Goal: Complete application form

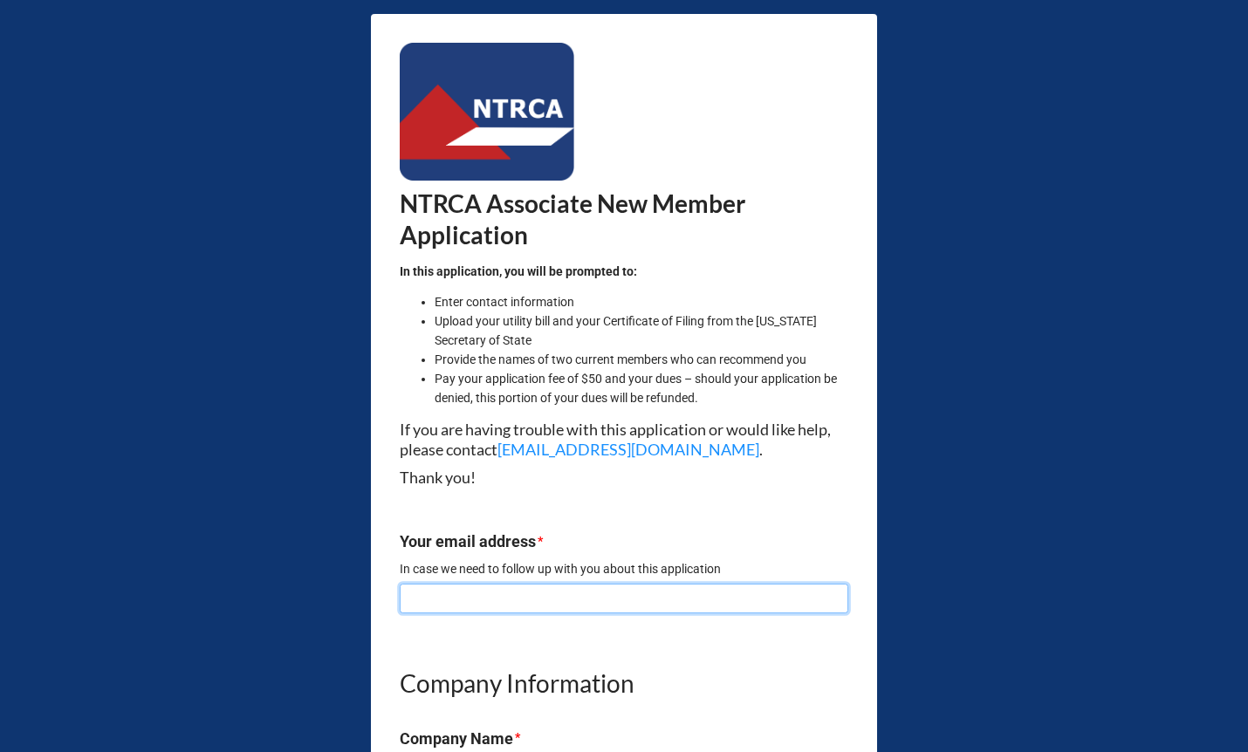
click at [421, 605] on input at bounding box center [624, 599] width 448 height 30
type input "[PERSON_NAME][EMAIL_ADDRESS][DOMAIN_NAME]"
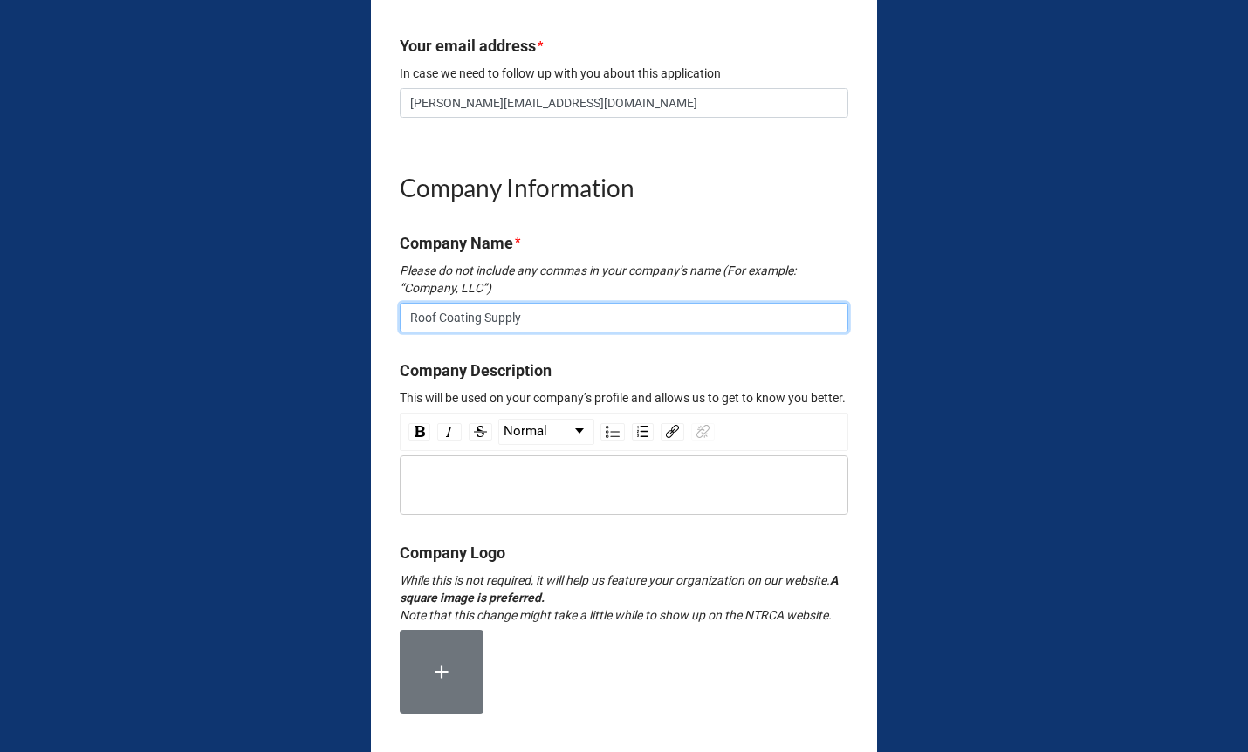
scroll to position [496, 0]
click at [460, 494] on div "rdw-editor" at bounding box center [624, 484] width 432 height 19
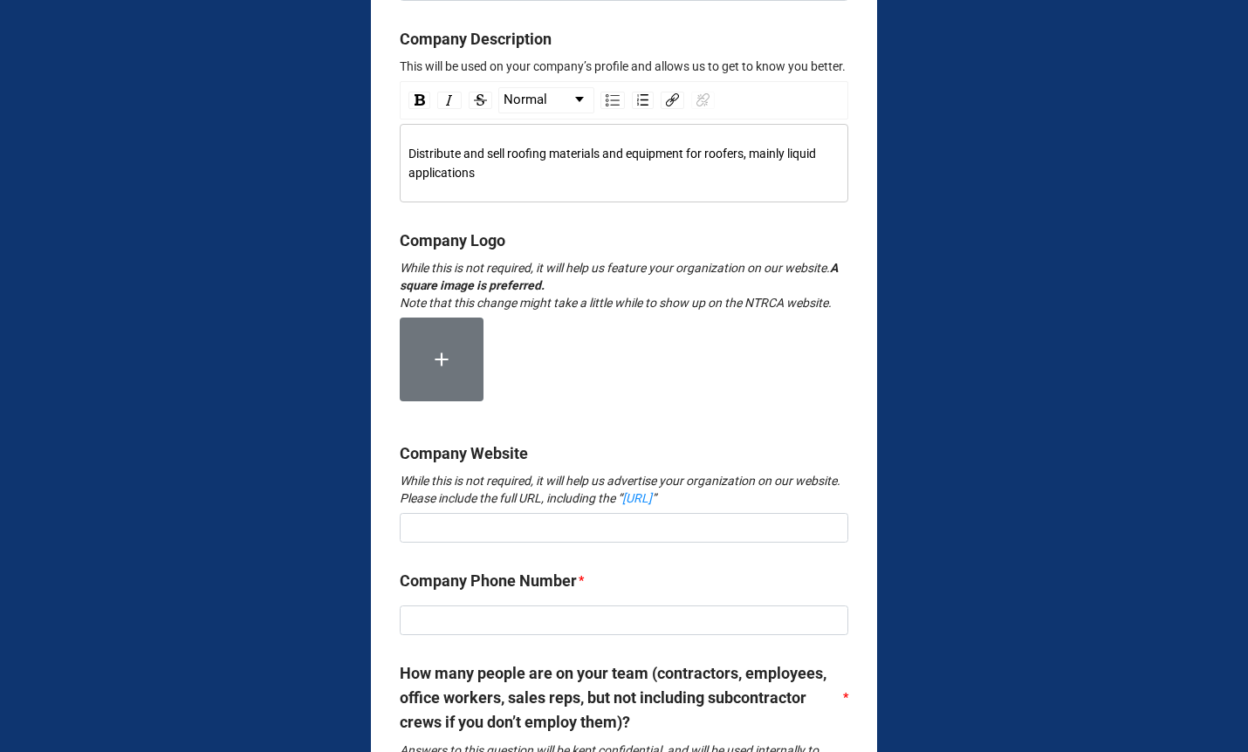
scroll to position [828, 0]
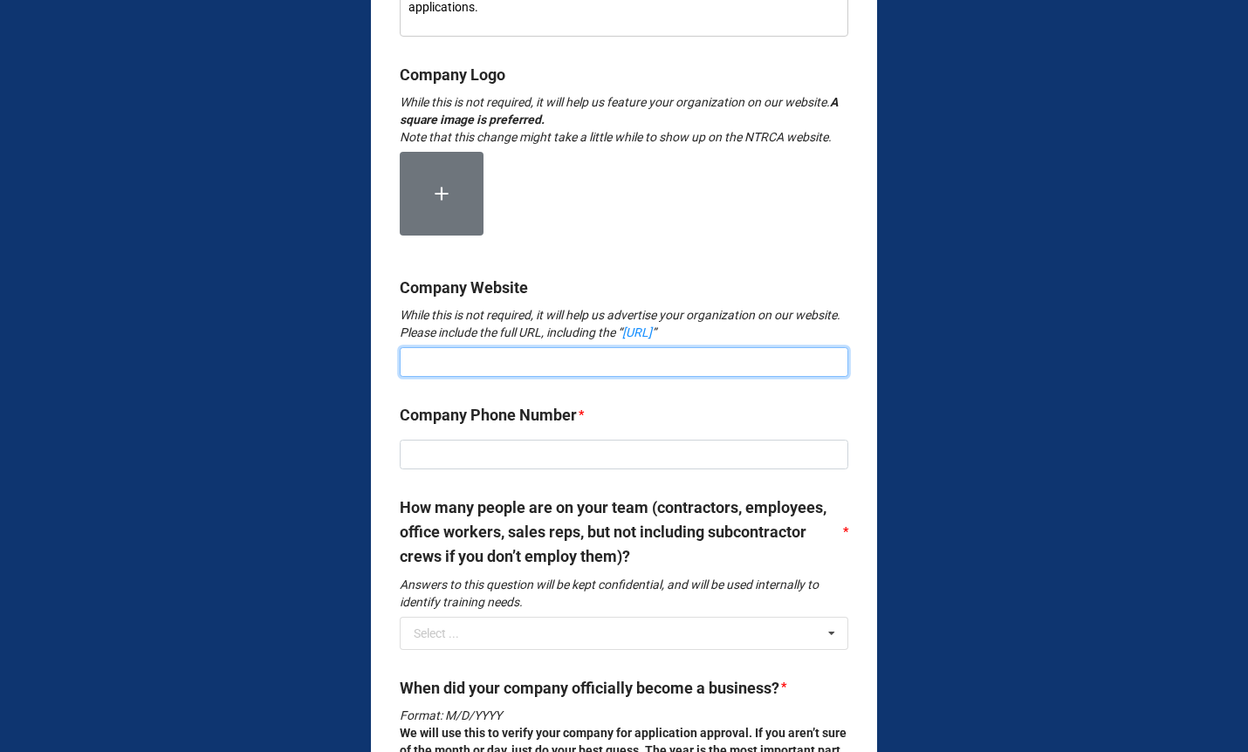
click at [454, 377] on input at bounding box center [624, 362] width 448 height 30
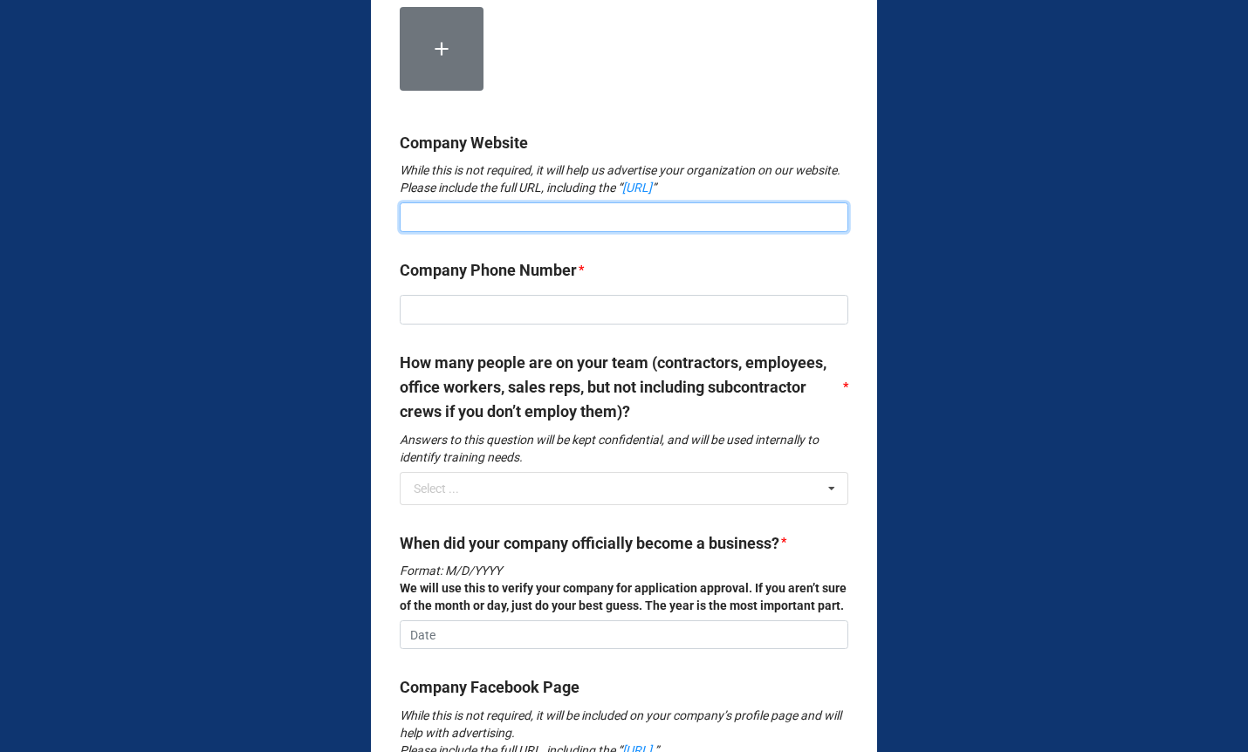
scroll to position [1161, 0]
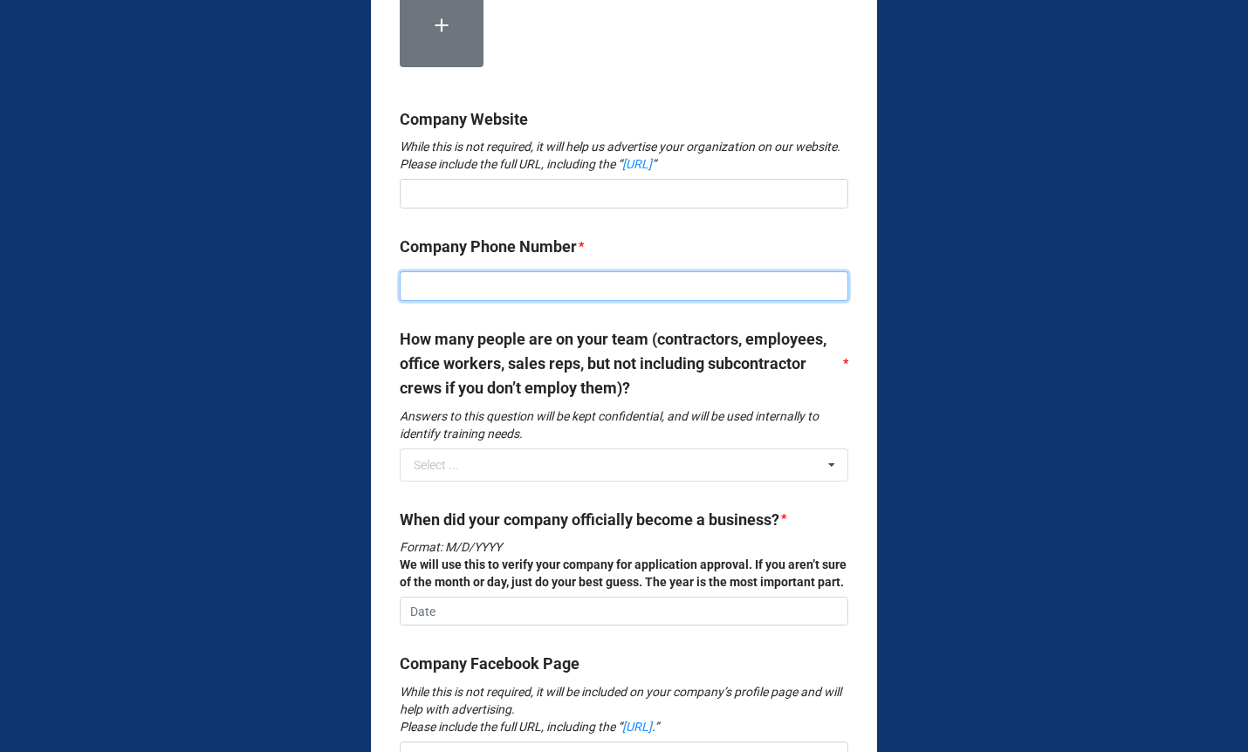
click at [455, 301] on input at bounding box center [624, 286] width 448 height 30
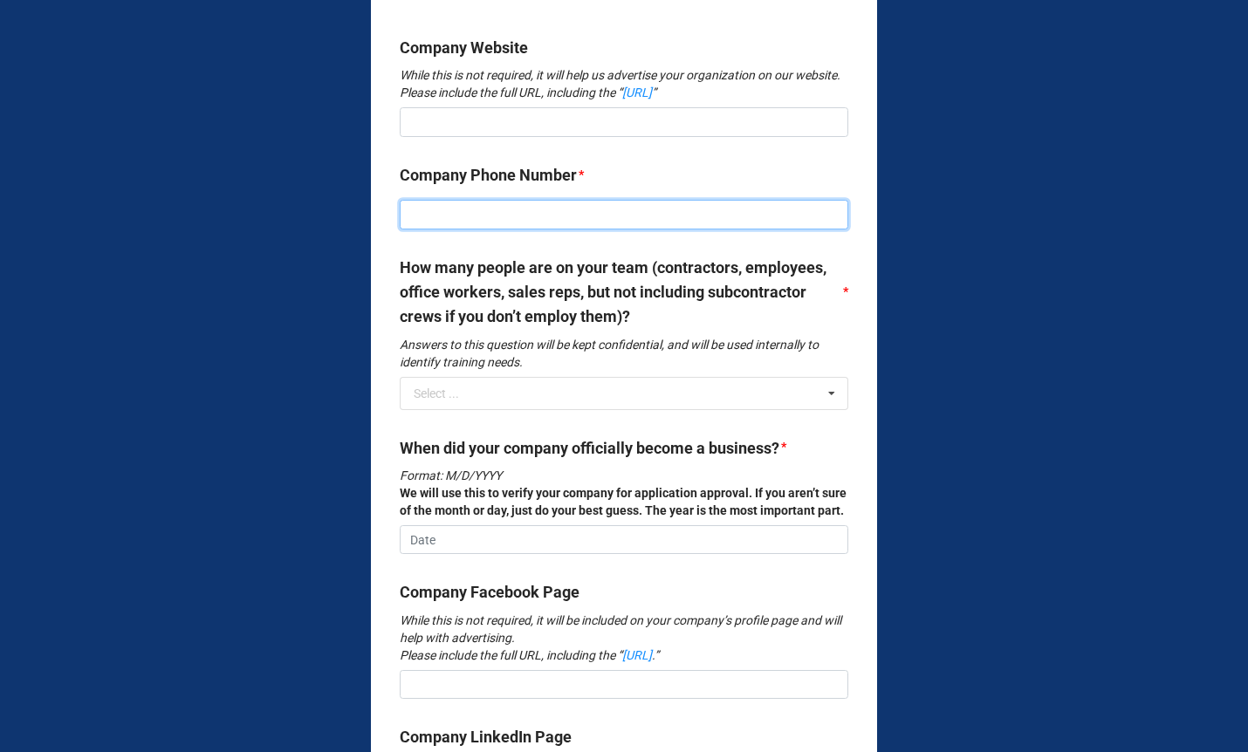
scroll to position [1236, 0]
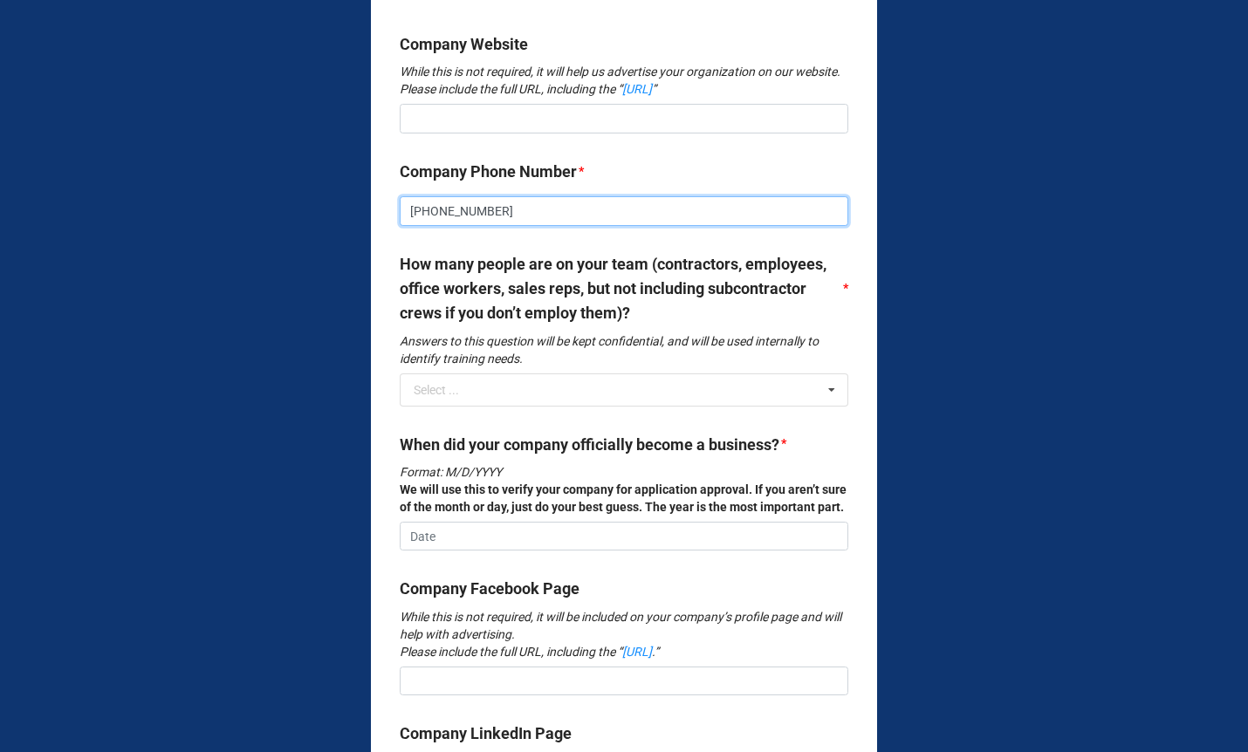
type input "[PHONE_NUMBER]"
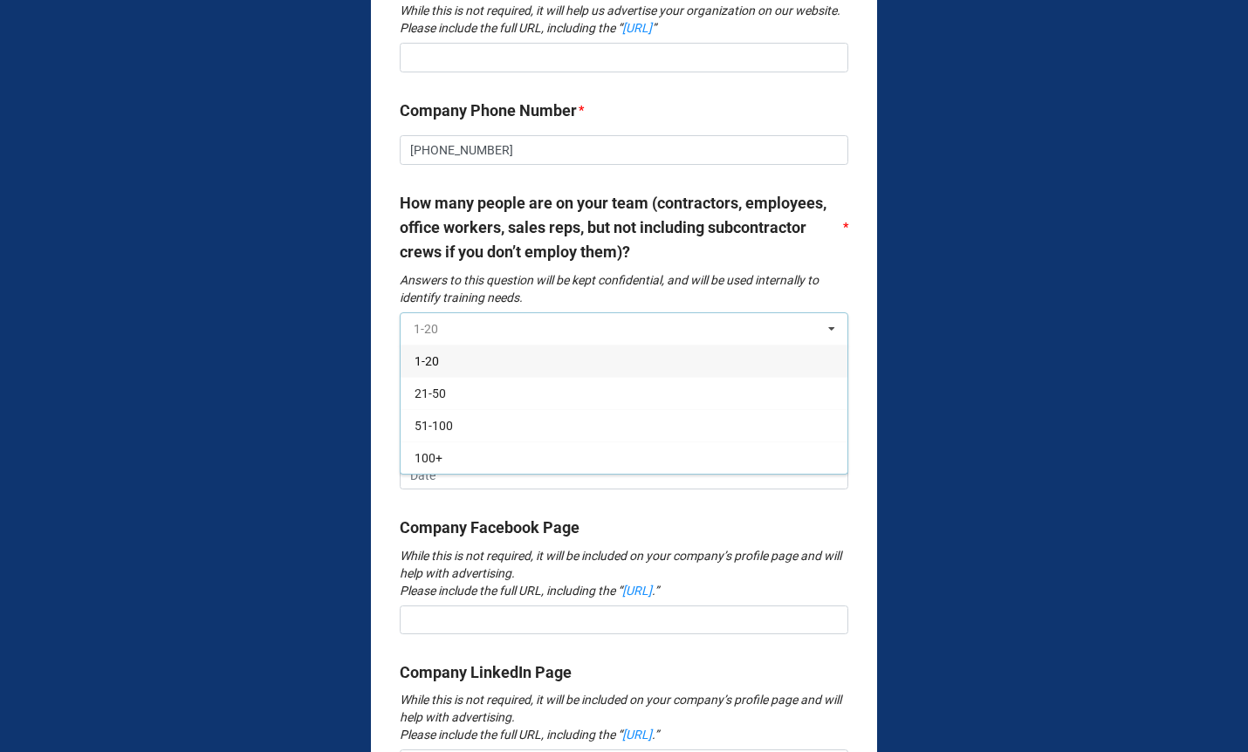
scroll to position [1311, 0]
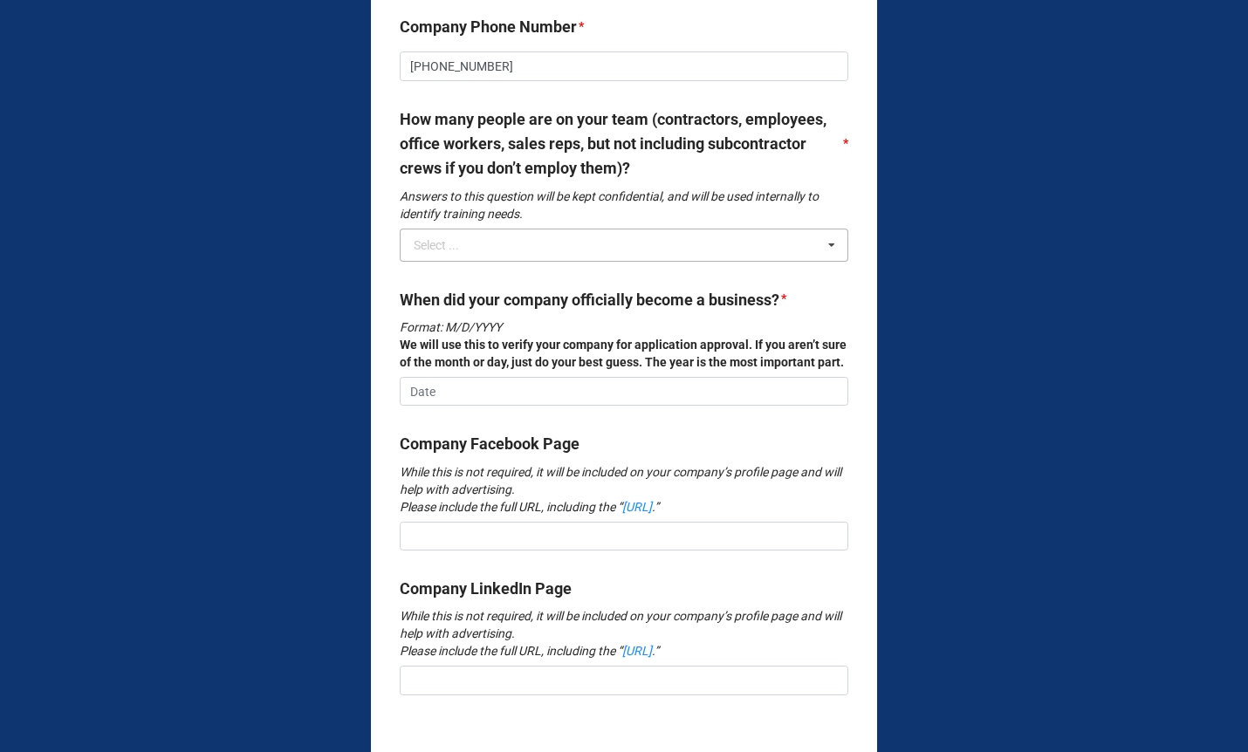
scroll to position [1390, 0]
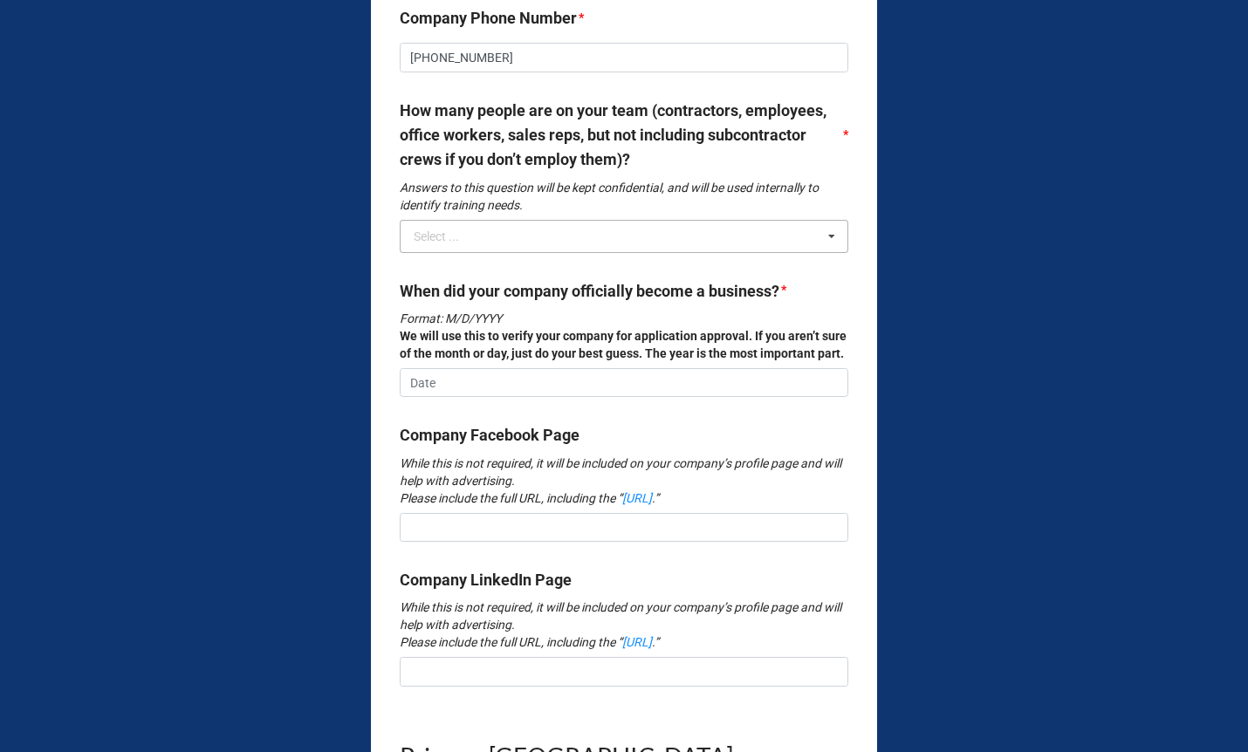
click at [442, 243] on div "Select ..." at bounding box center [436, 236] width 45 height 12
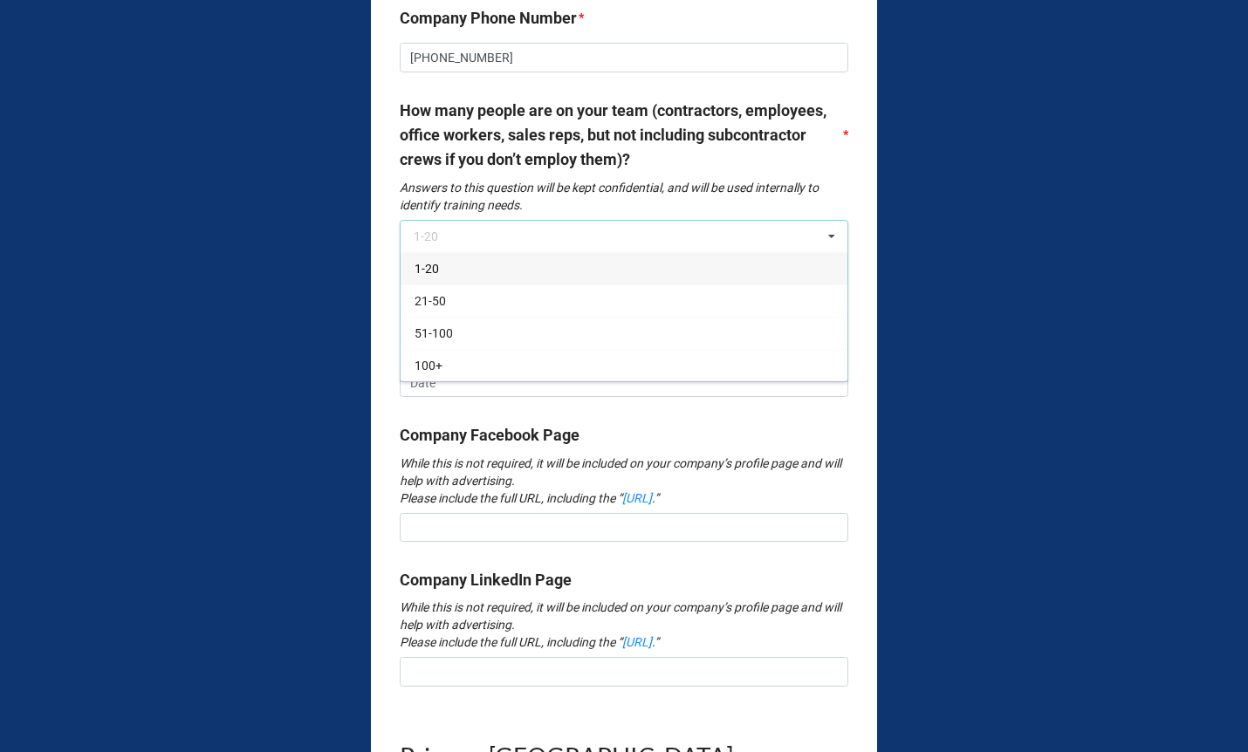
click at [439, 284] on div "1-20" at bounding box center [623, 268] width 447 height 32
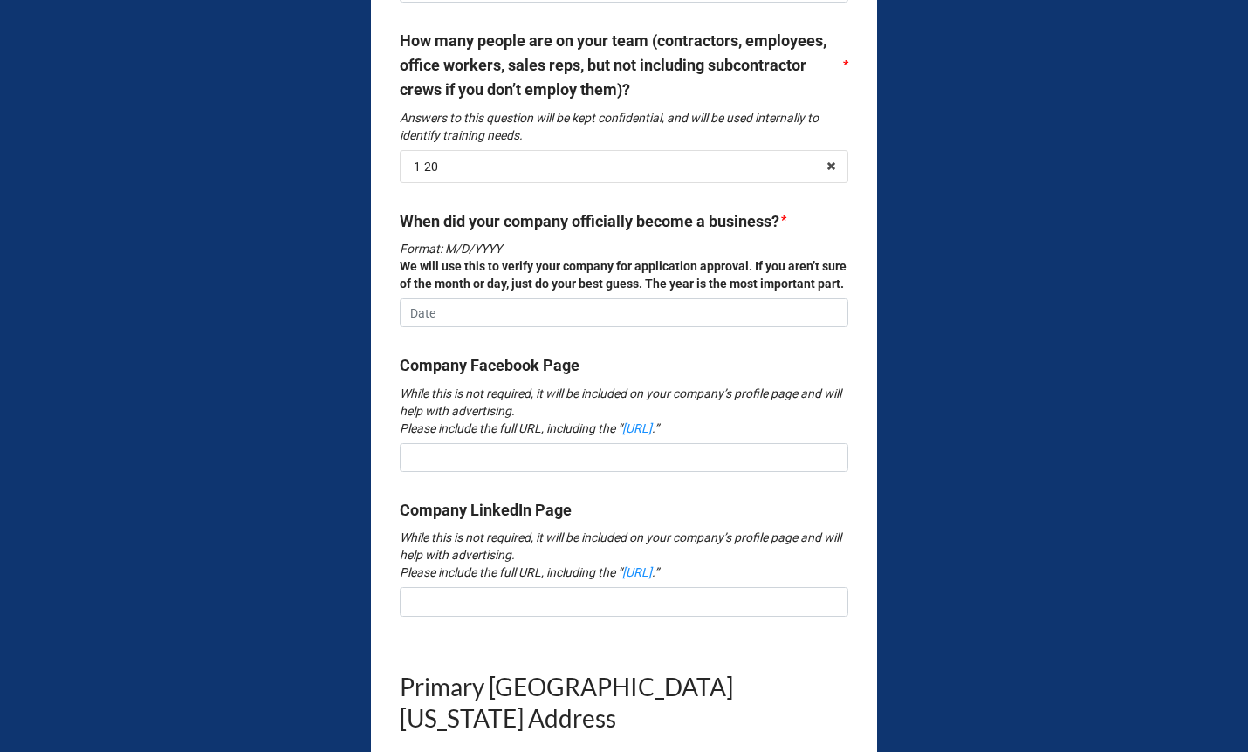
scroll to position [1471, 0]
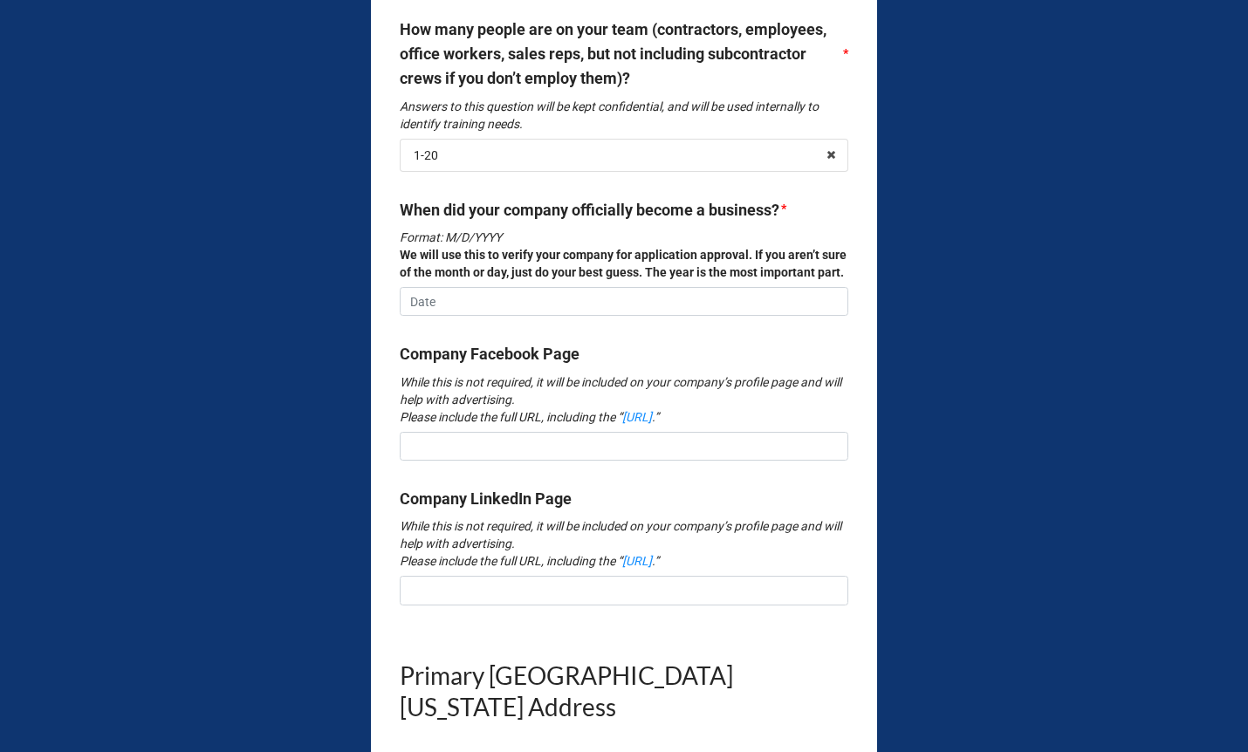
click at [417, 329] on div "When did your company officially become a business? * Format: M/D/YYYY We will …" at bounding box center [624, 263] width 448 height 131
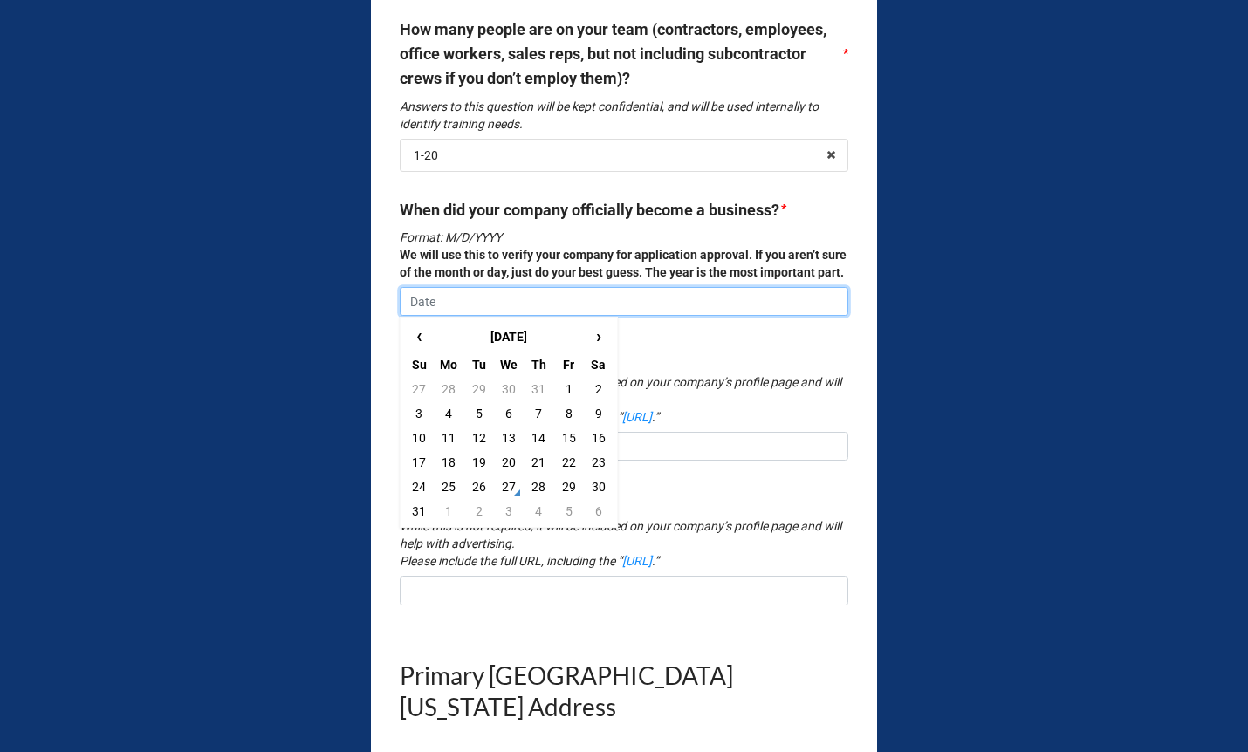
click at [421, 317] on input "text" at bounding box center [624, 302] width 448 height 30
type input "[DATE]"
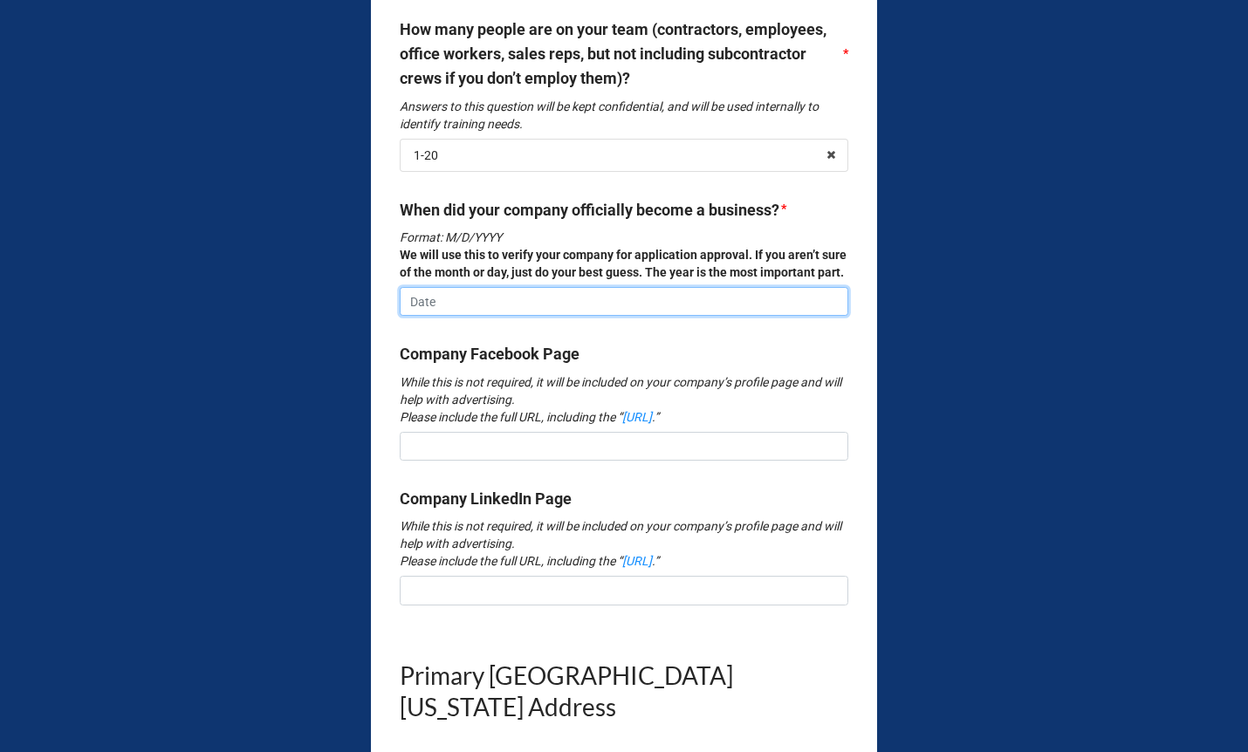
click at [429, 317] on input "text" at bounding box center [624, 302] width 448 height 30
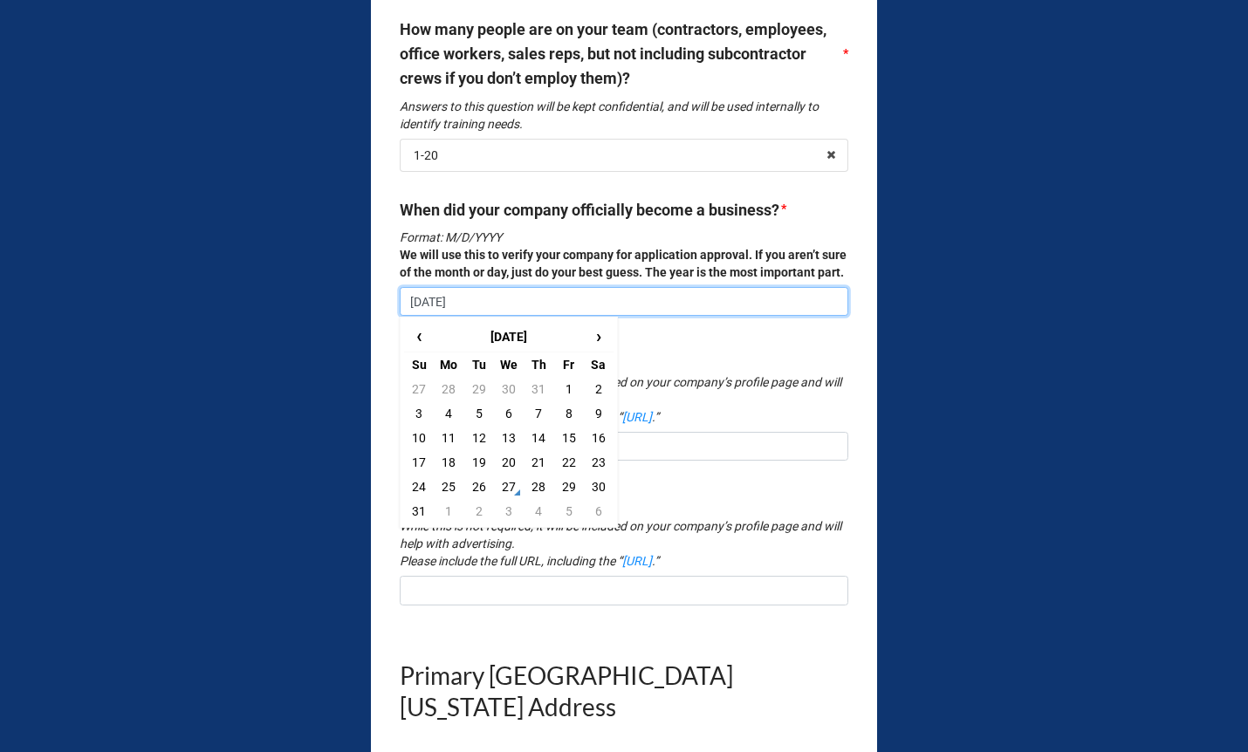
type input "[DATE]"
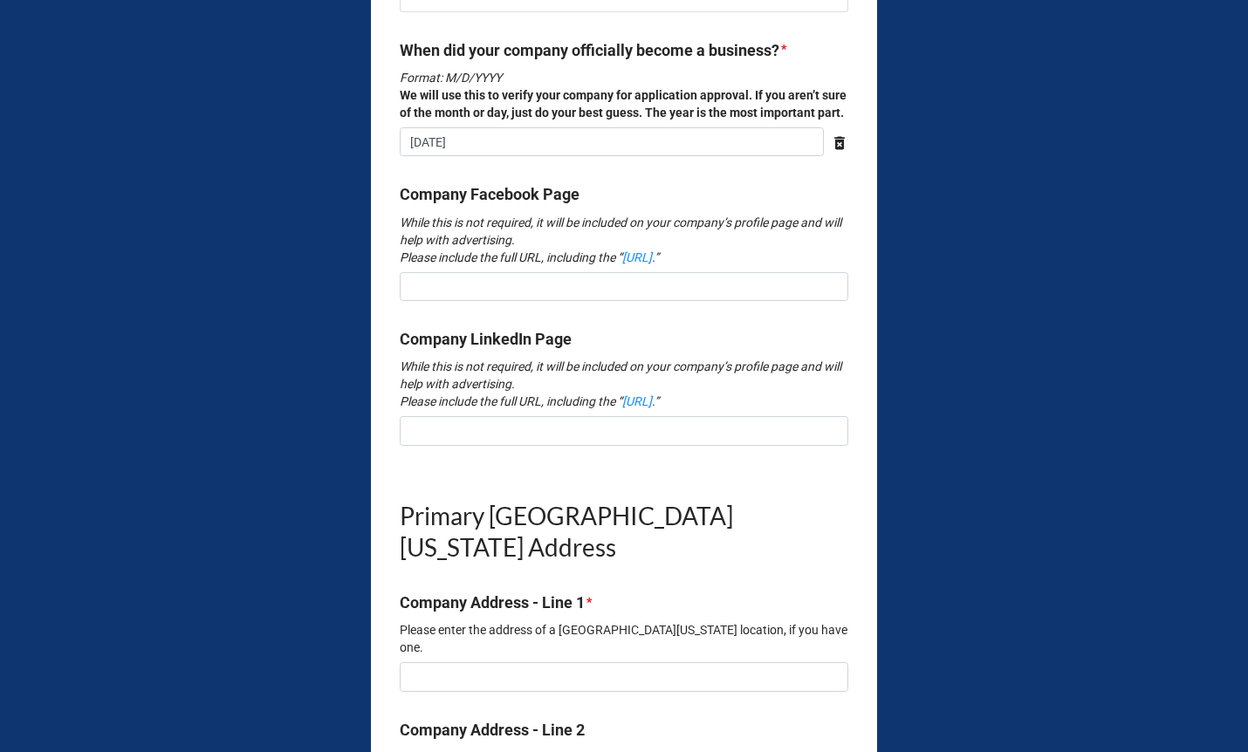
scroll to position [1633, 0]
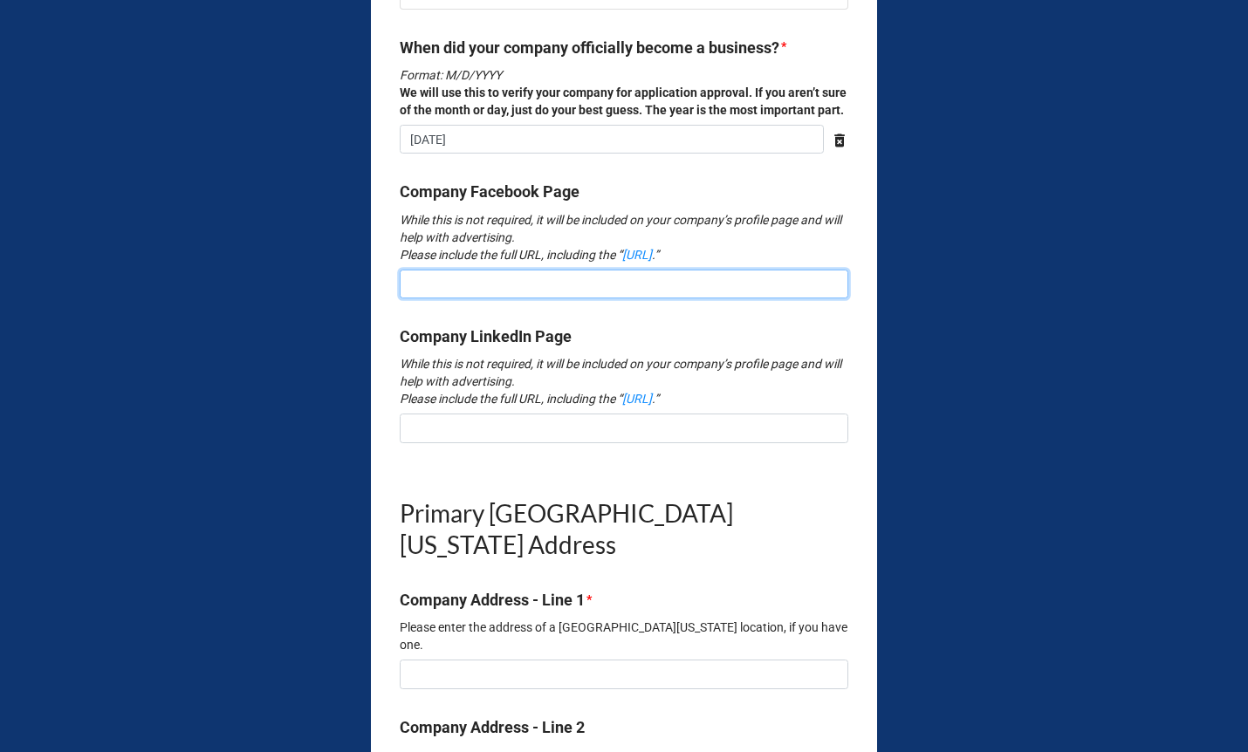
click at [440, 299] on input at bounding box center [624, 285] width 448 height 30
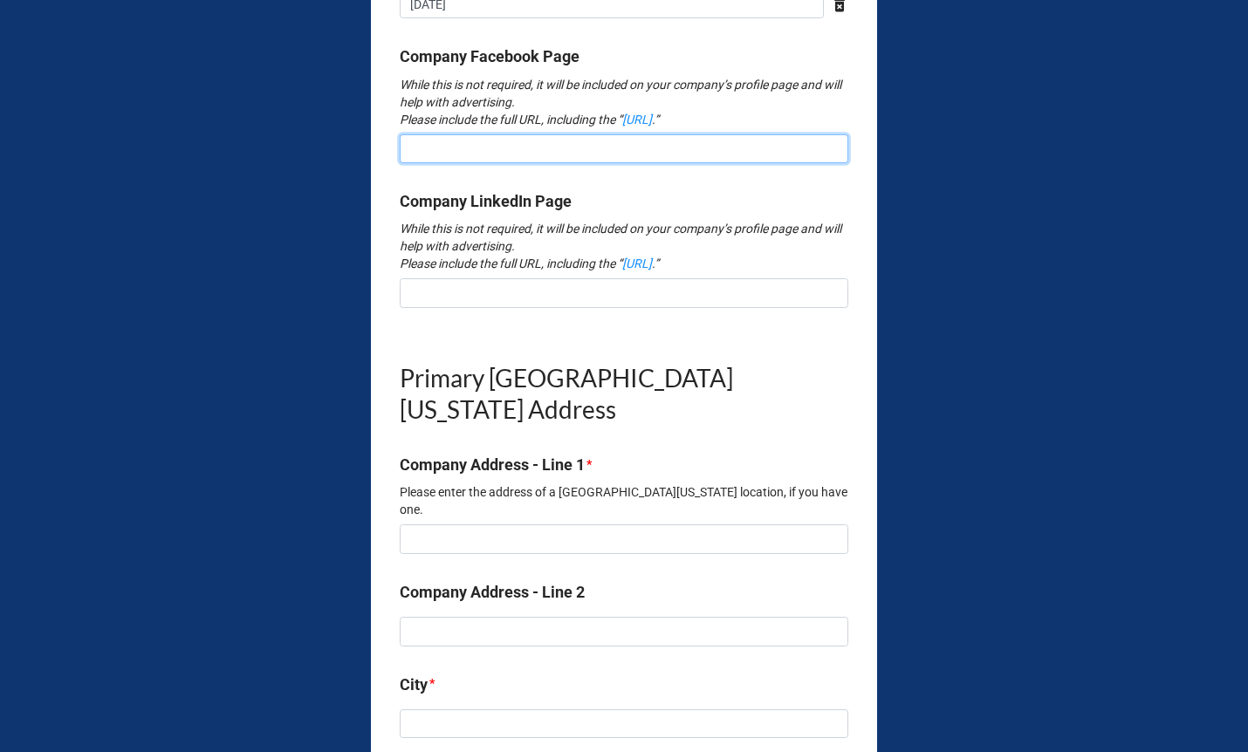
scroll to position [1871, 0]
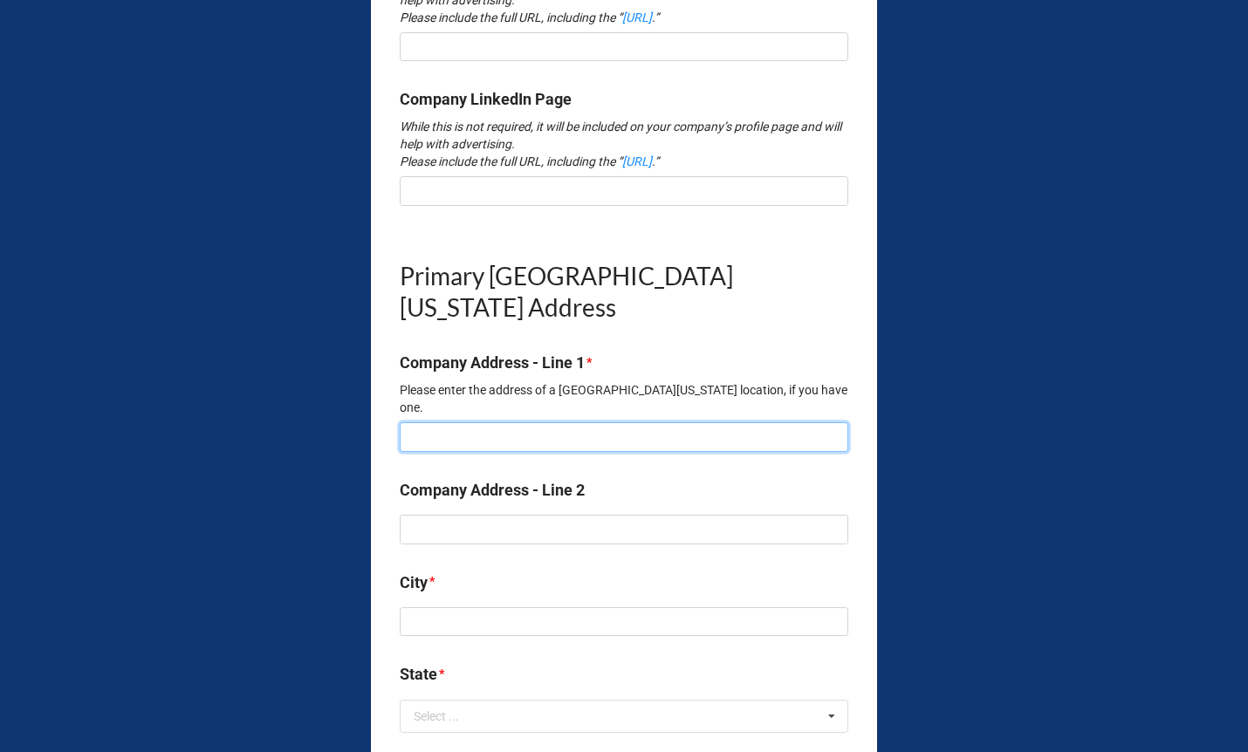
click at [440, 452] on input at bounding box center [624, 437] width 448 height 30
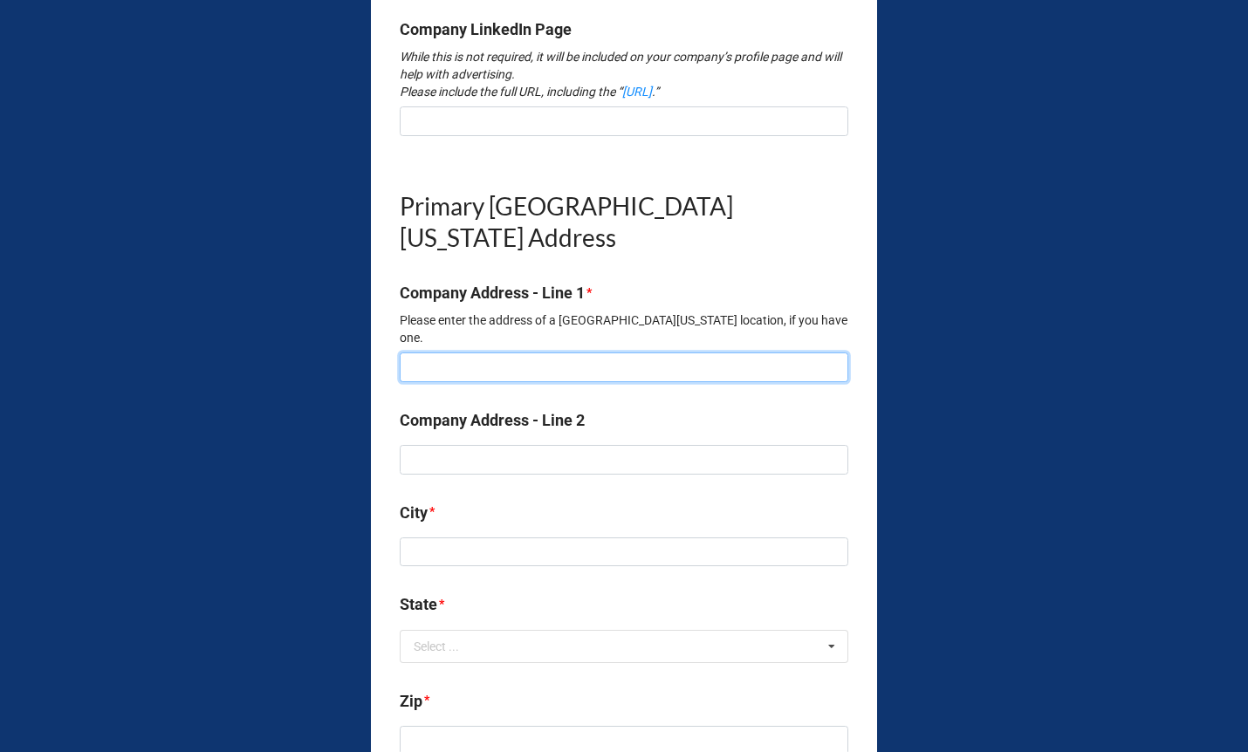
scroll to position [1904, 0]
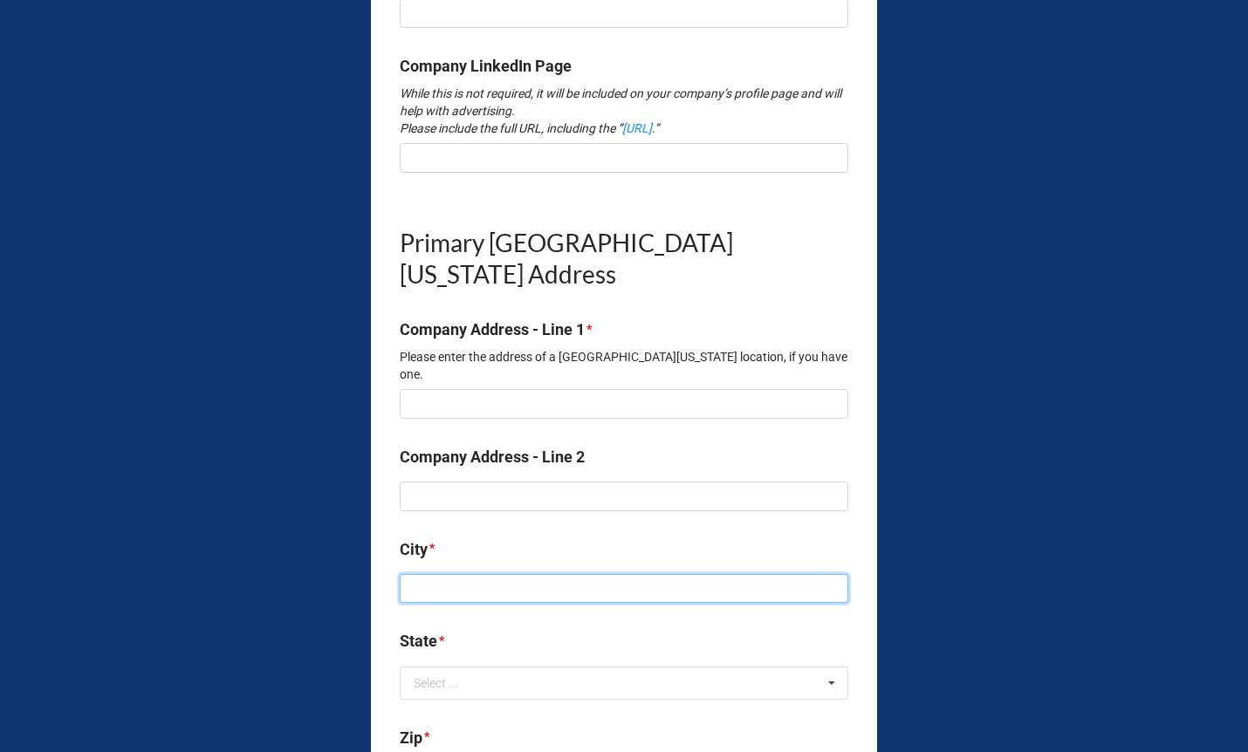
click at [423, 604] on input at bounding box center [624, 589] width 448 height 30
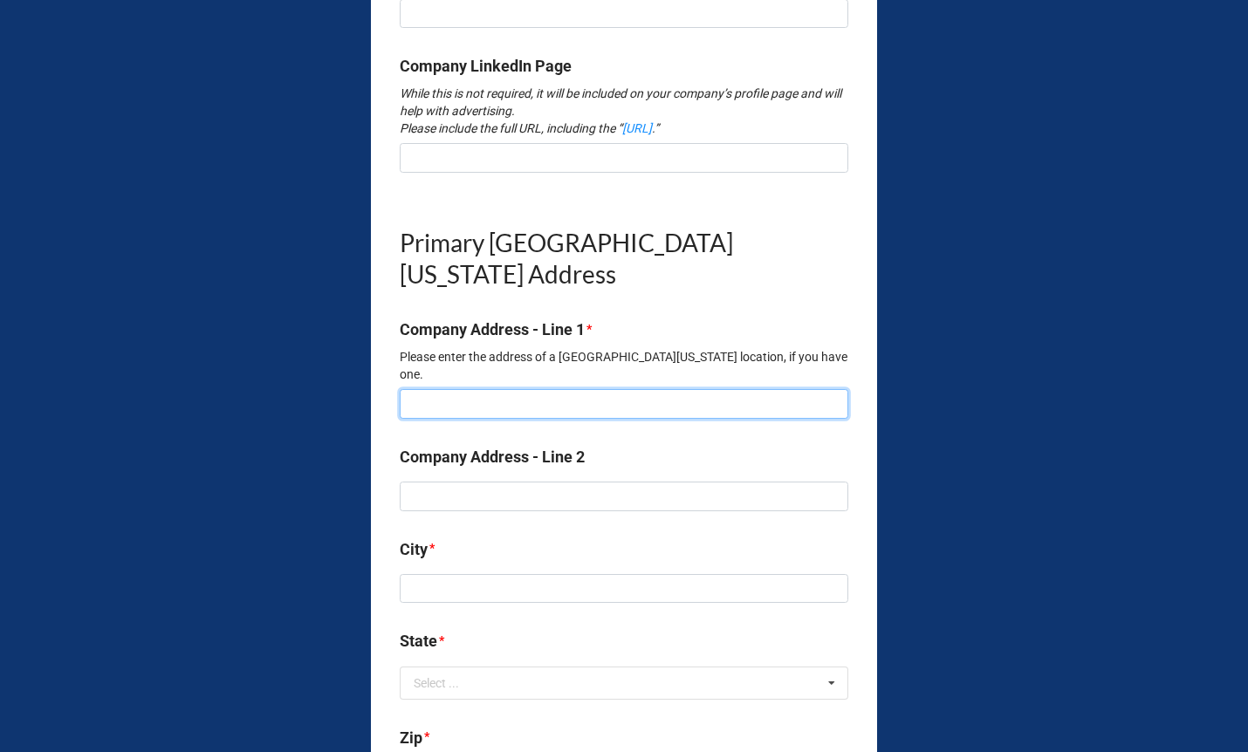
click at [442, 419] on input at bounding box center [624, 404] width 448 height 30
click at [595, 419] on input "[STREET_ADDRESS]" at bounding box center [624, 404] width 448 height 30
type input "[STREET_ADDRESS]"
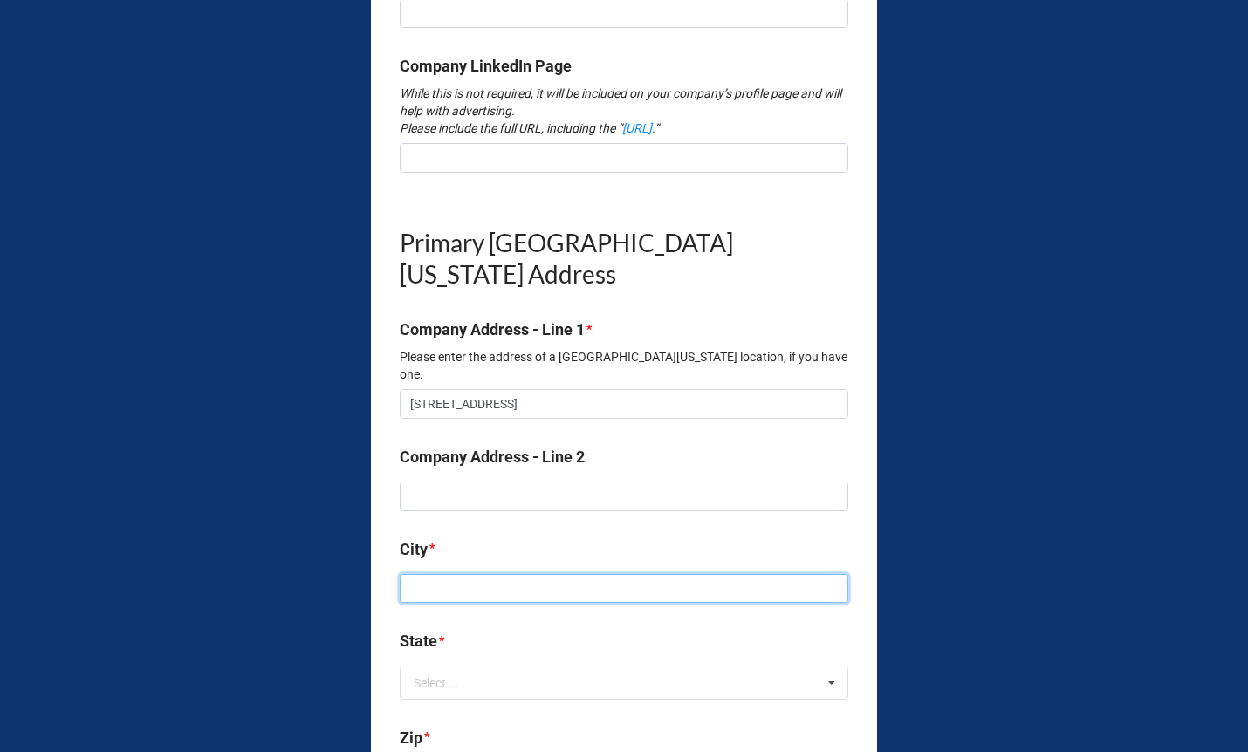
click at [431, 604] on input at bounding box center [624, 589] width 448 height 30
type input "[PERSON_NAME]"
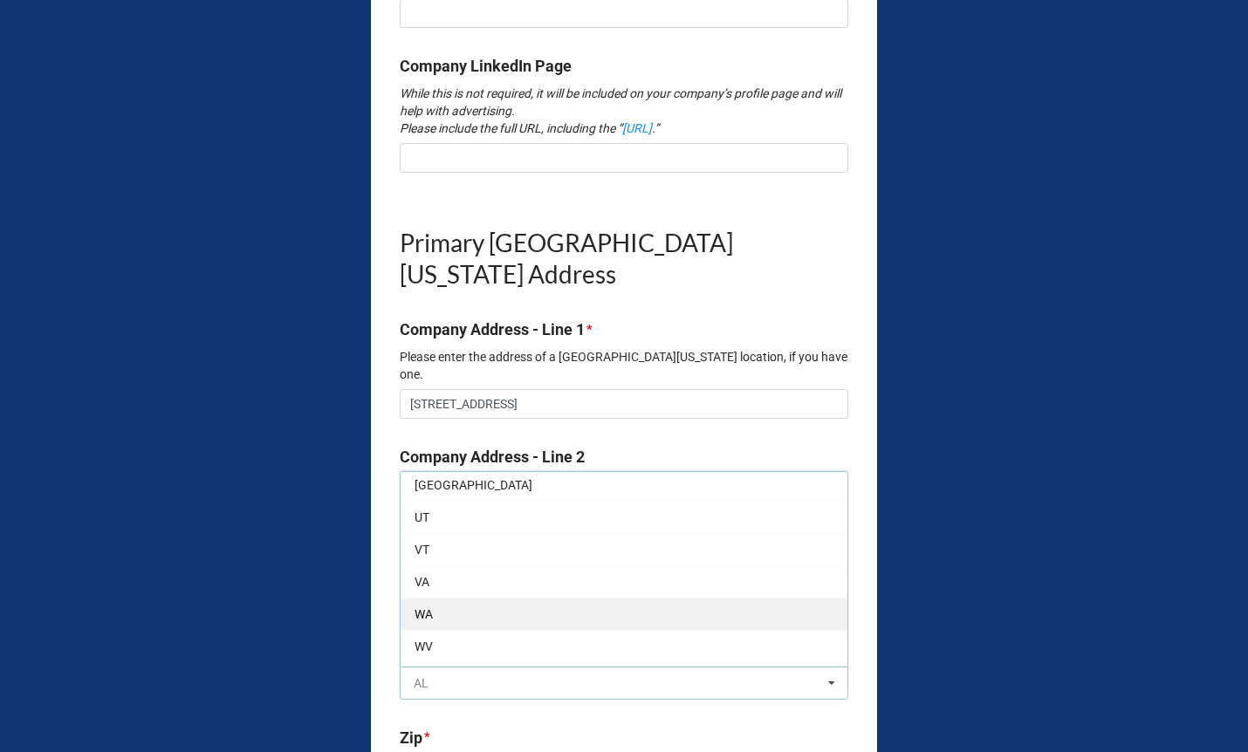
scroll to position [1363, 0]
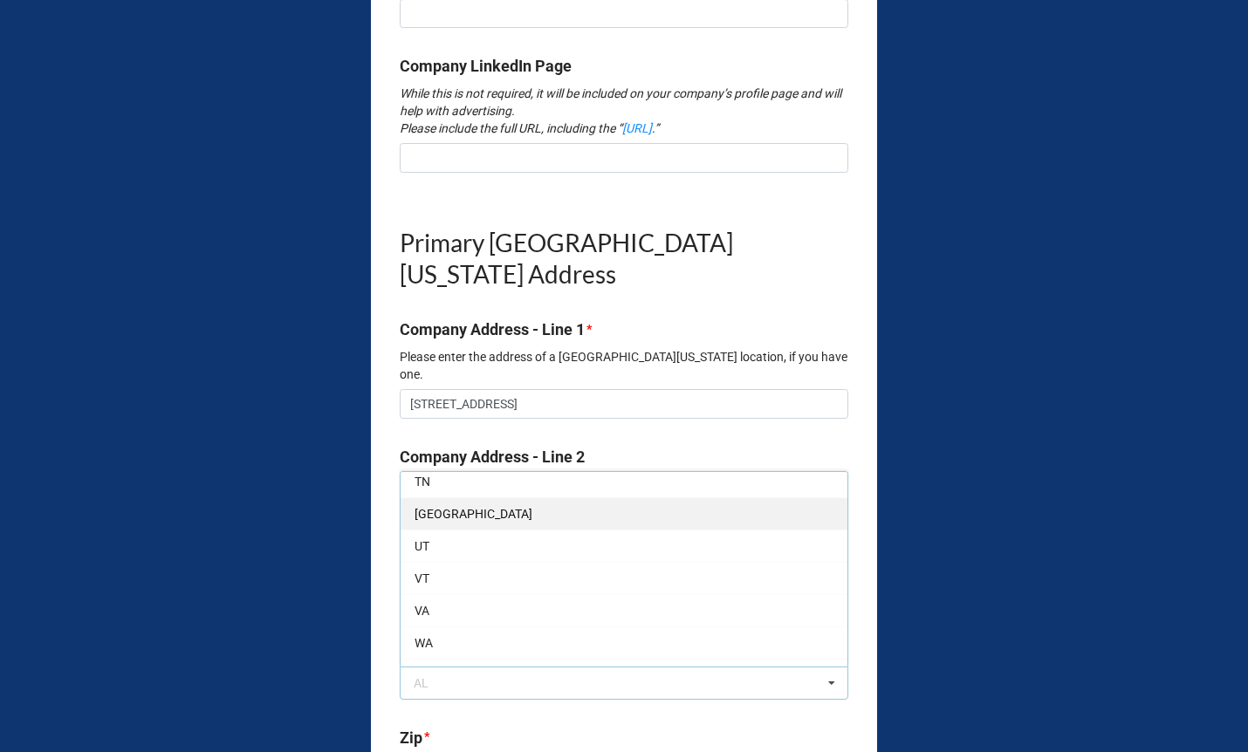
click at [434, 530] on div "[GEOGRAPHIC_DATA]" at bounding box center [623, 513] width 447 height 32
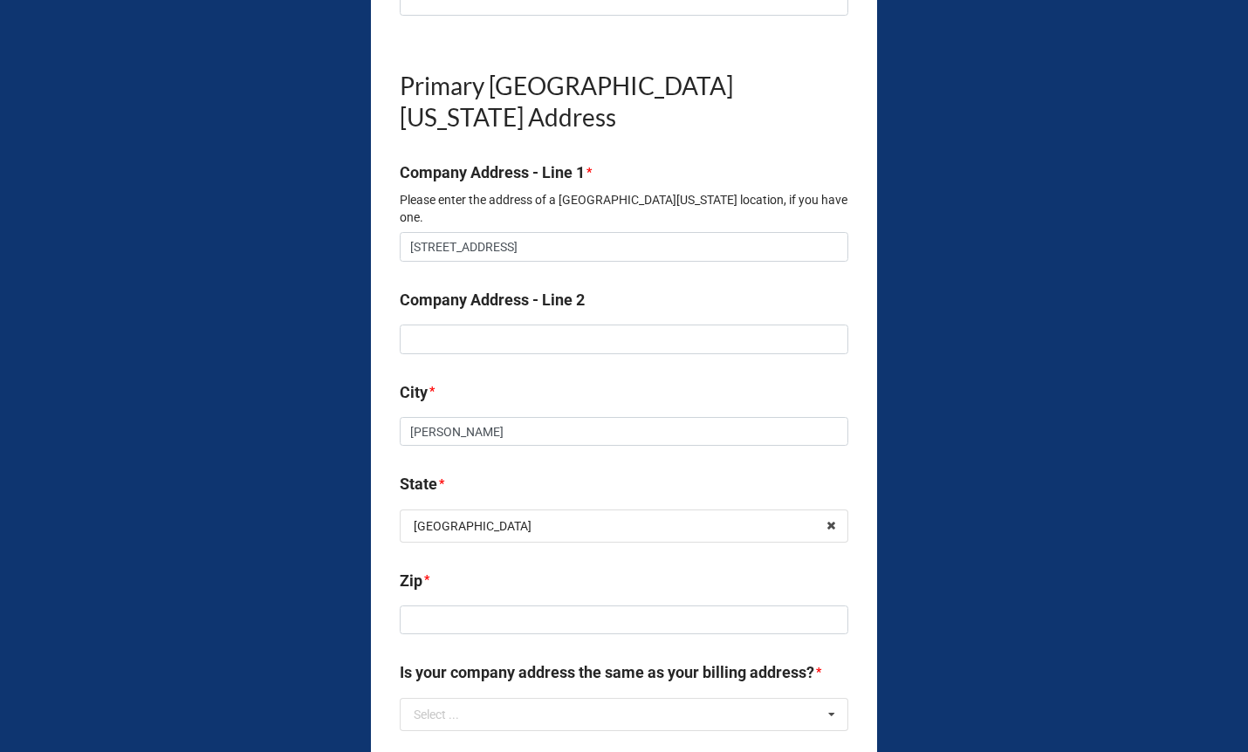
scroll to position [2063, 0]
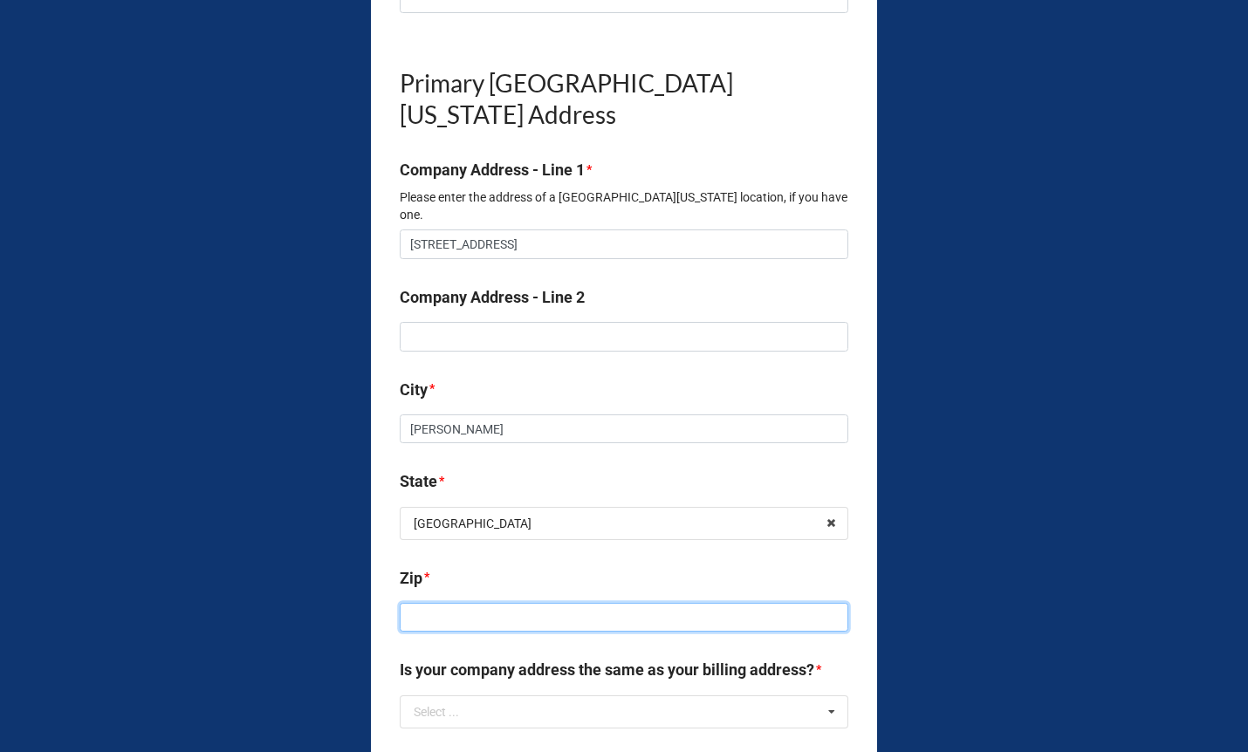
click at [419, 633] on input at bounding box center [624, 618] width 448 height 30
type input "75080"
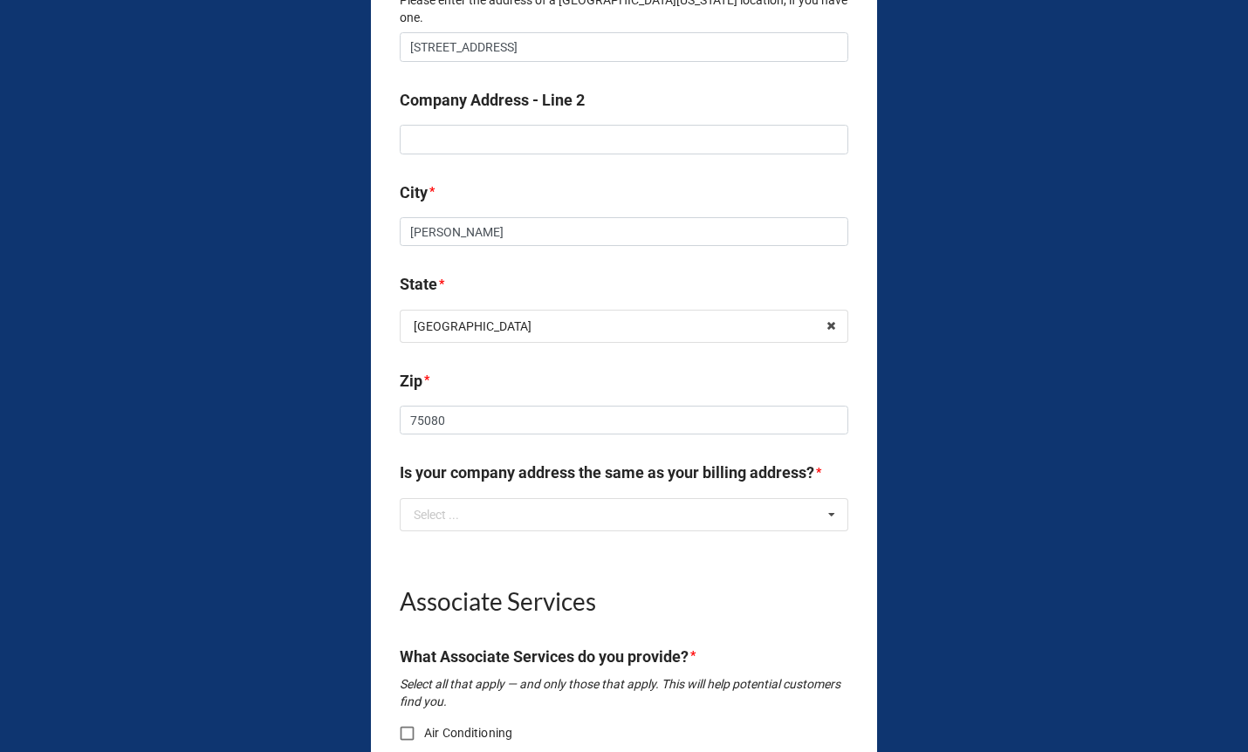
scroll to position [2316, 0]
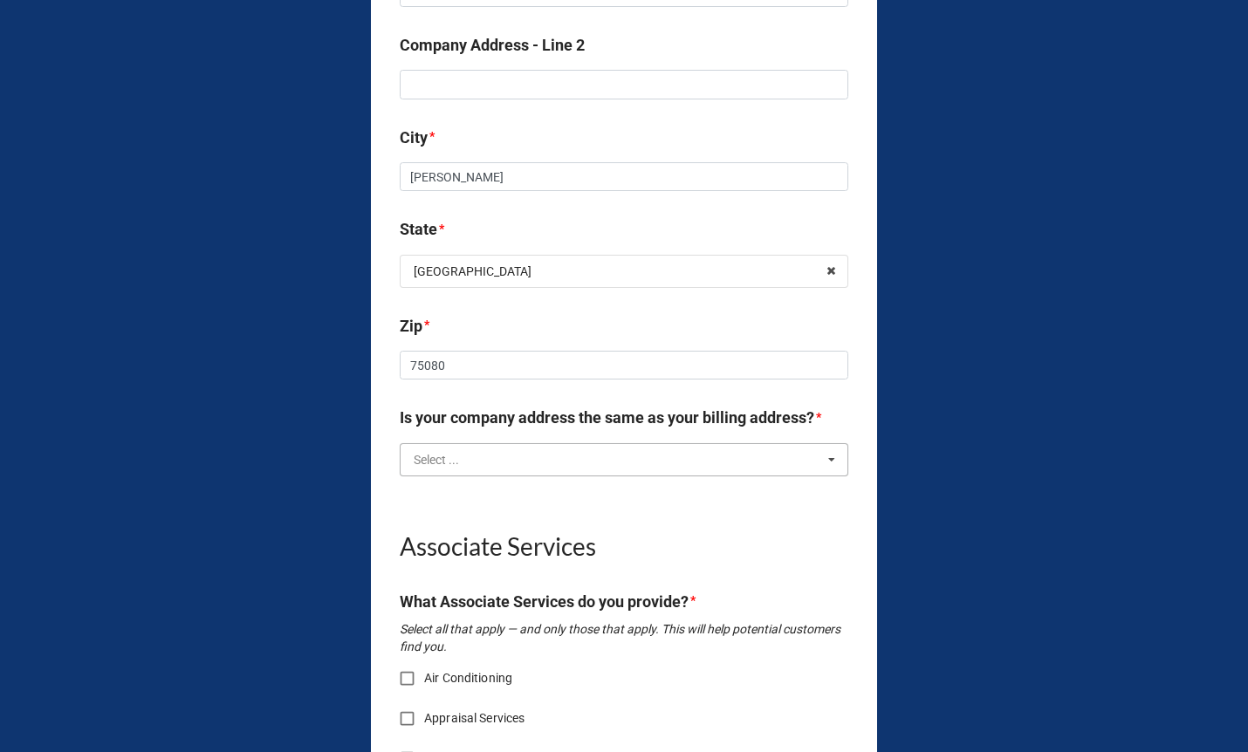
click at [456, 475] on input "text" at bounding box center [624, 459] width 447 height 31
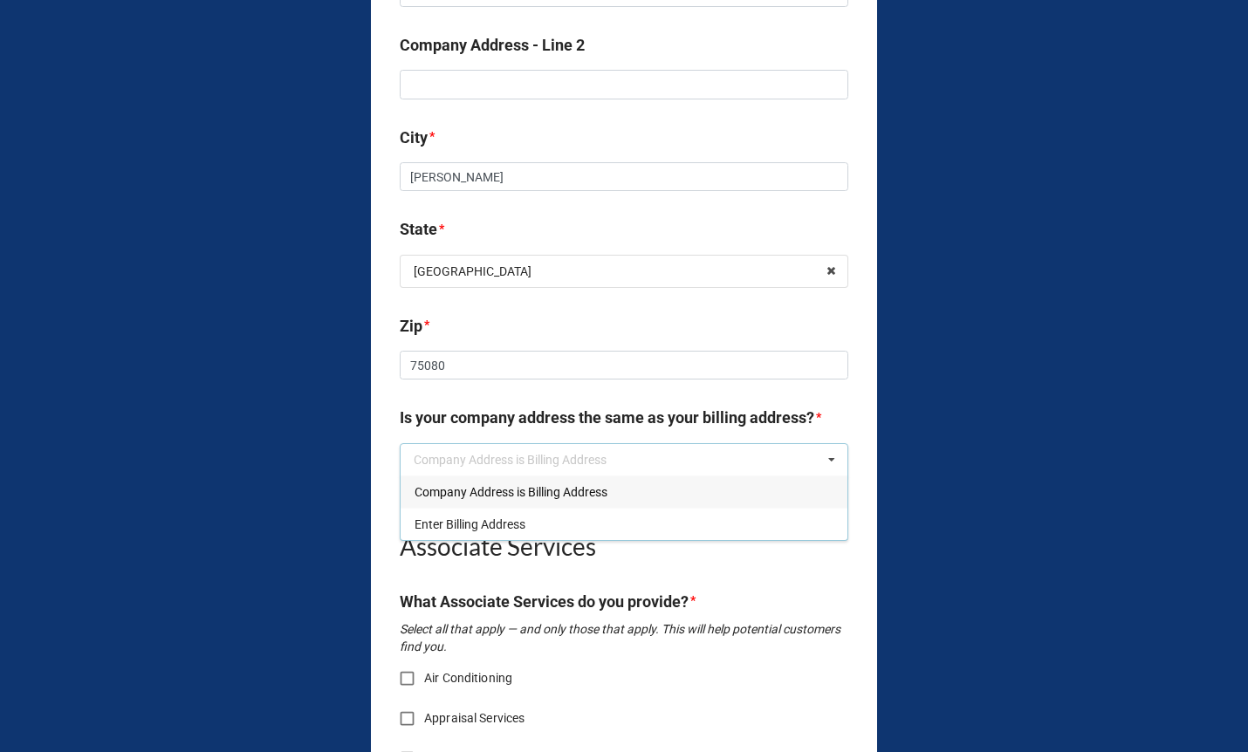
click at [456, 499] on span "Company Address is Billing Address" at bounding box center [510, 492] width 193 height 14
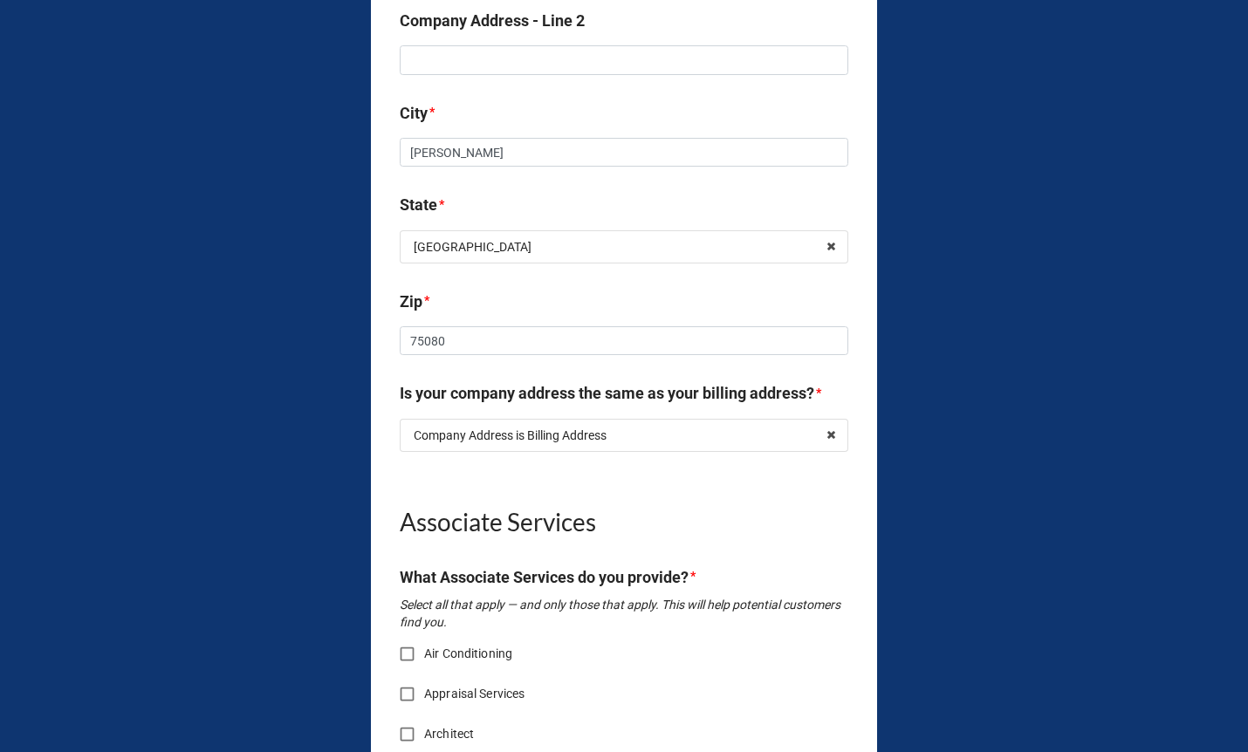
scroll to position [2339, 0]
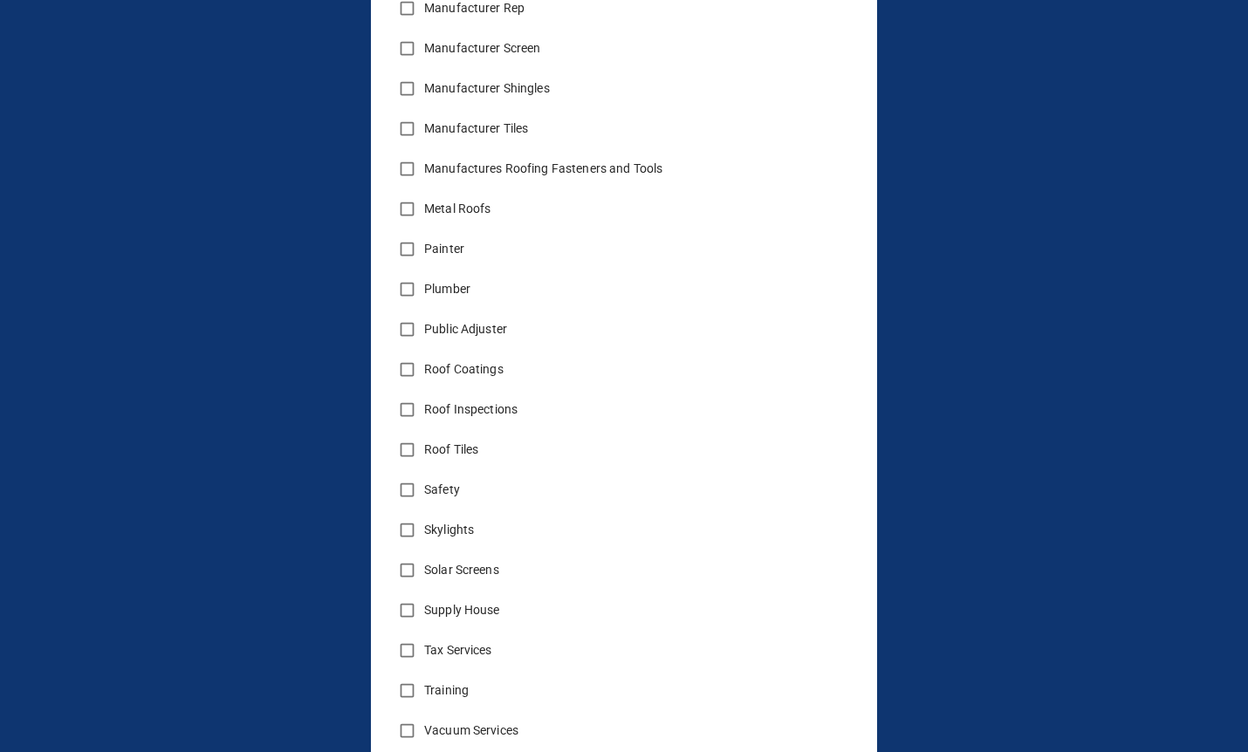
scroll to position [3718, 0]
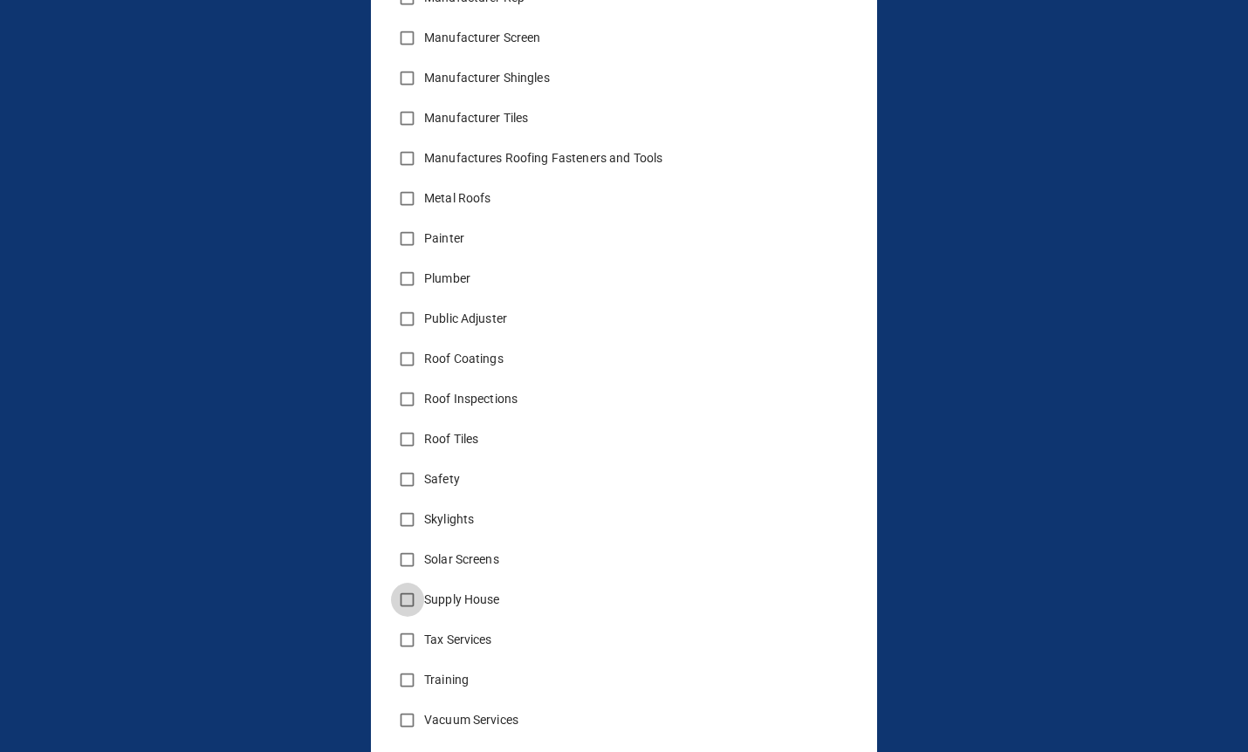
click at [407, 617] on input "Supply House" at bounding box center [407, 600] width 34 height 34
checkbox input "true"
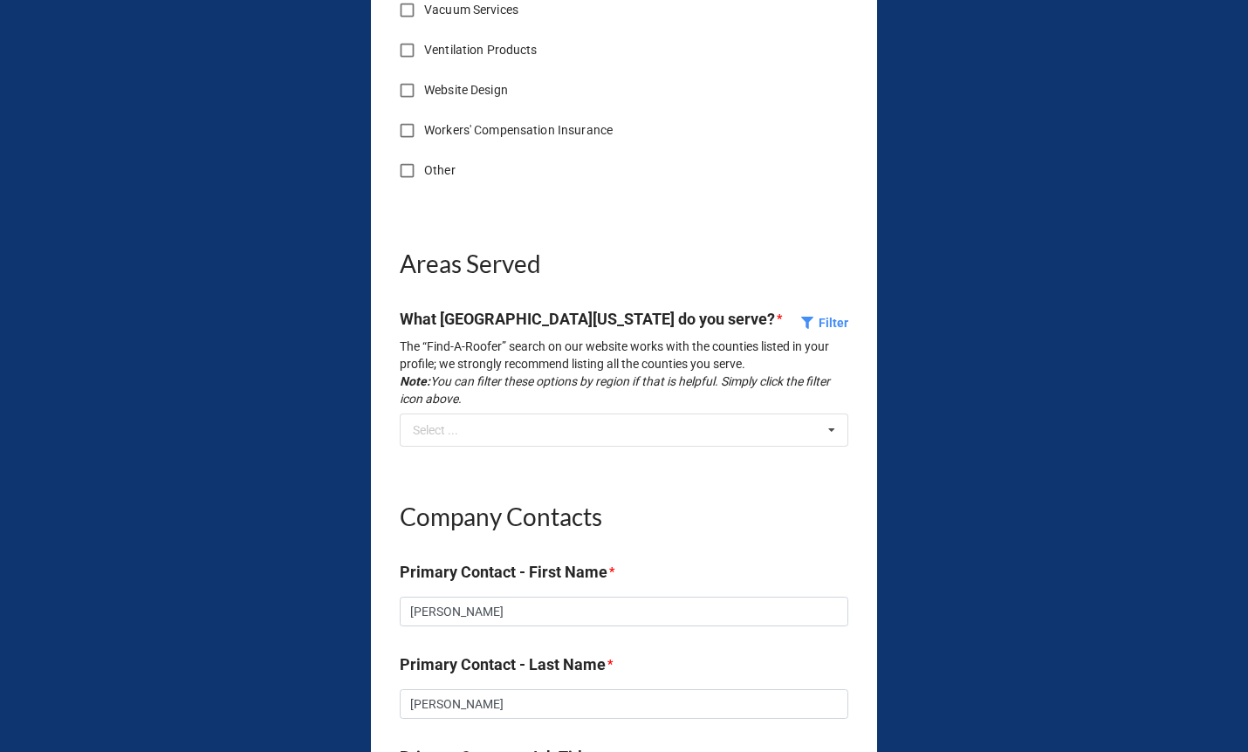
scroll to position [4422, 0]
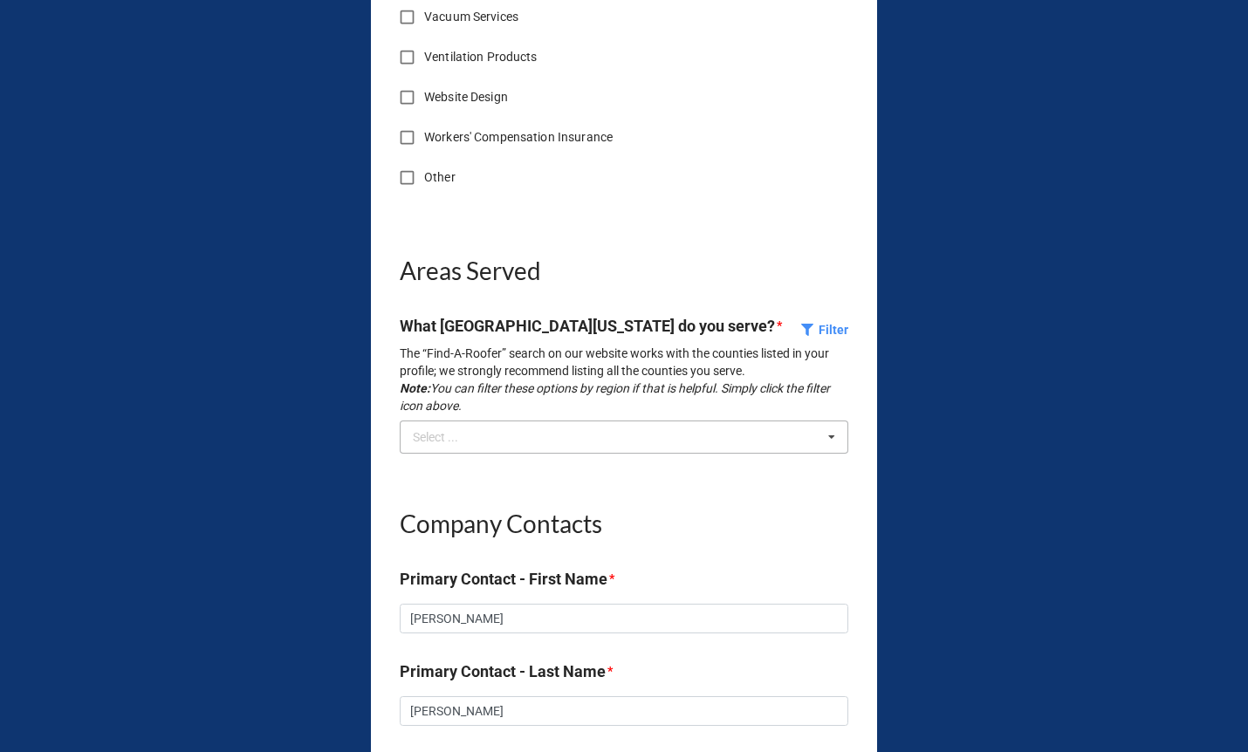
click at [445, 454] on div "Select ... No results found." at bounding box center [624, 437] width 448 height 33
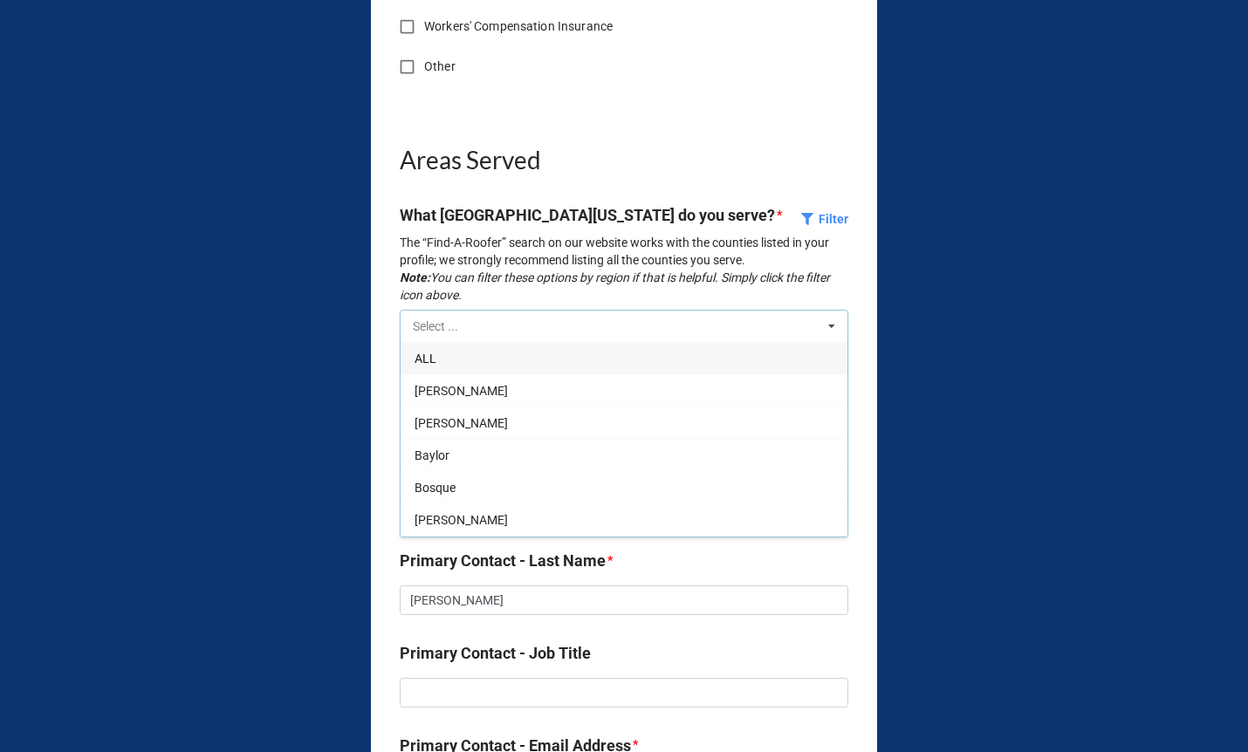
scroll to position [4538, 0]
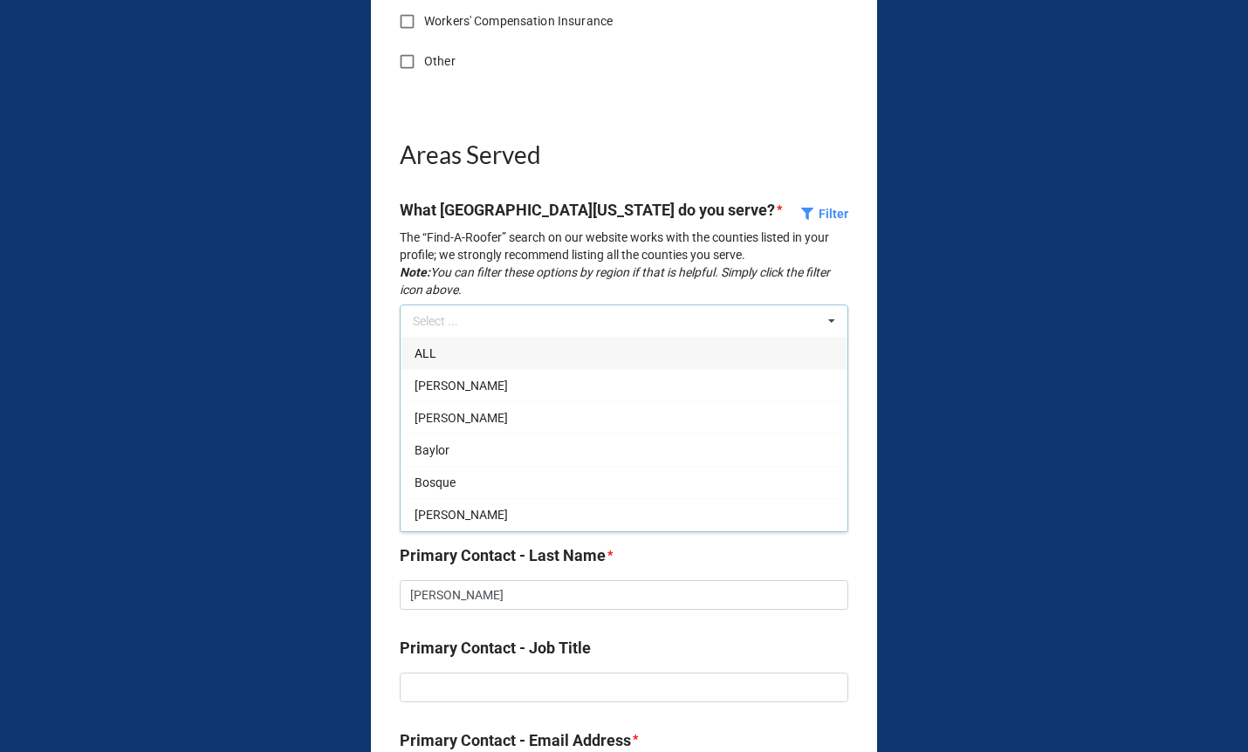
click at [417, 360] on span "ALL" at bounding box center [425, 353] width 22 height 14
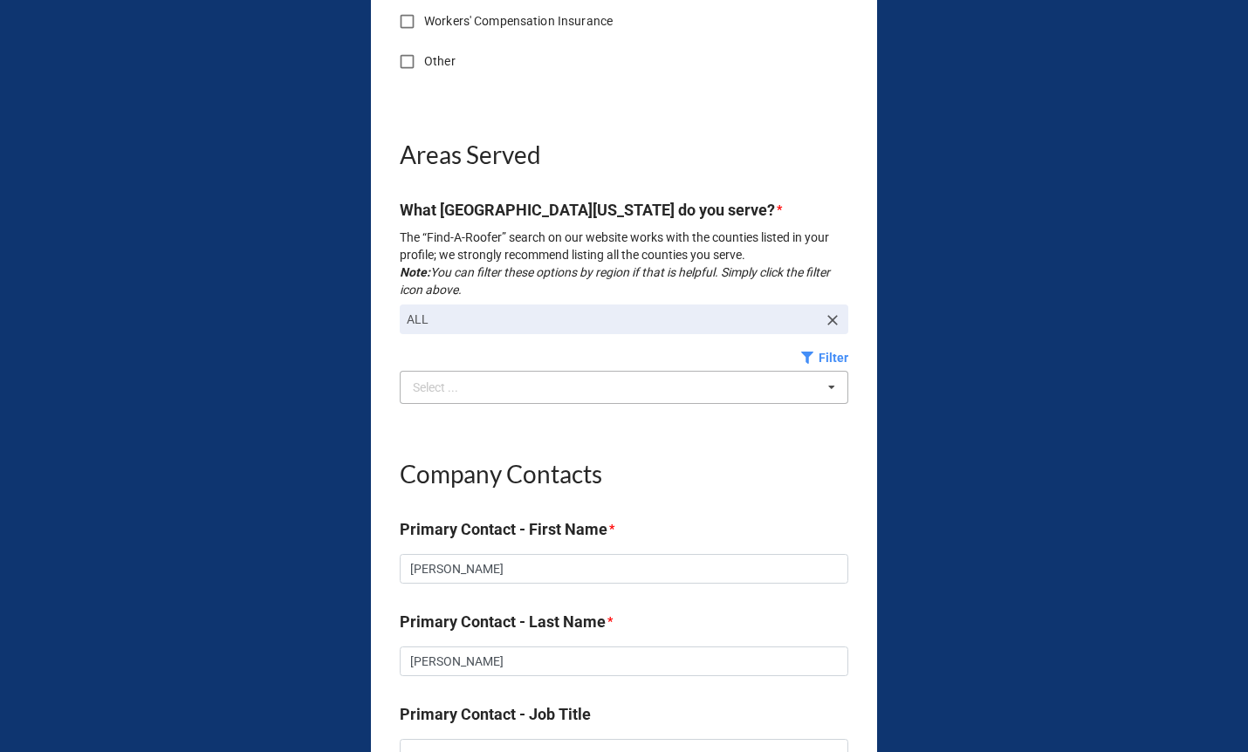
click at [311, 639] on div "NTRCA Associate New Member Application In this application, you will be prompte…" at bounding box center [624, 601] width 1248 height 10279
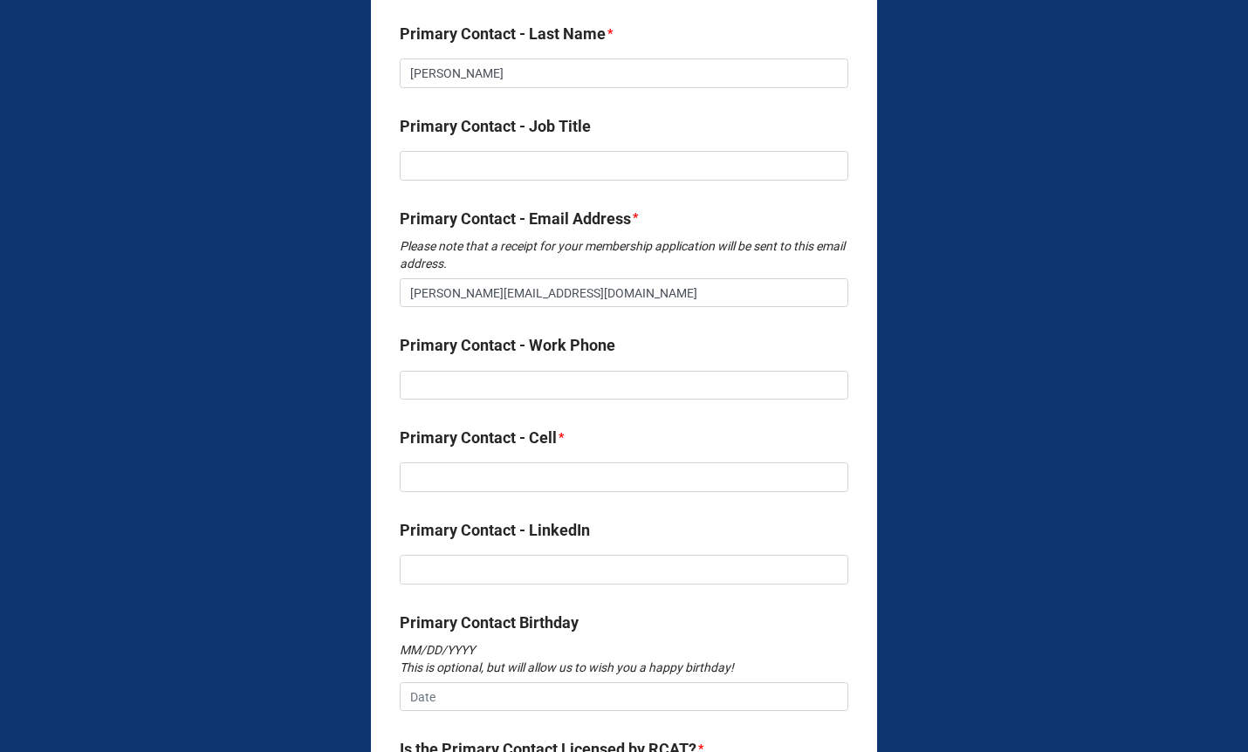
scroll to position [5183, 0]
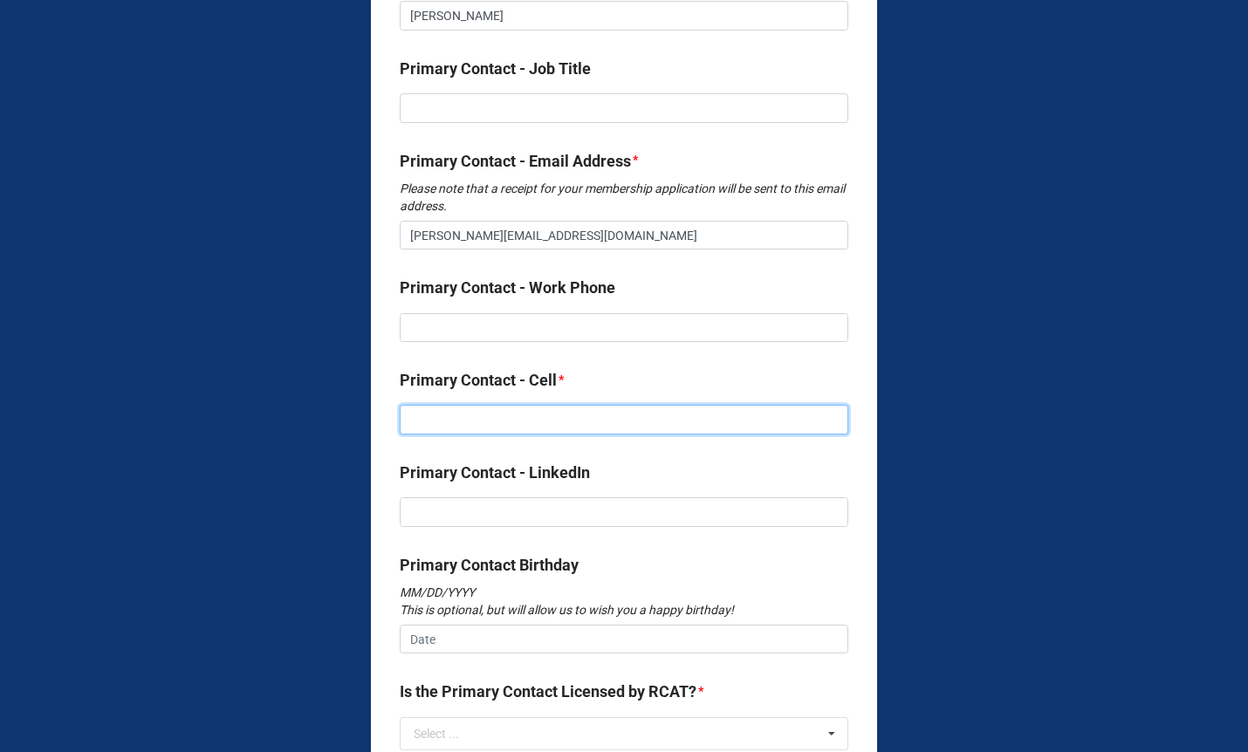
click at [471, 434] on input at bounding box center [624, 420] width 448 height 30
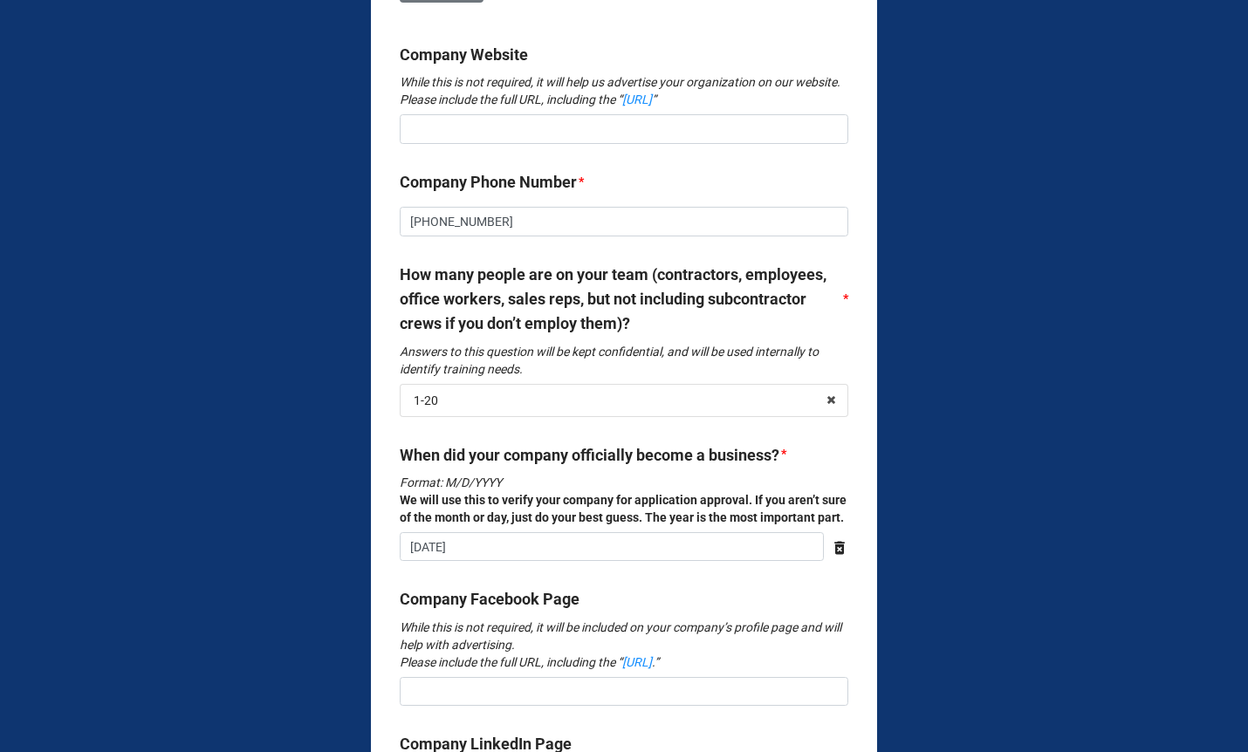
scroll to position [1048, 0]
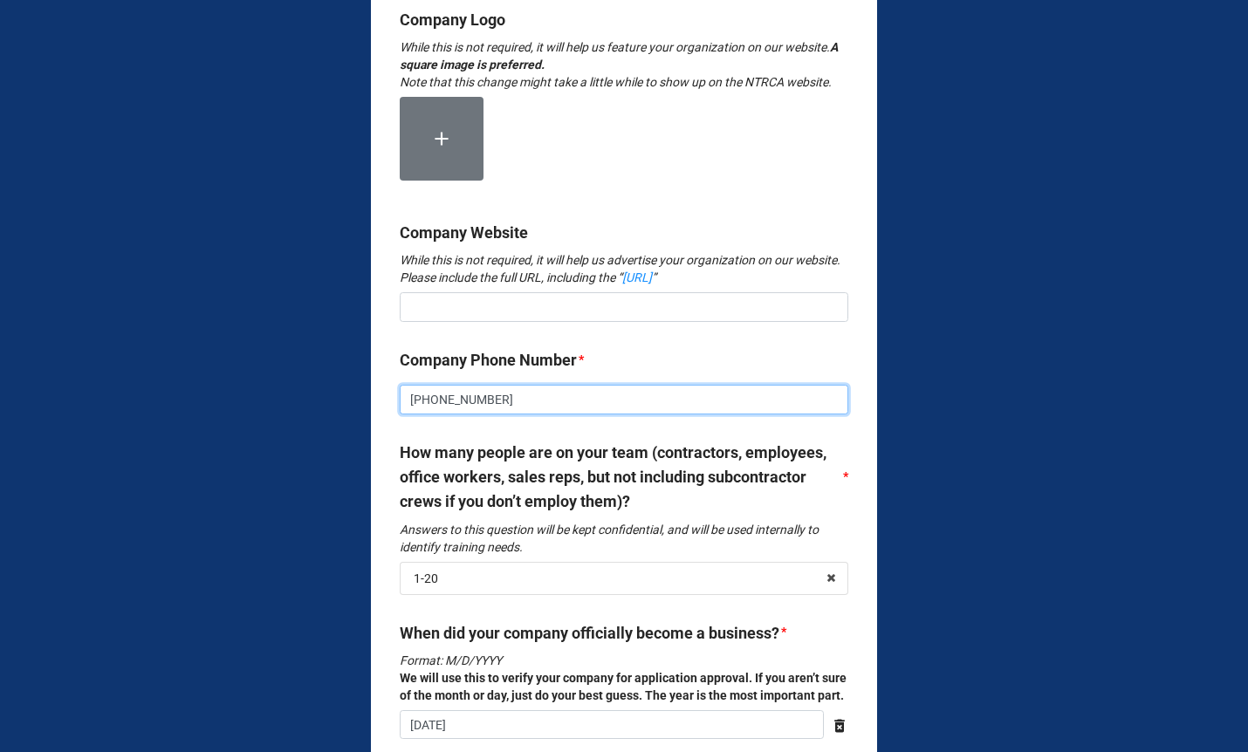
drag, startPoint x: 510, startPoint y: 455, endPoint x: 350, endPoint y: 457, distance: 160.5
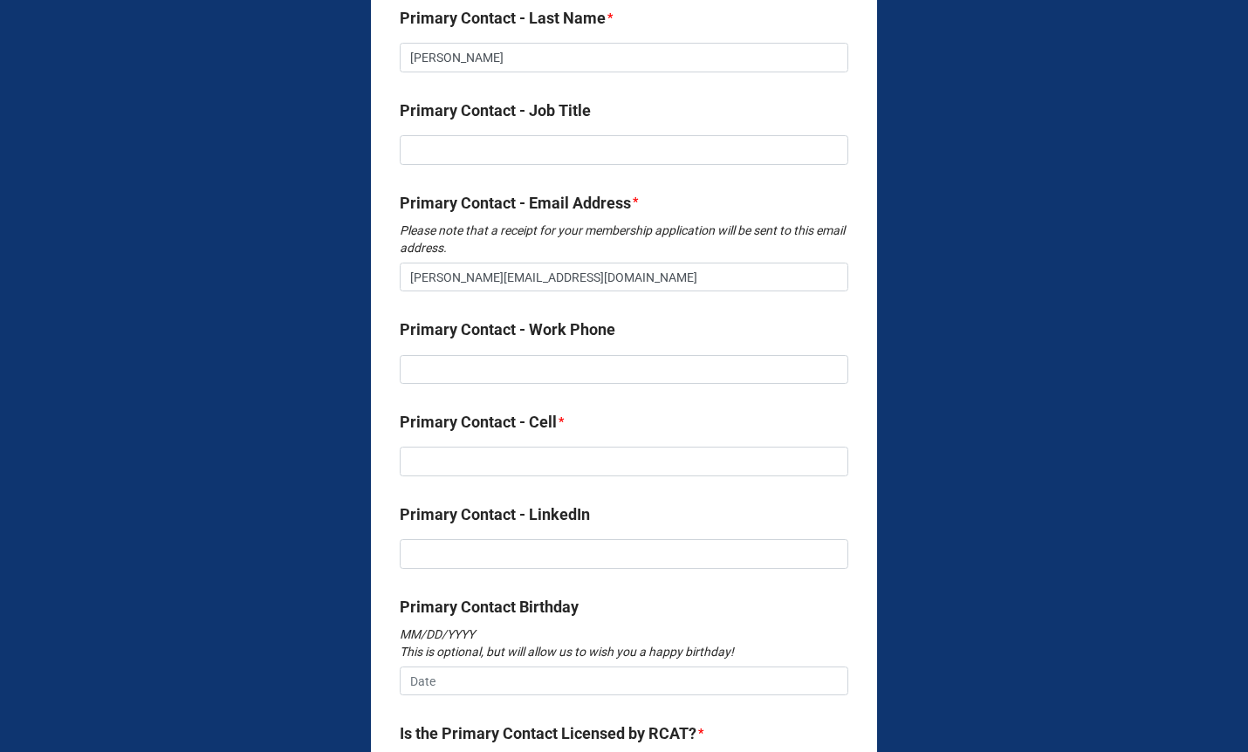
scroll to position [5143, 0]
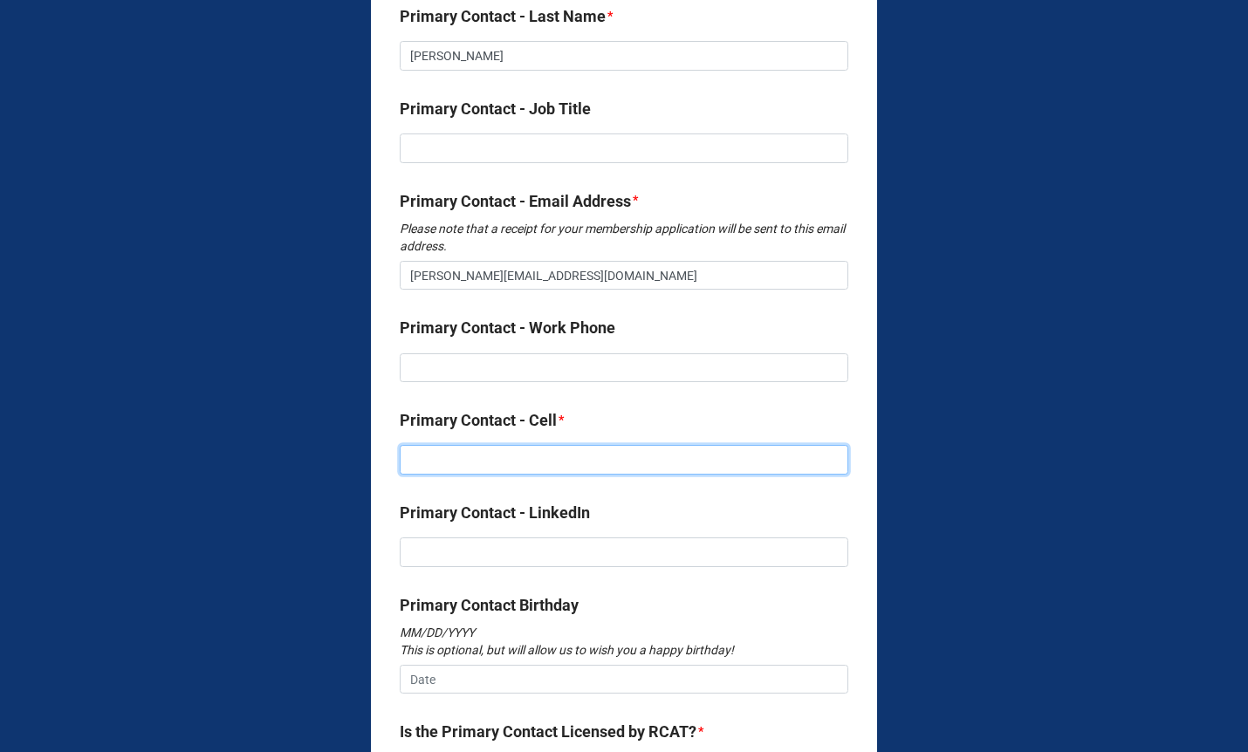
click at [426, 475] on input at bounding box center [624, 460] width 448 height 30
paste input "[PHONE_NUMBER]"
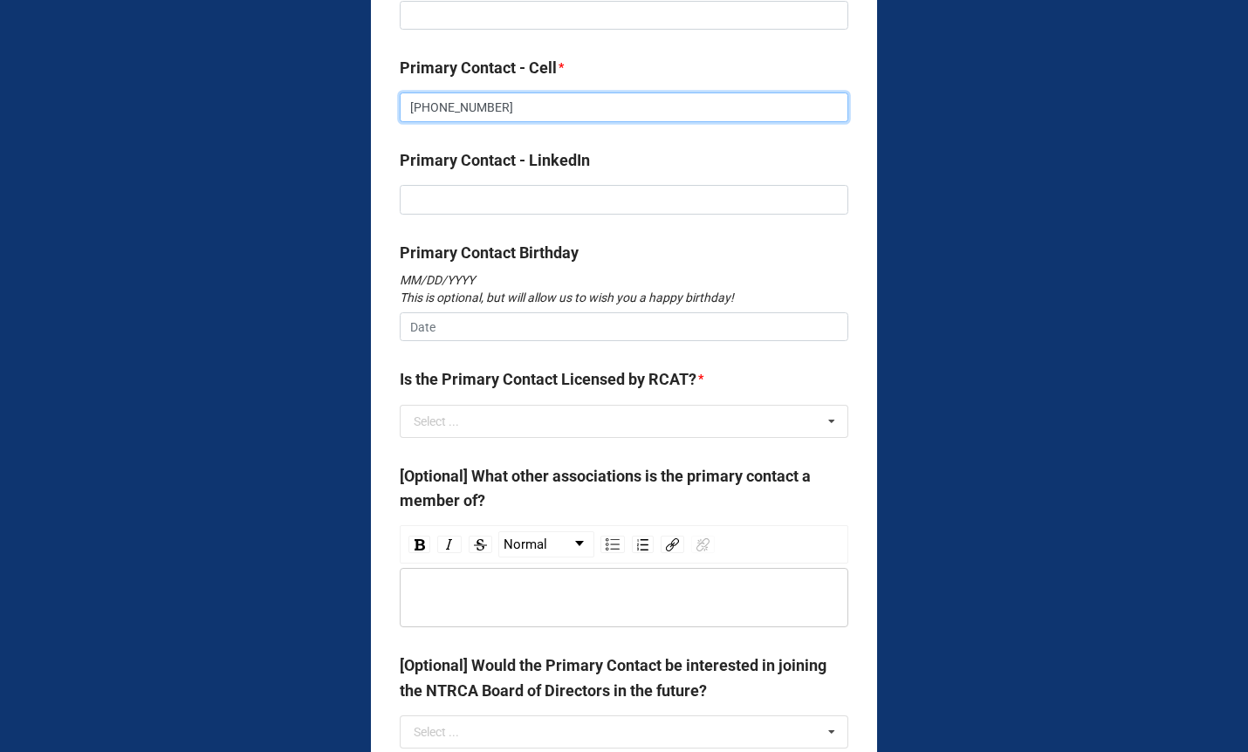
scroll to position [5557, 0]
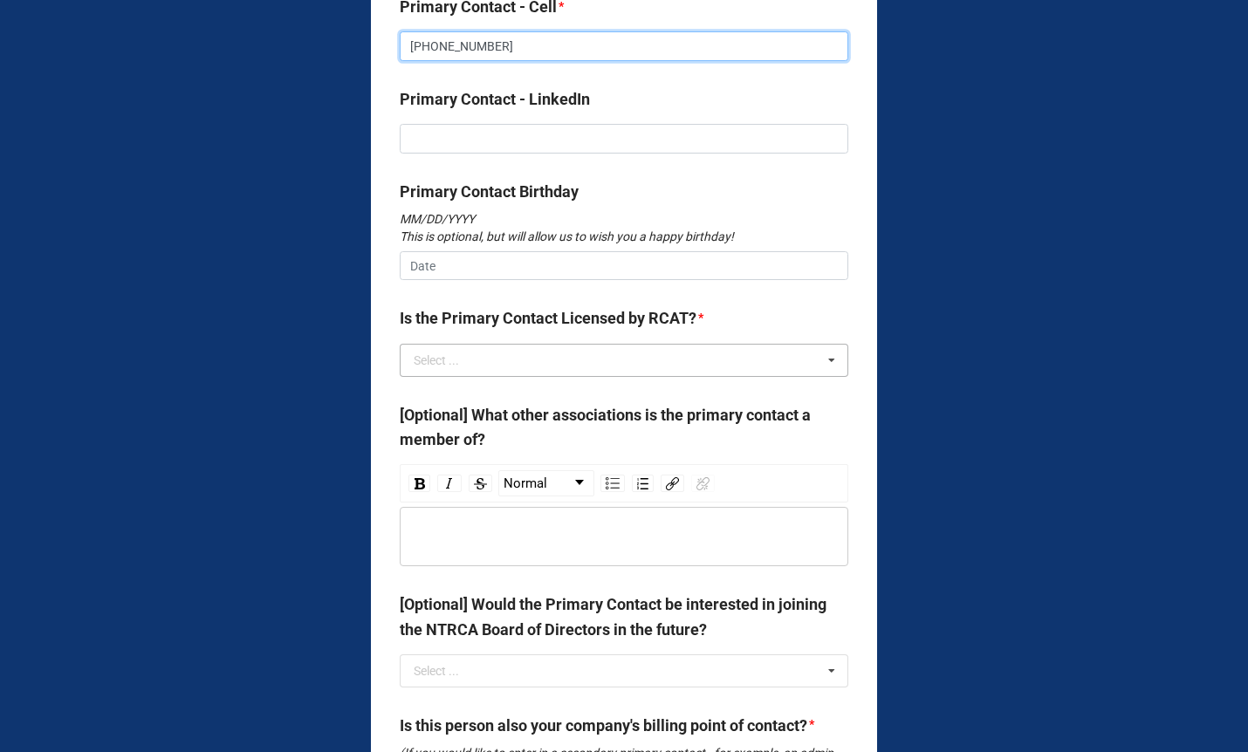
type input "[PHONE_NUMBER]"
click at [428, 366] on div "Select ..." at bounding box center [436, 360] width 45 height 12
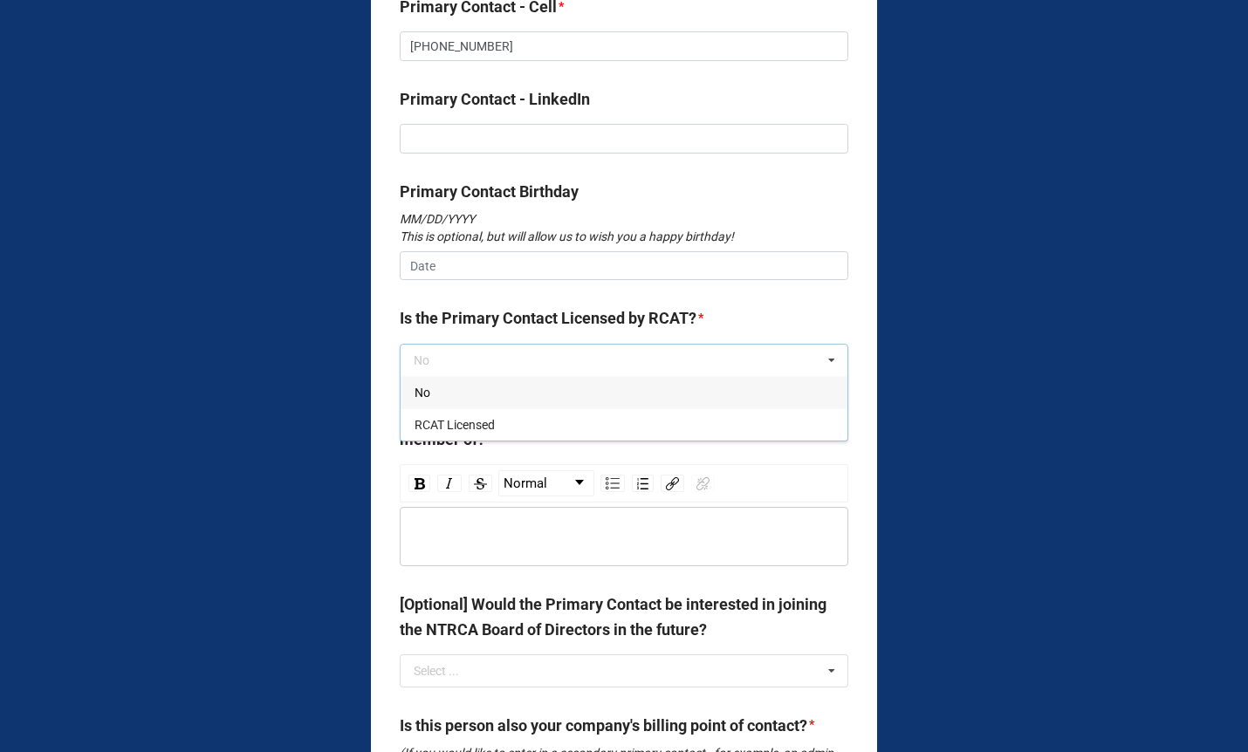
click at [419, 400] on span "No" at bounding box center [422, 393] width 16 height 14
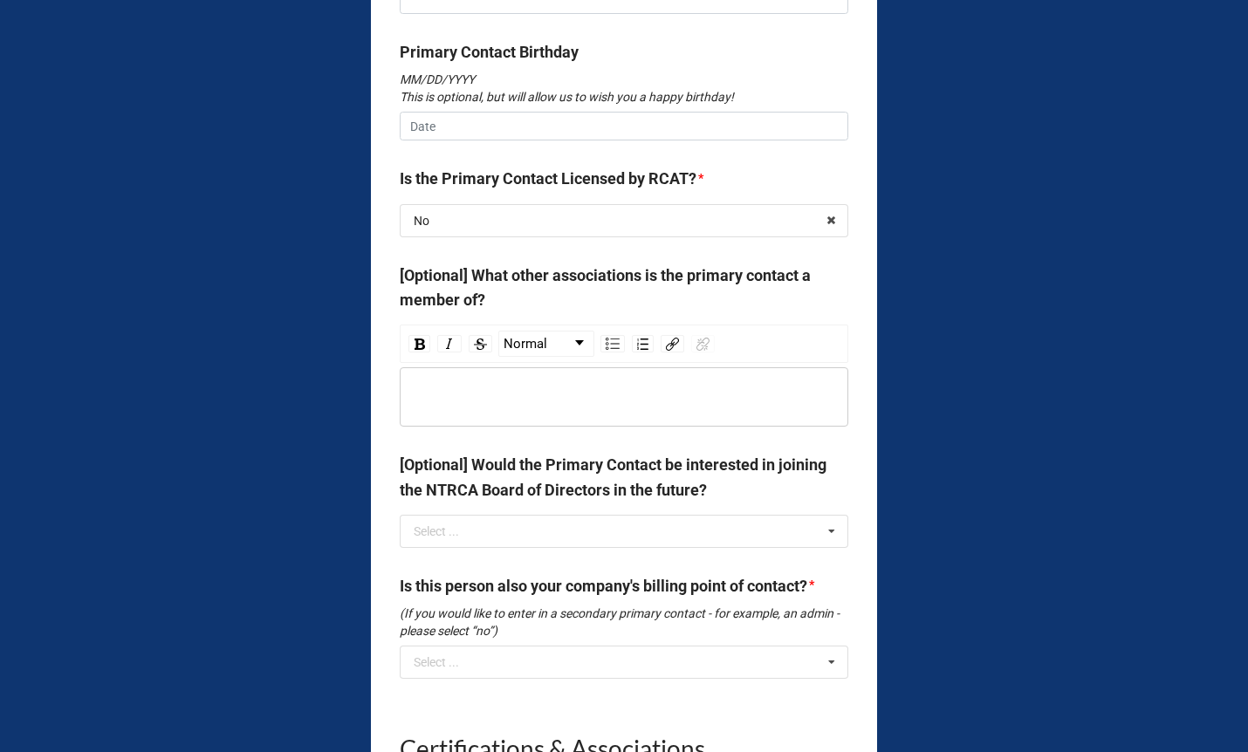
scroll to position [5697, 0]
click at [460, 406] on div "rdw-editor" at bounding box center [624, 395] width 432 height 19
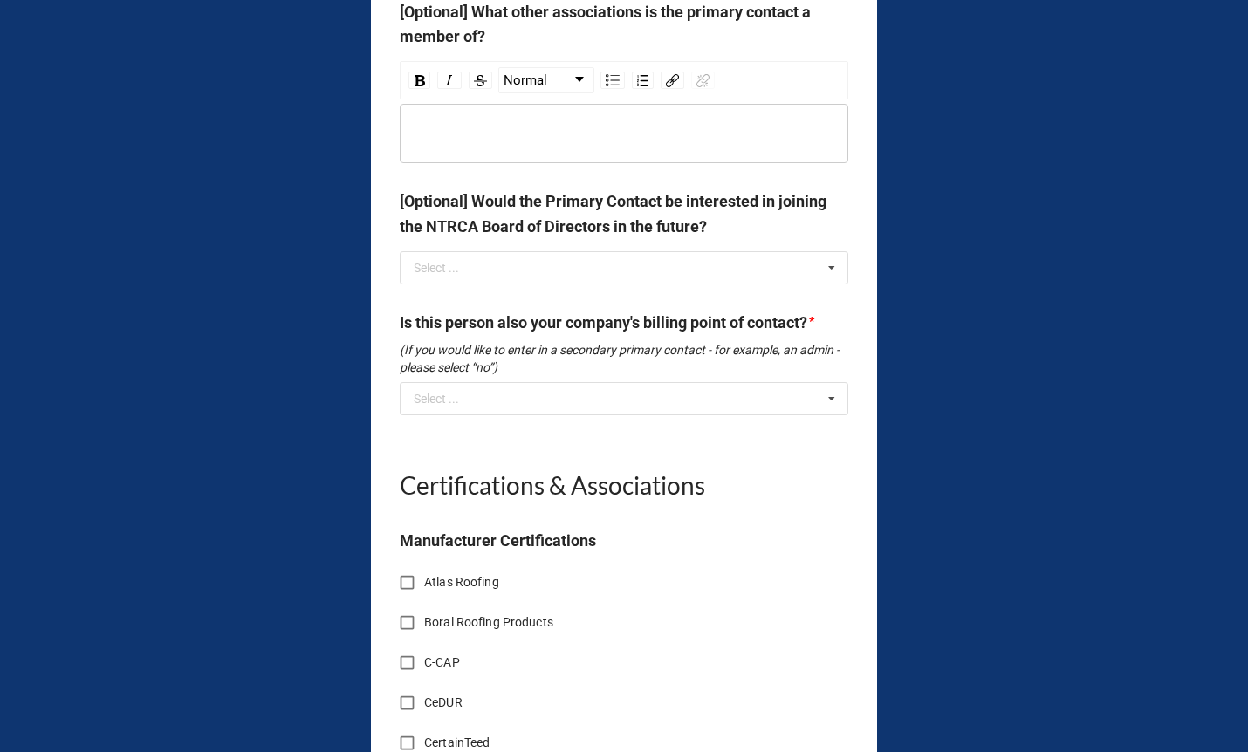
scroll to position [5964, 0]
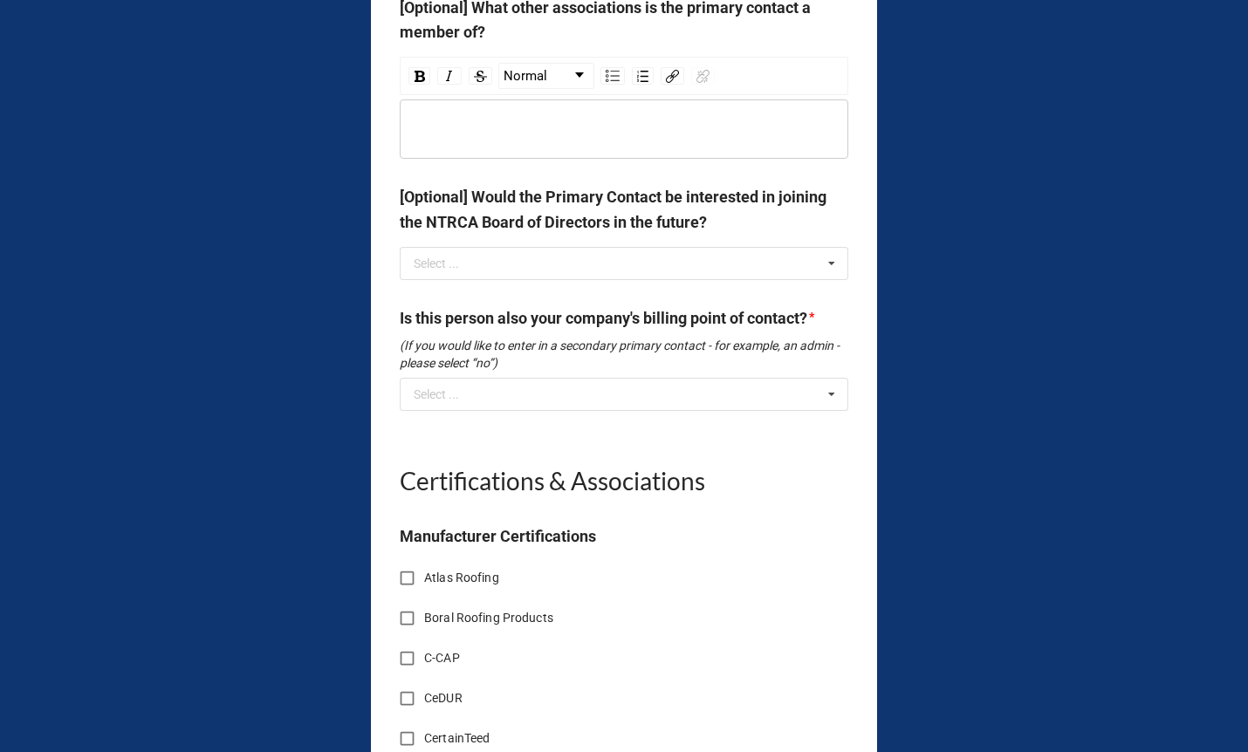
click at [443, 138] on div "rdw-wrapper" at bounding box center [624, 128] width 448 height 59
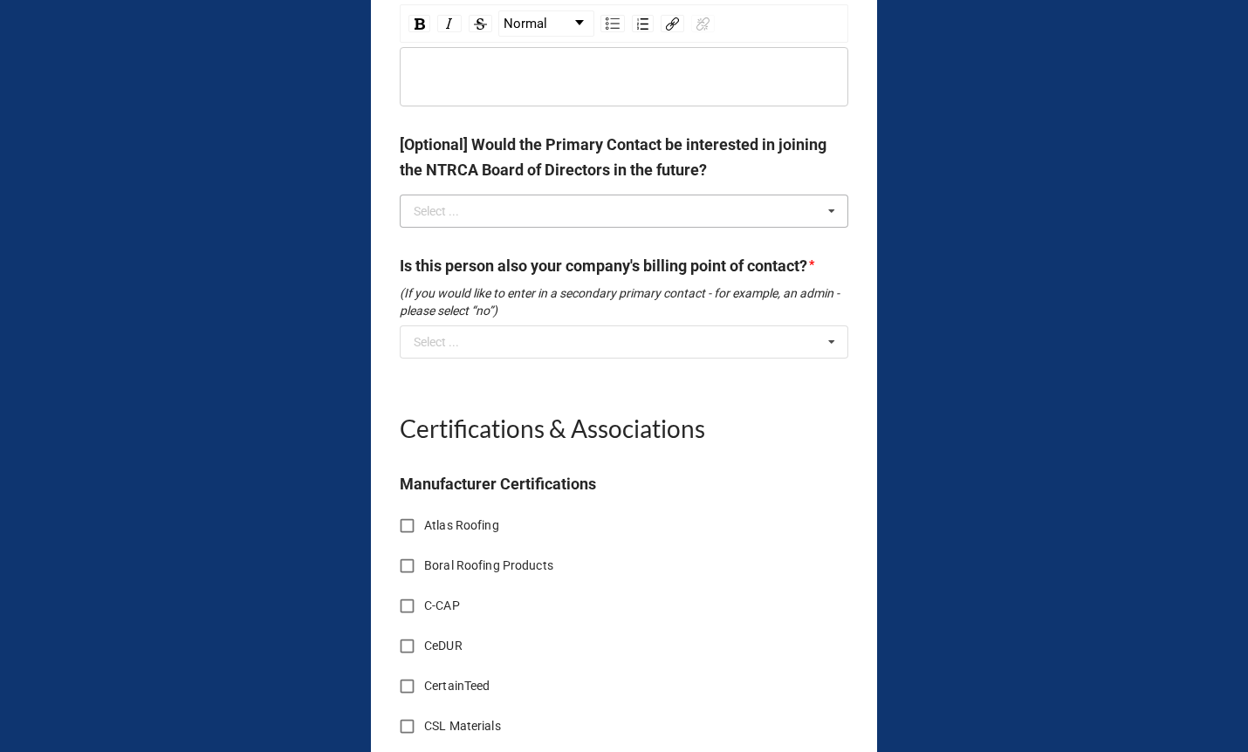
scroll to position [6023, 0]
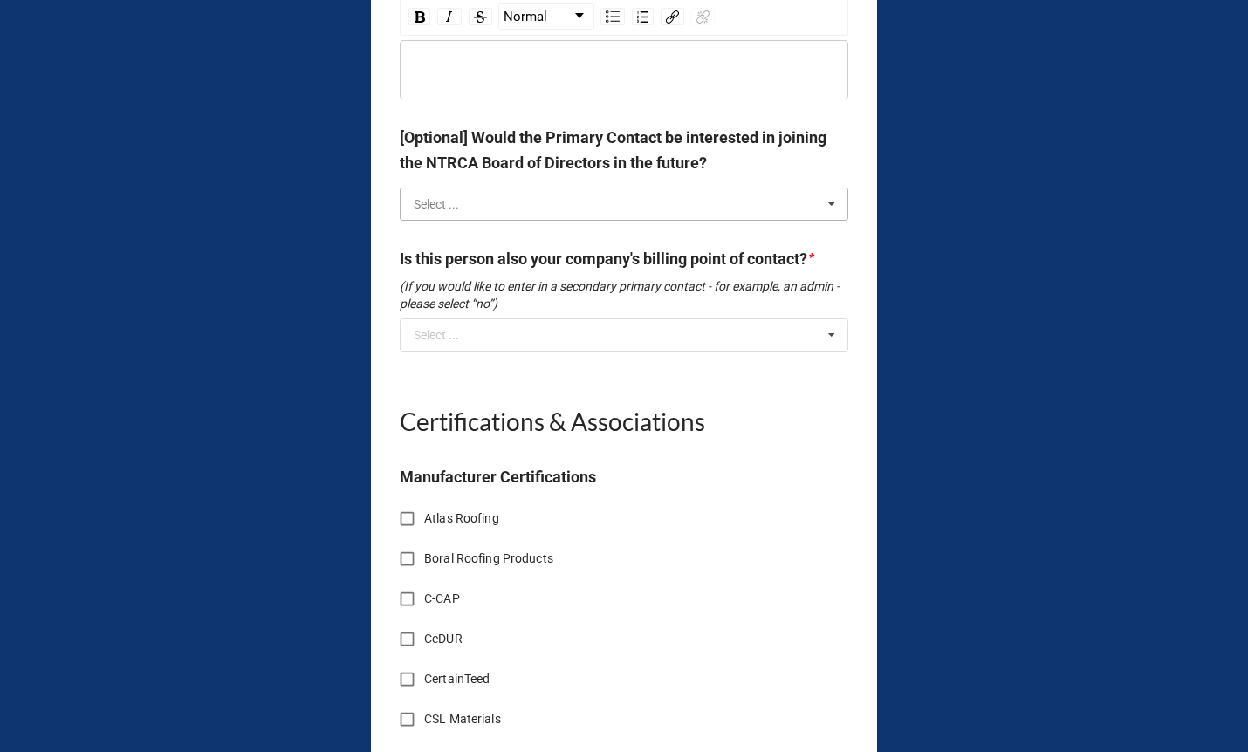
click at [441, 220] on input "text" at bounding box center [624, 203] width 447 height 31
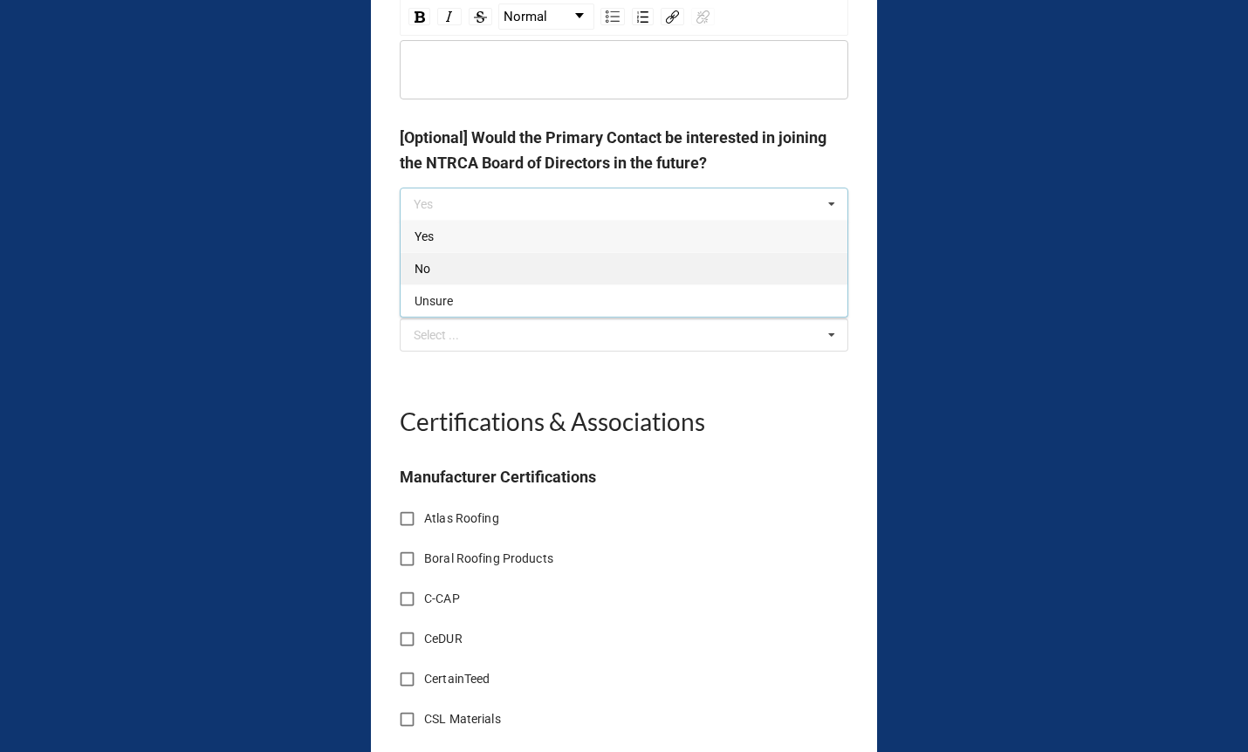
click at [414, 284] on div "No" at bounding box center [623, 268] width 447 height 32
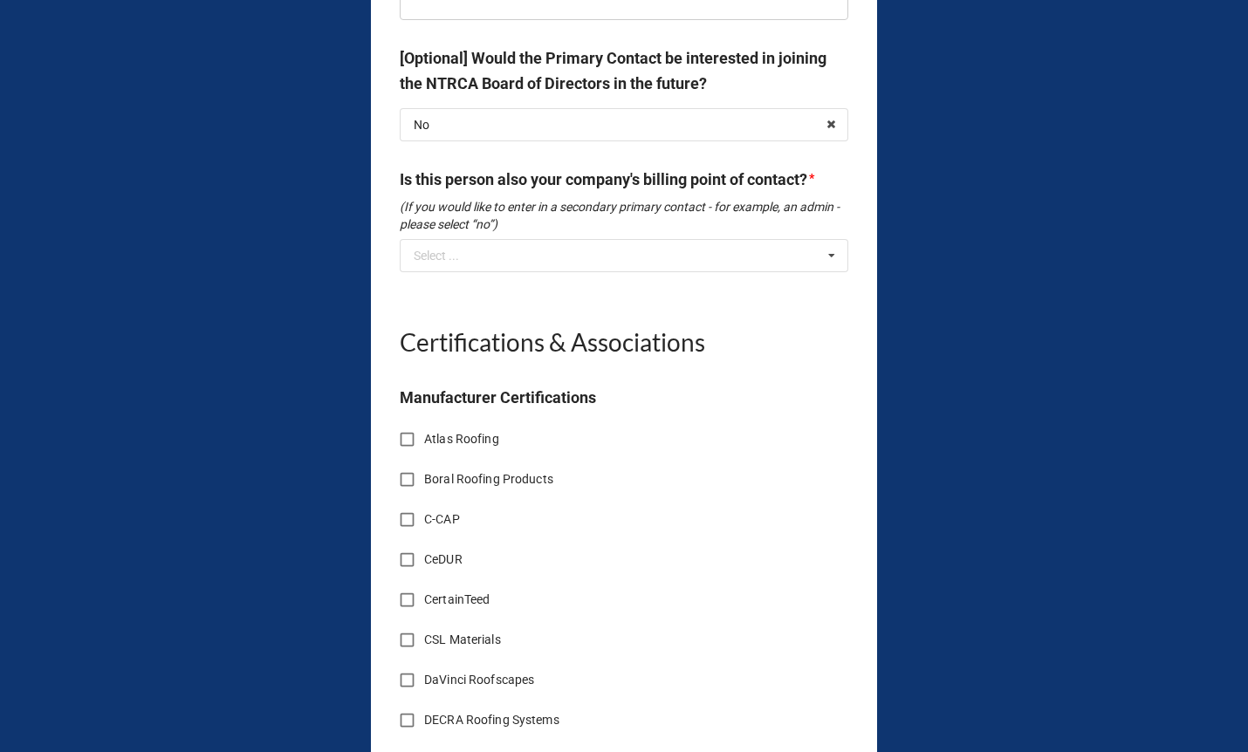
scroll to position [6121, 0]
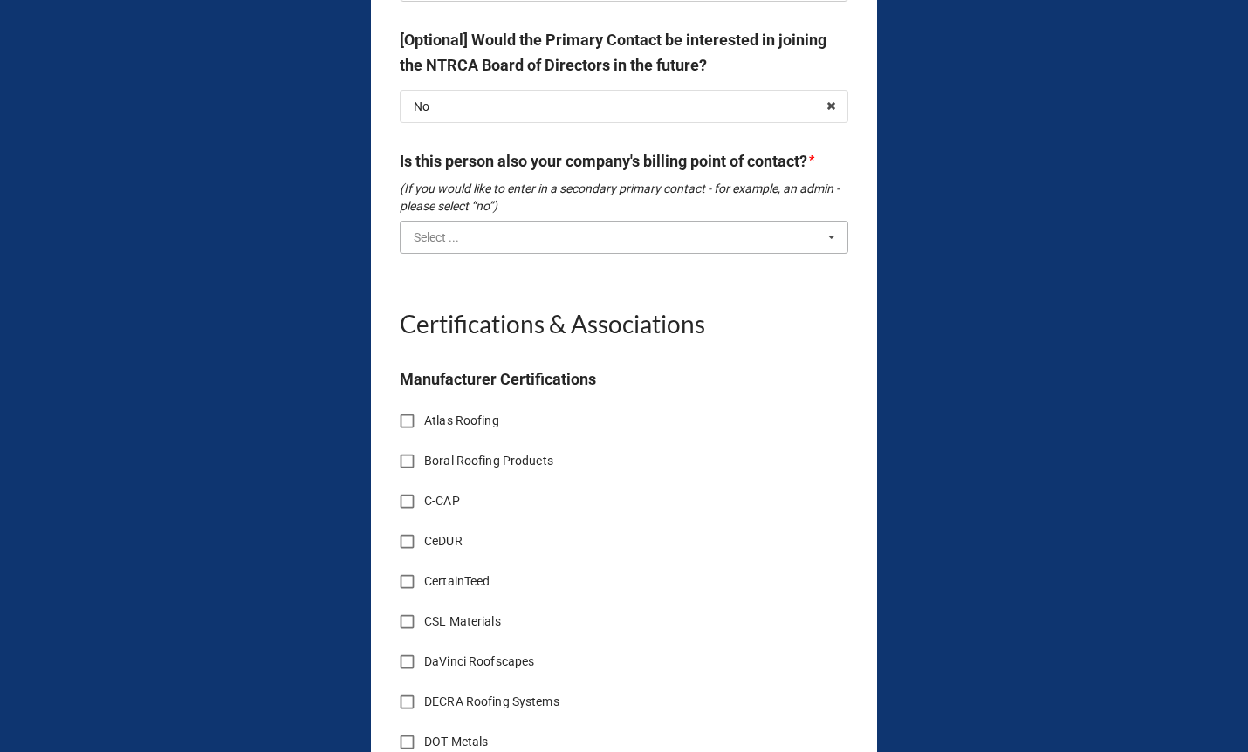
click at [421, 250] on input "text" at bounding box center [624, 237] width 447 height 31
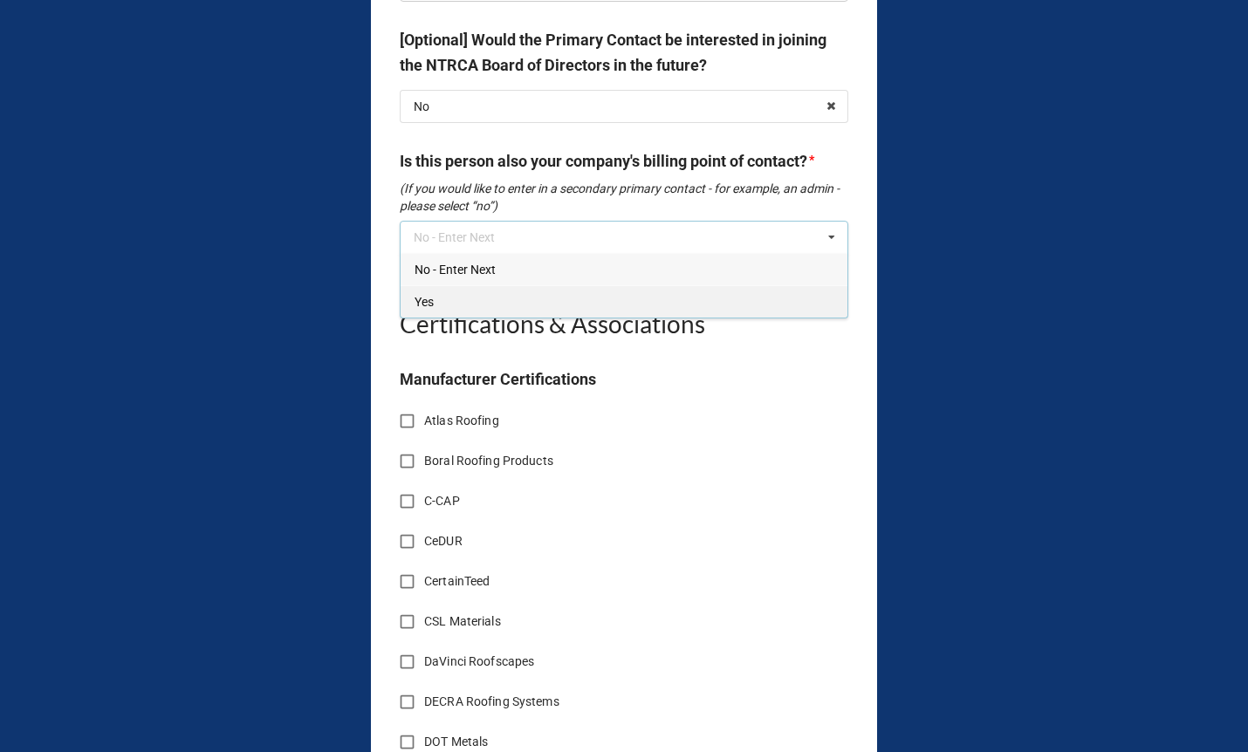
click at [424, 312] on div "Yes" at bounding box center [623, 301] width 447 height 32
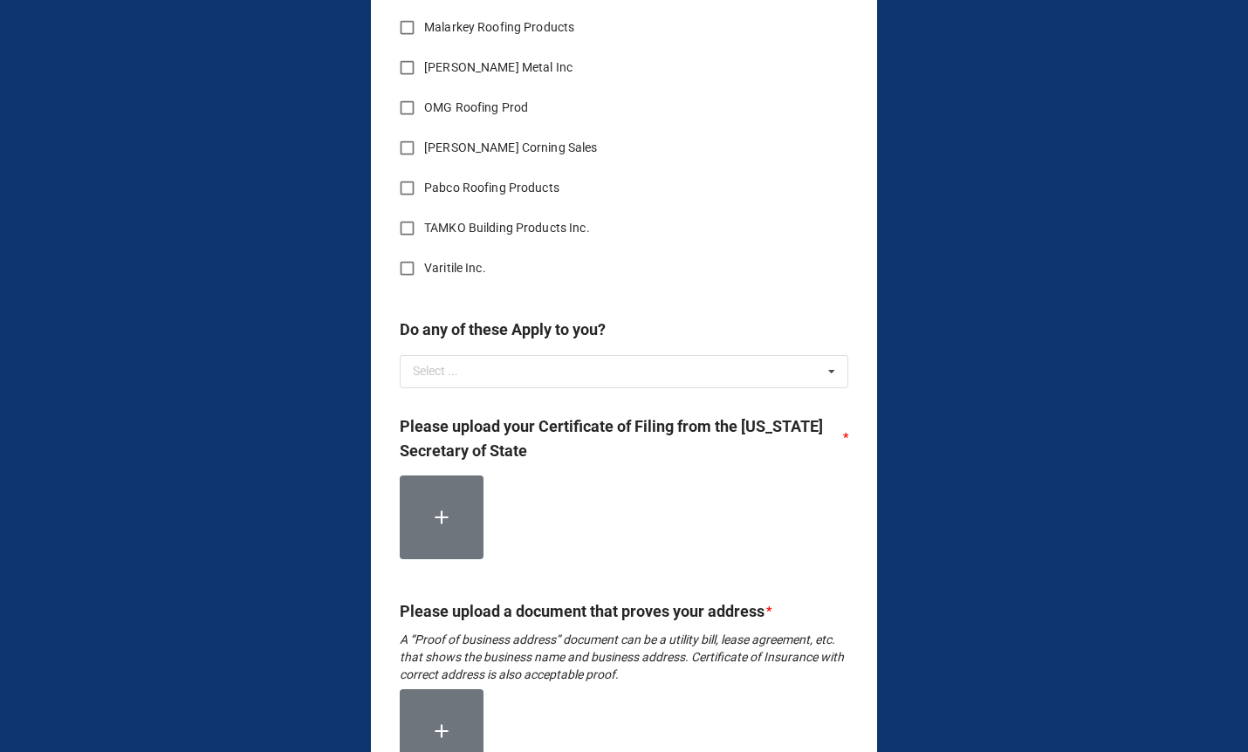
scroll to position [7114, 0]
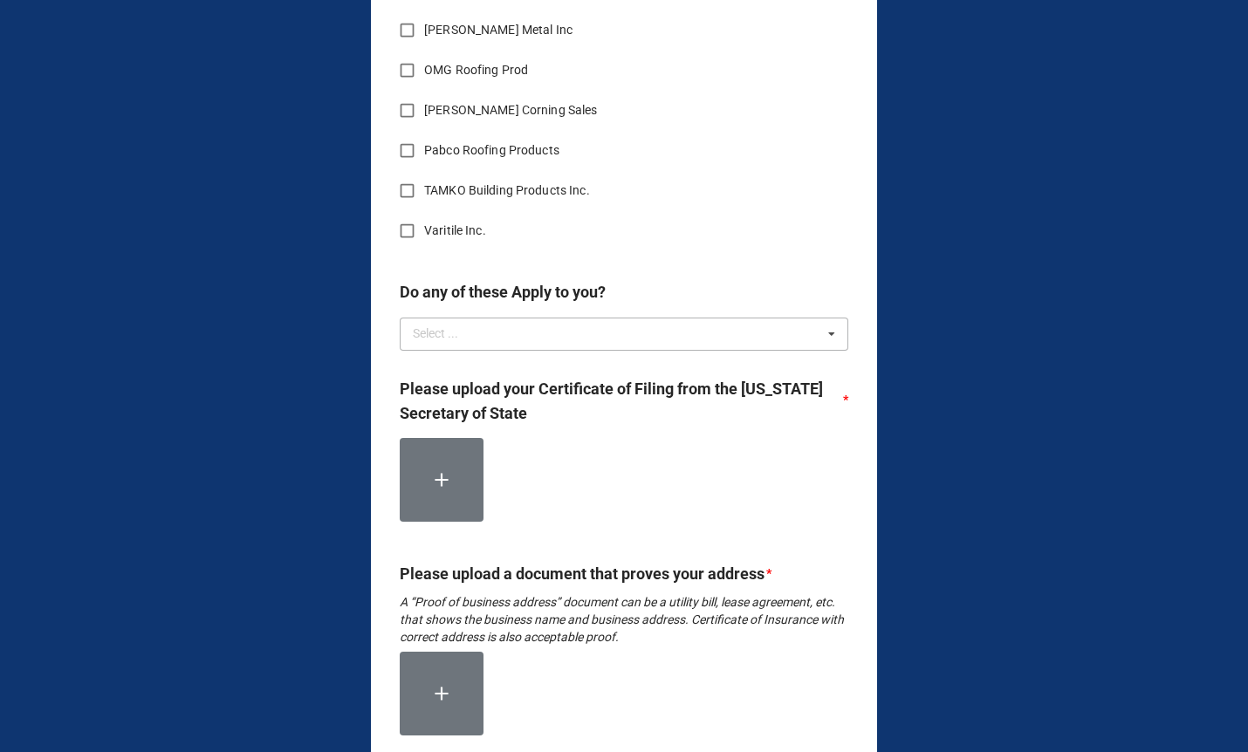
click at [432, 344] on div "Select ..." at bounding box center [445, 334] width 75 height 20
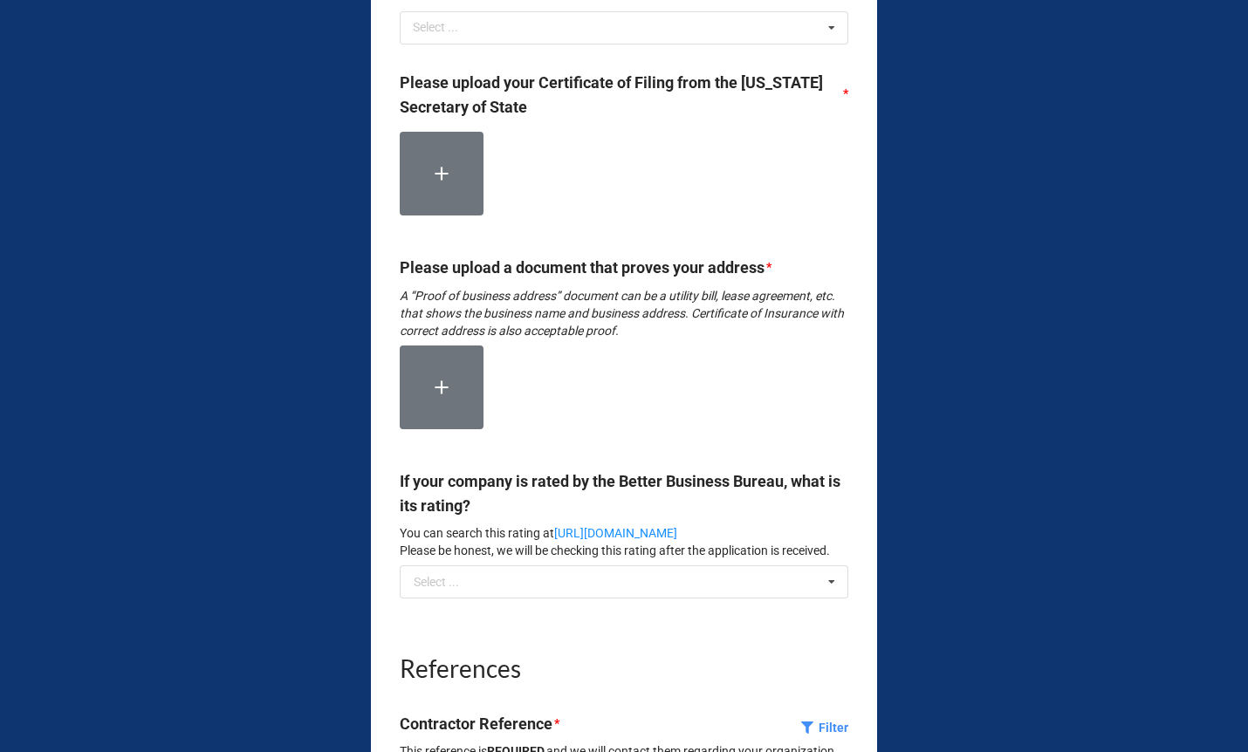
scroll to position [7423, 0]
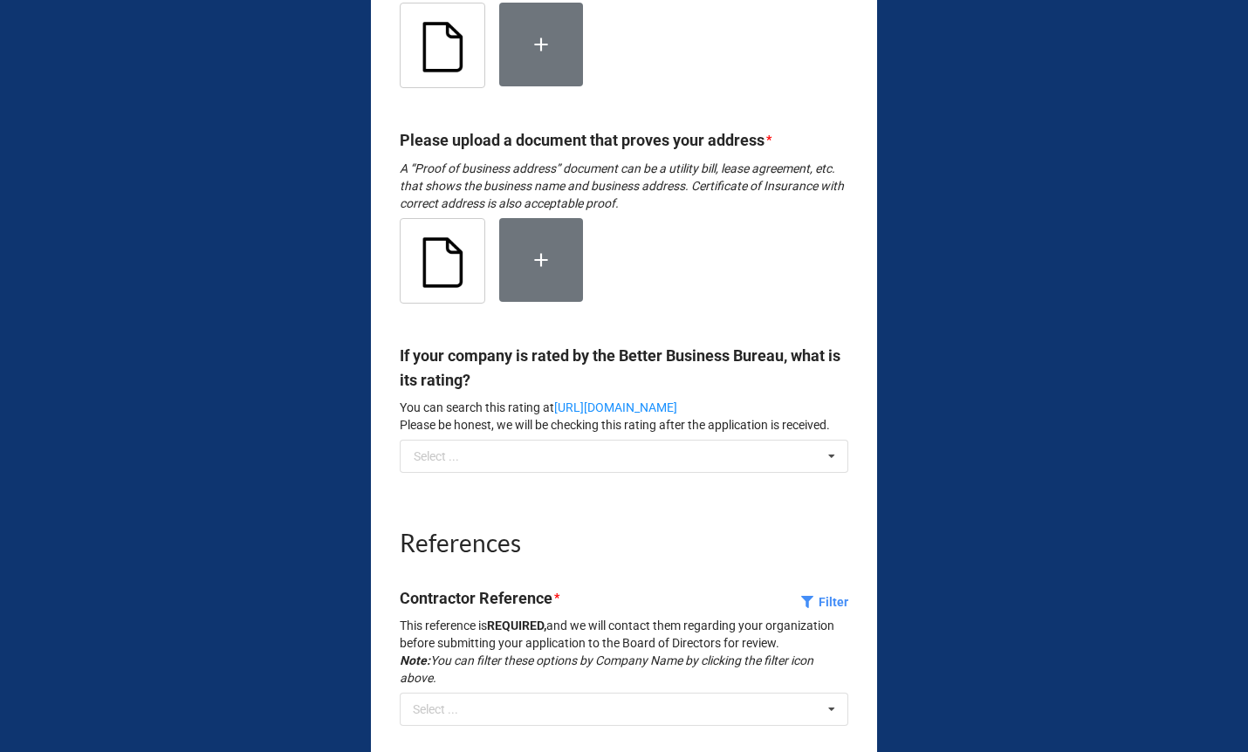
scroll to position [7556, 0]
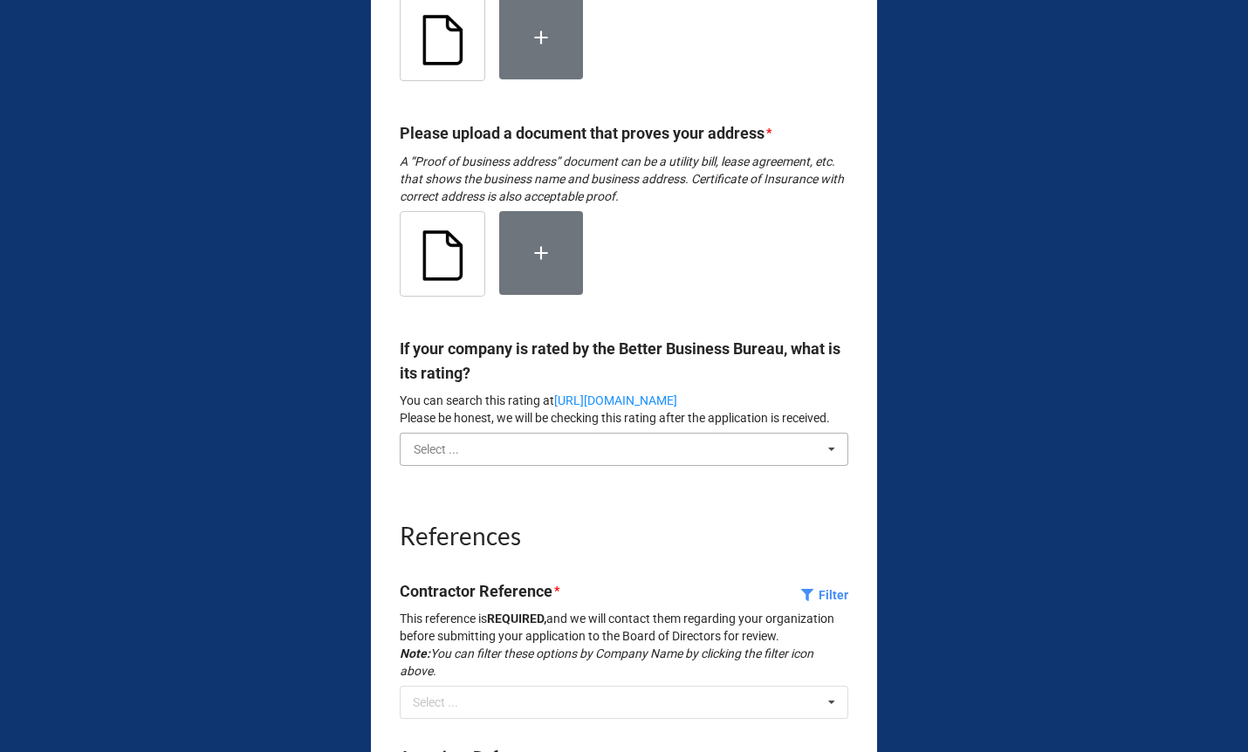
click at [448, 465] on input "text" at bounding box center [624, 449] width 447 height 31
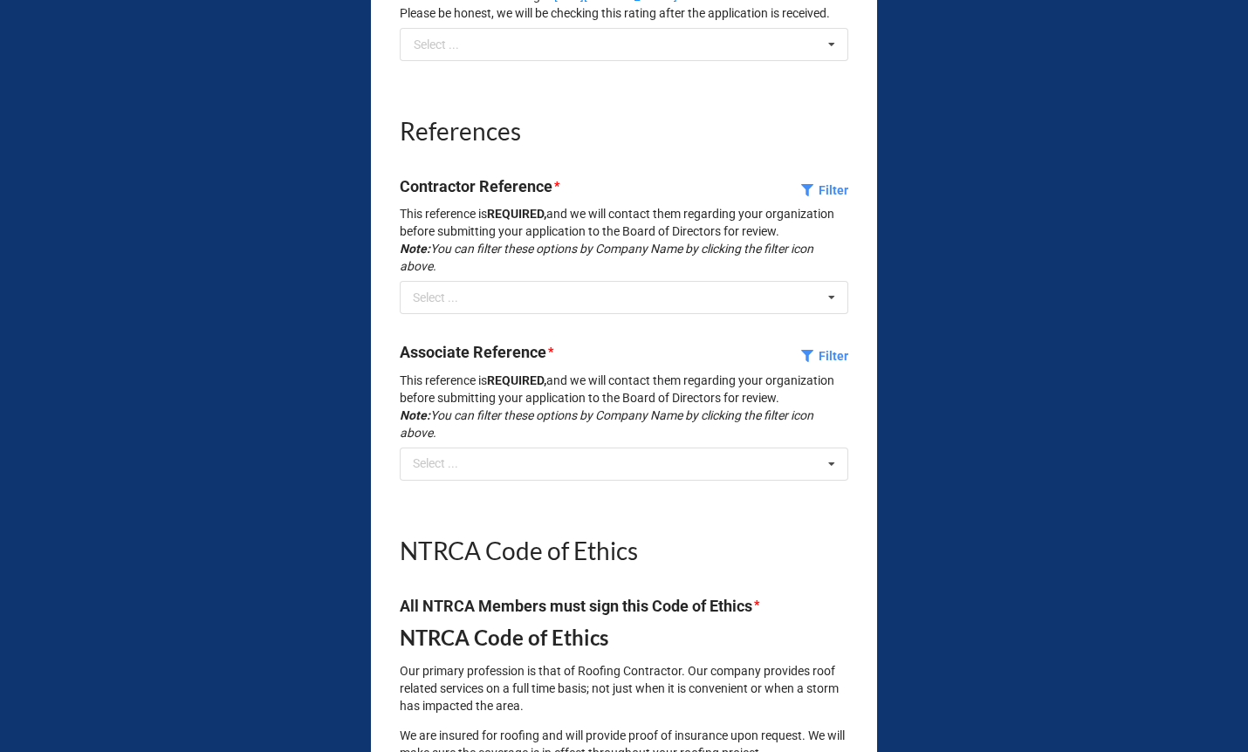
scroll to position [7962, 0]
click at [433, 307] on div "Select ..." at bounding box center [445, 297] width 75 height 20
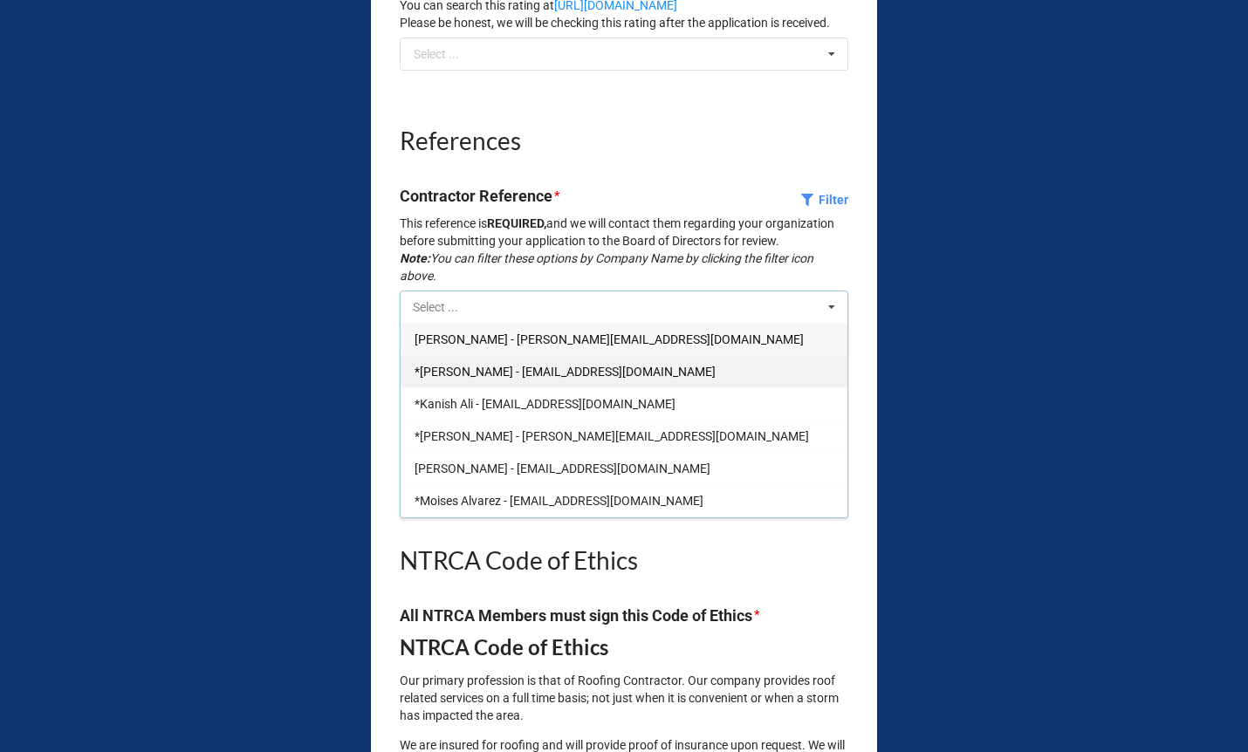
scroll to position [7947, 0]
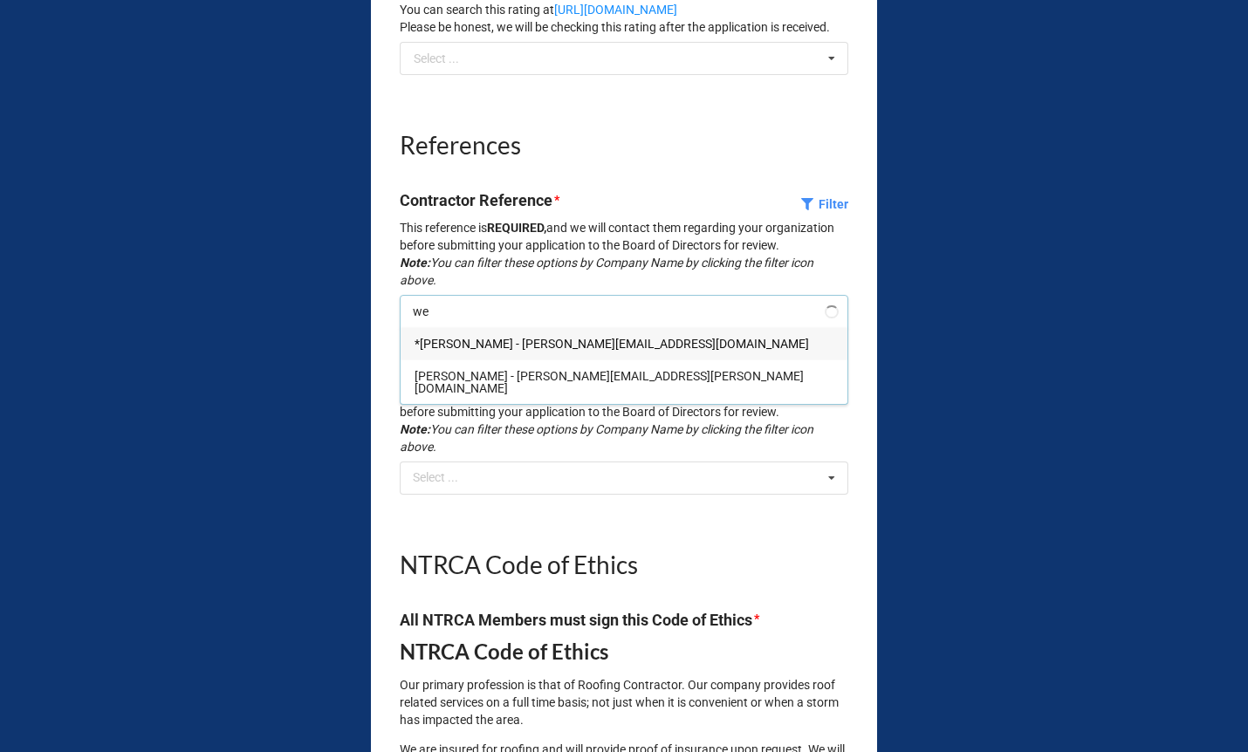
type input "w"
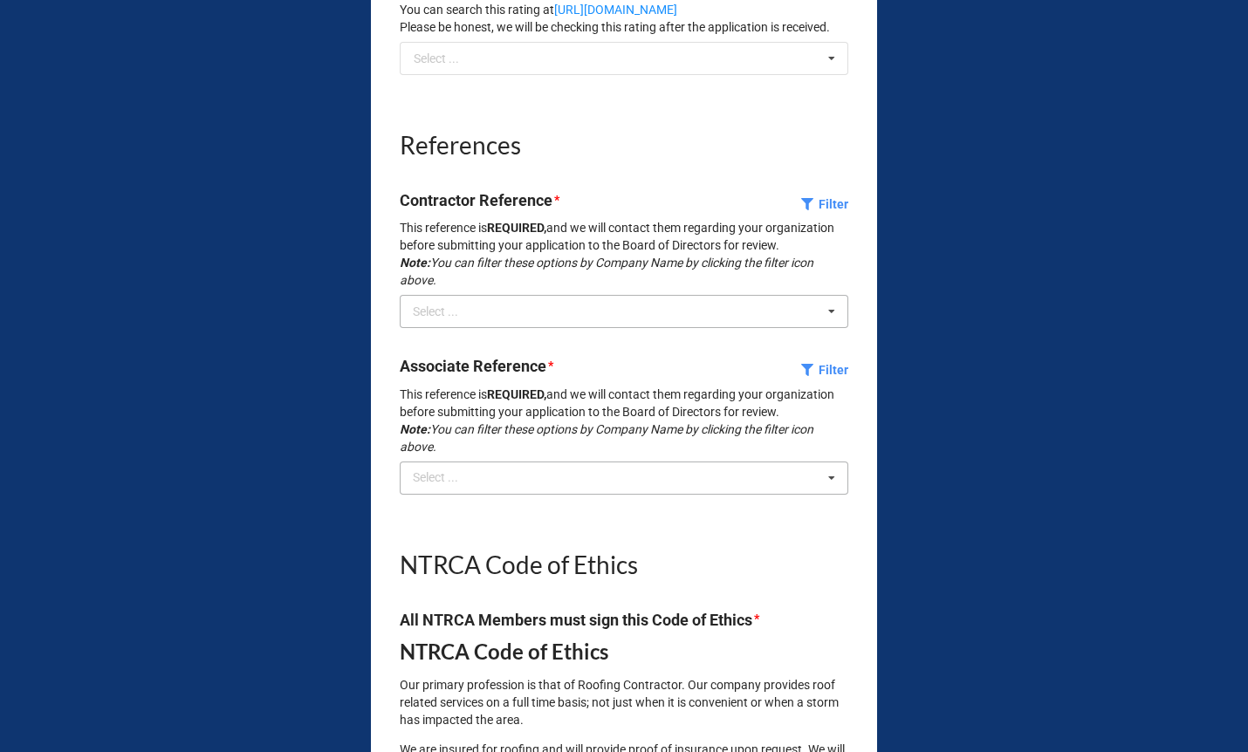
click at [427, 488] on div "Select ..." at bounding box center [445, 478] width 75 height 20
type input "weste"
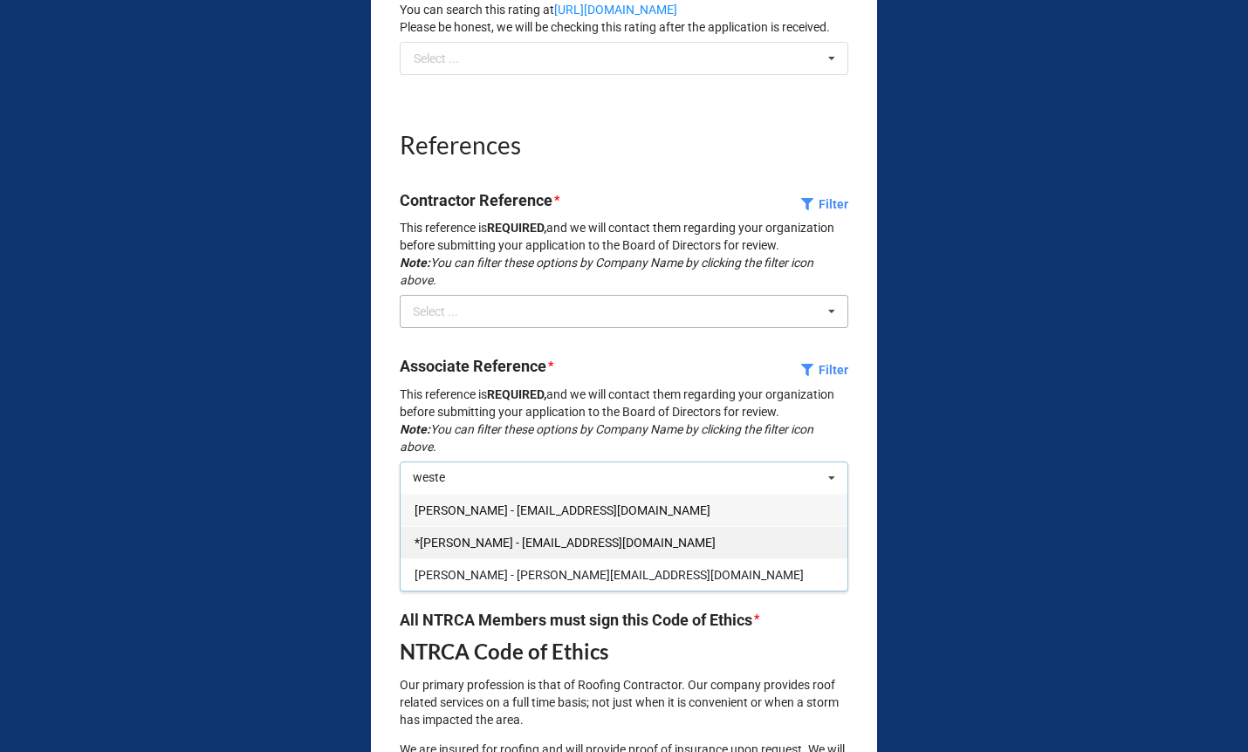
click at [524, 558] on div "*[PERSON_NAME] - [EMAIL_ADDRESS][DOMAIN_NAME]" at bounding box center [623, 542] width 447 height 32
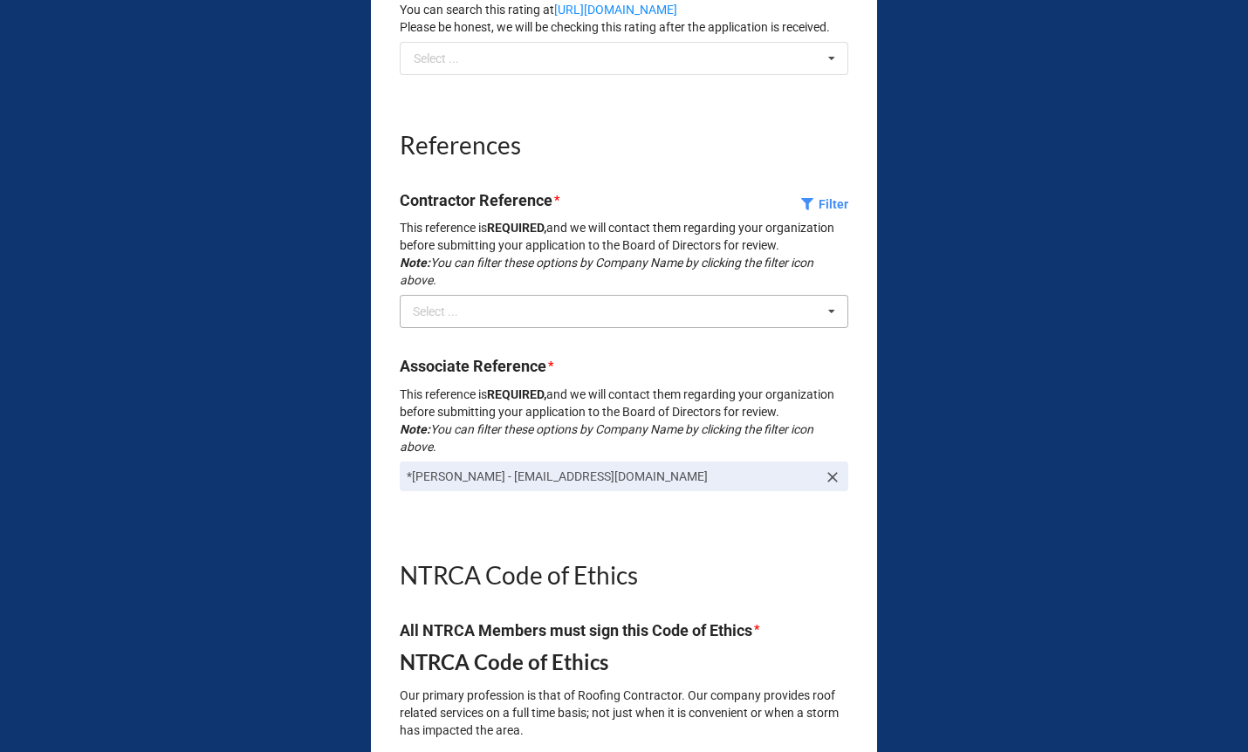
click at [528, 485] on p "*[PERSON_NAME] - [EMAIL_ADDRESS][DOMAIN_NAME]" at bounding box center [612, 476] width 410 height 17
click at [828, 486] on icon at bounding box center [832, 477] width 17 height 17
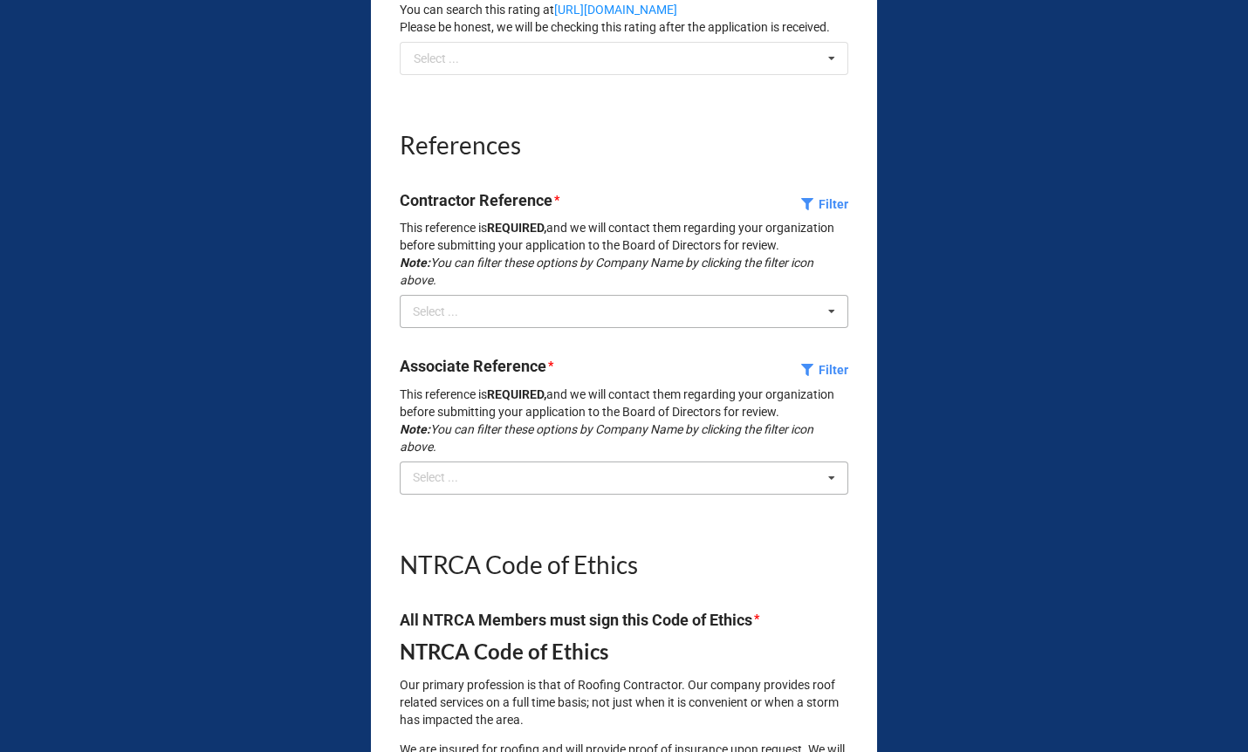
click at [829, 495] on icon at bounding box center [831, 478] width 26 height 32
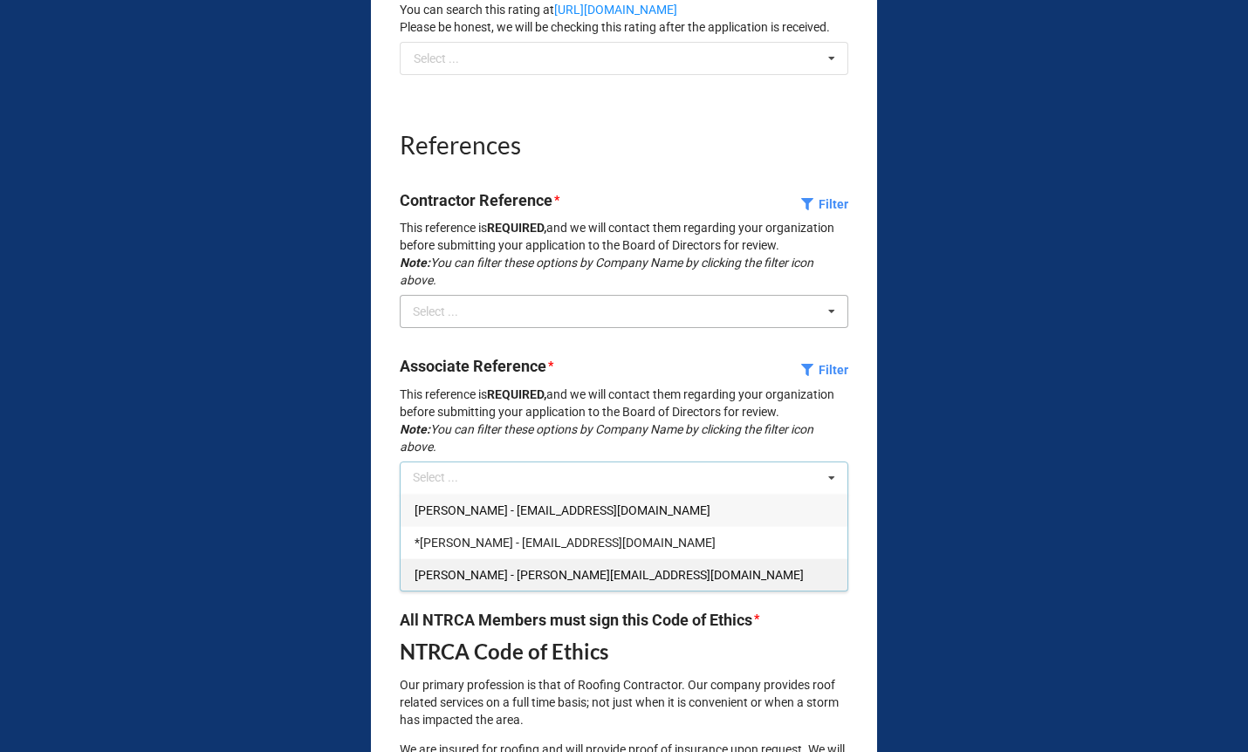
click at [624, 582] on span "[PERSON_NAME] - [PERSON_NAME][EMAIL_ADDRESS][DOMAIN_NAME]" at bounding box center [608, 575] width 389 height 14
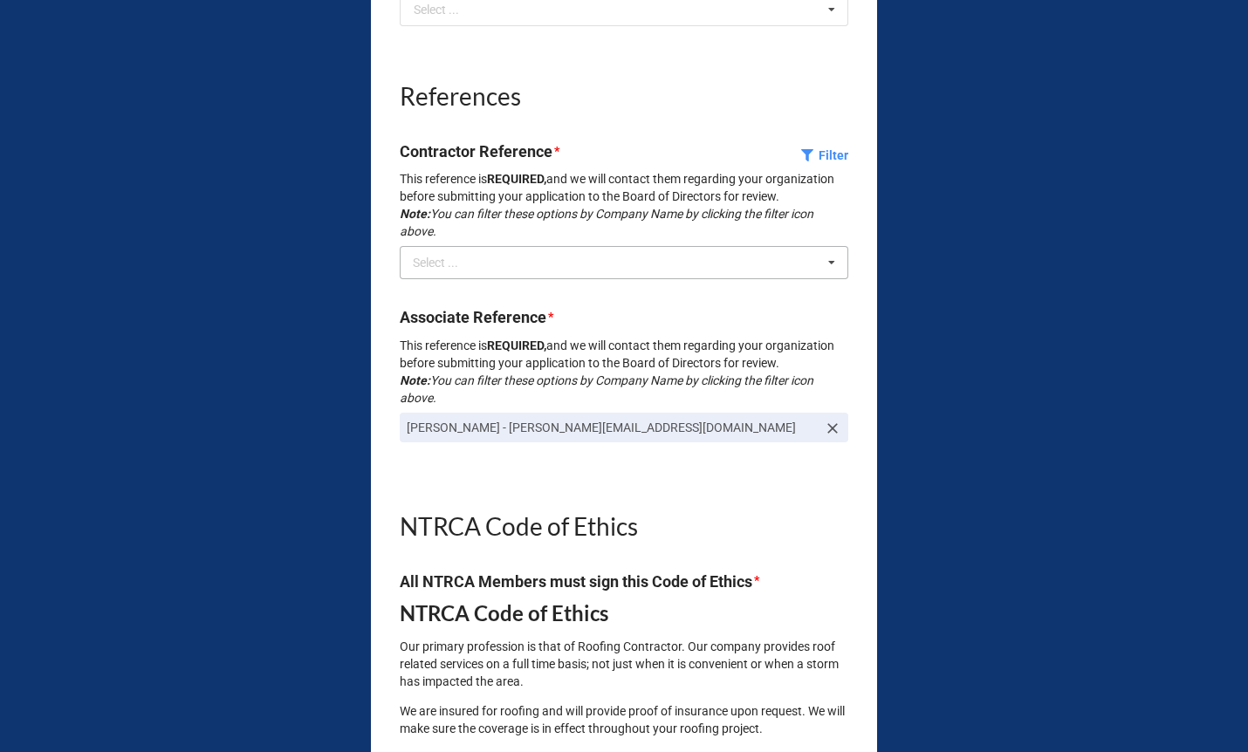
scroll to position [7988, 0]
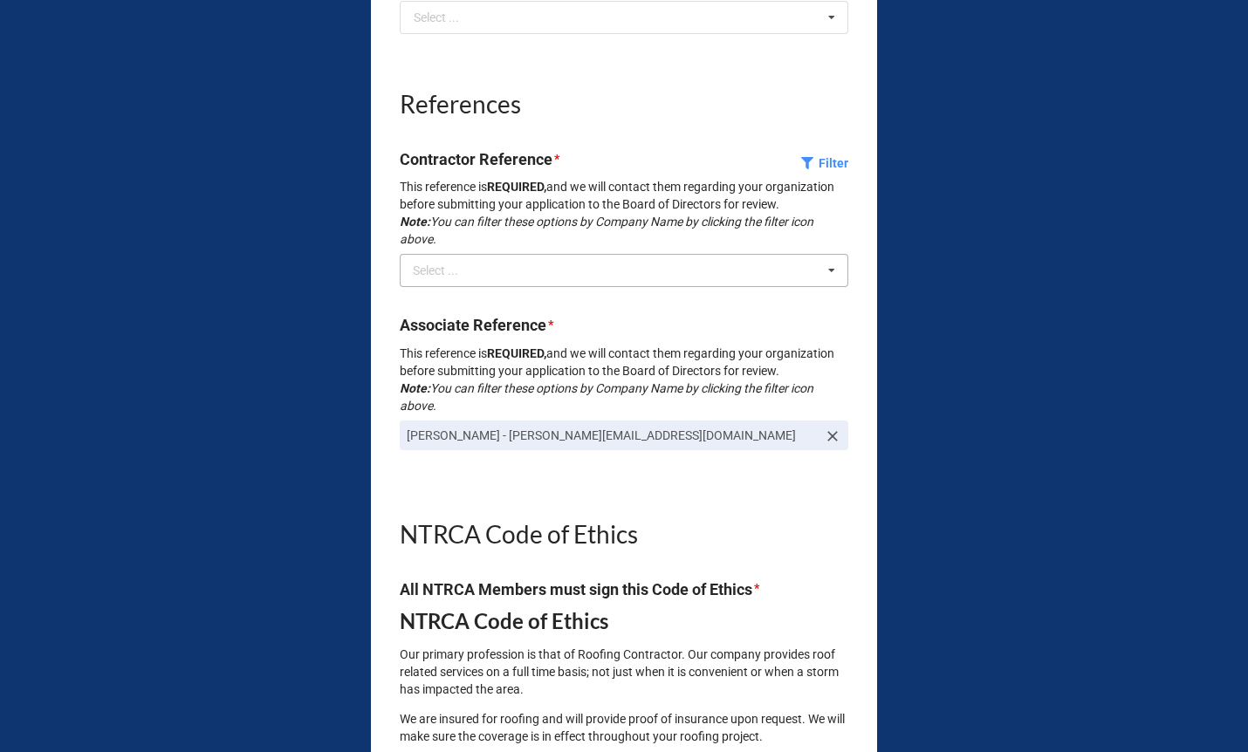
click at [639, 287] on div "w Select ... [PERSON_NAME] - [PERSON_NAME][EMAIL_ADDRESS][DOMAIN_NAME] *[PERSON…" at bounding box center [624, 270] width 448 height 33
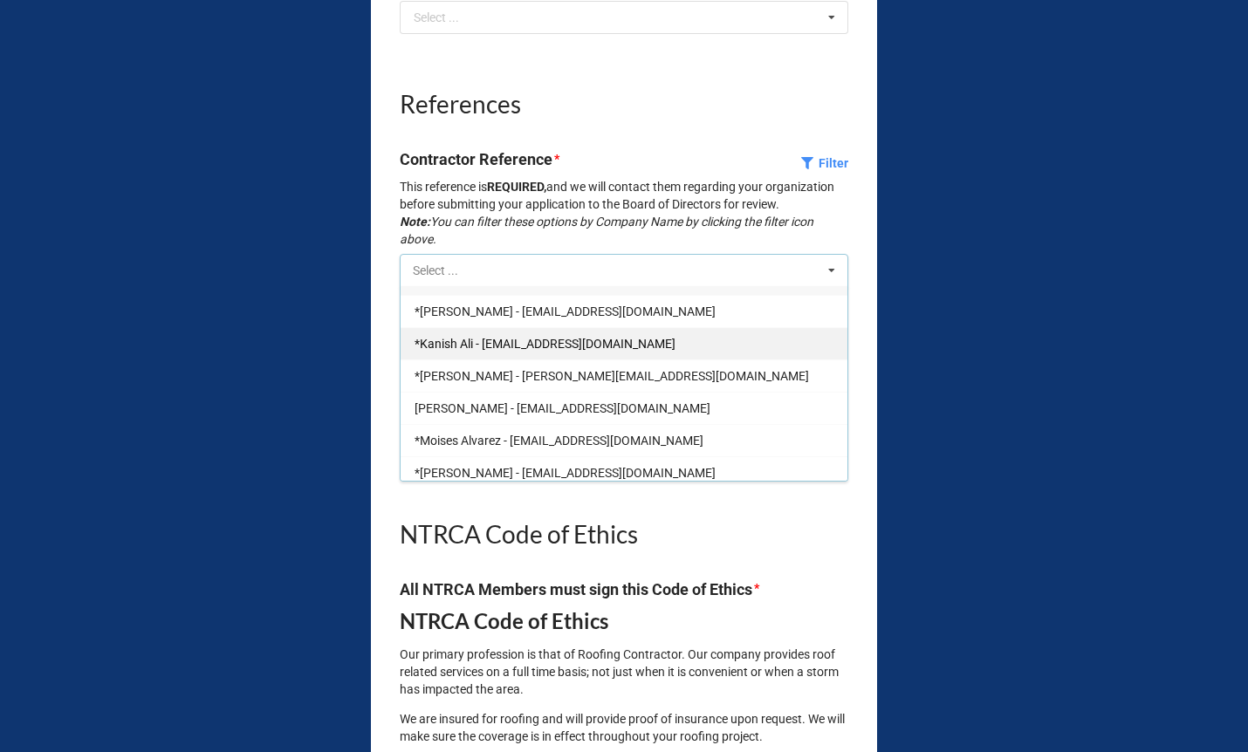
scroll to position [0, 0]
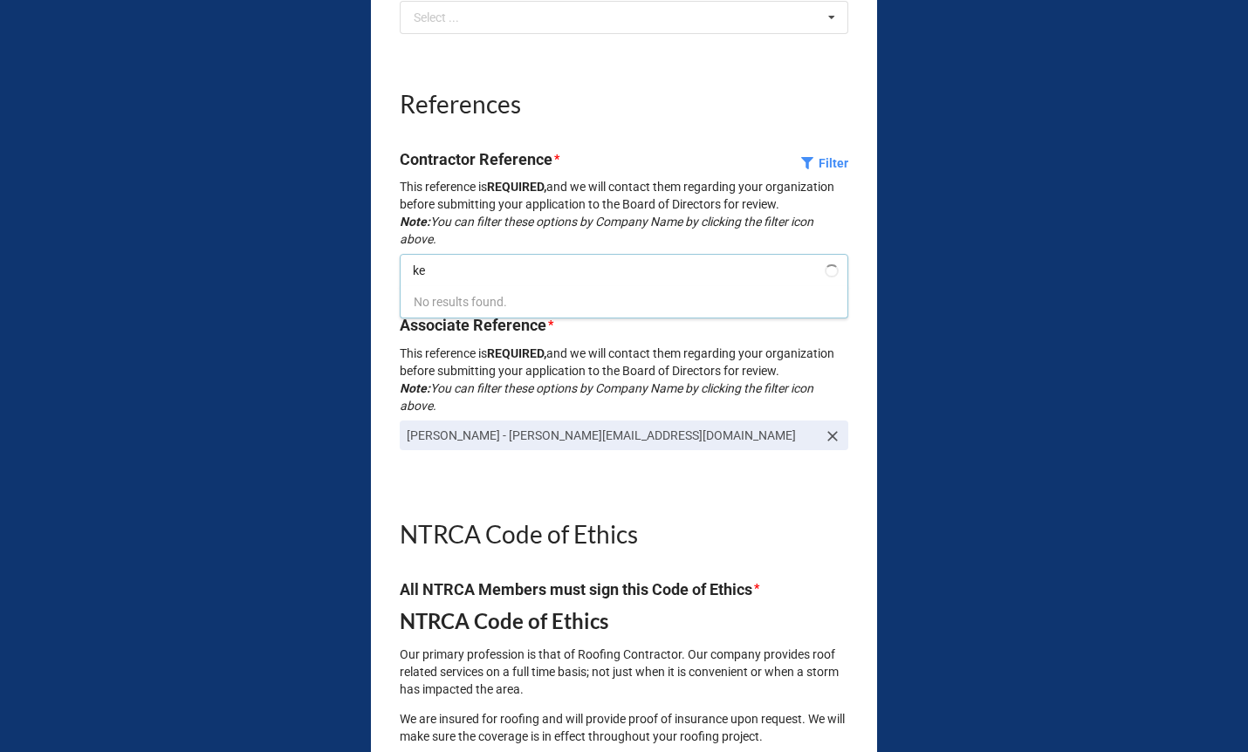
type input "k"
type input "[PERSON_NAME][EMAIL_ADDRESS][DOMAIN_NAME]"
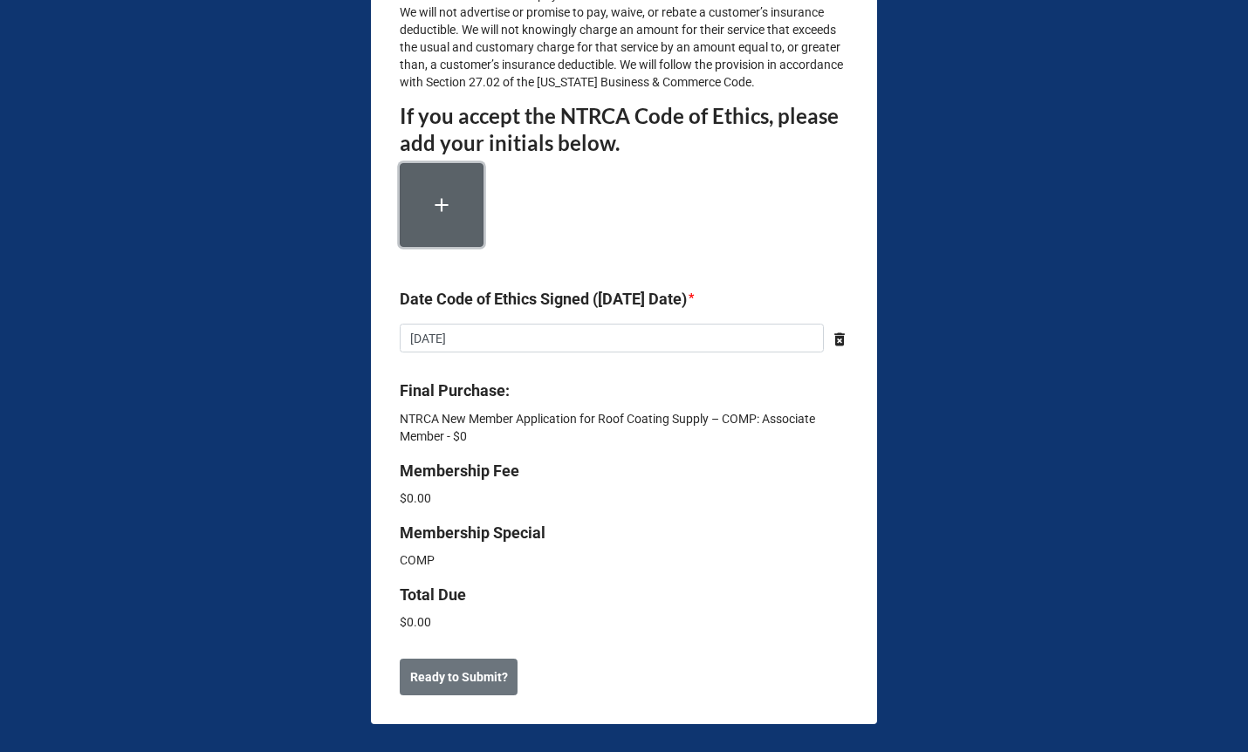
scroll to position [9667, 0]
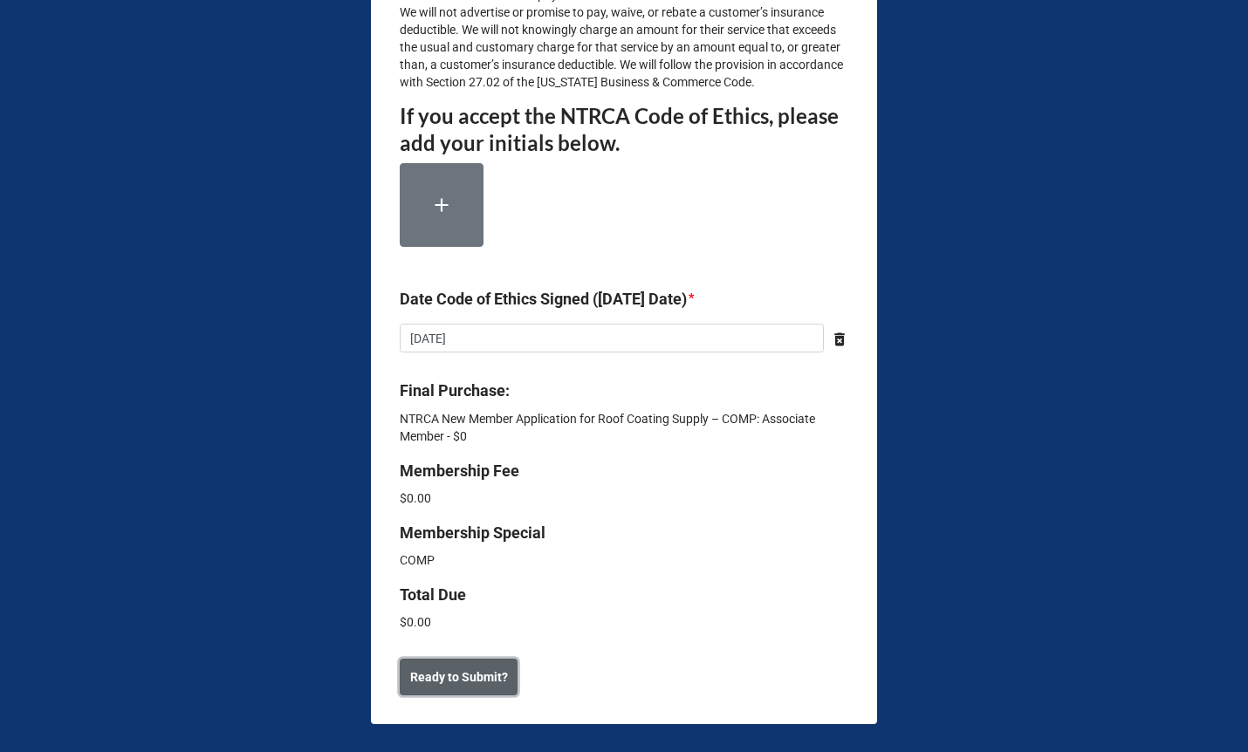
click at [447, 679] on b "Ready to Submit?" at bounding box center [459, 677] width 98 height 18
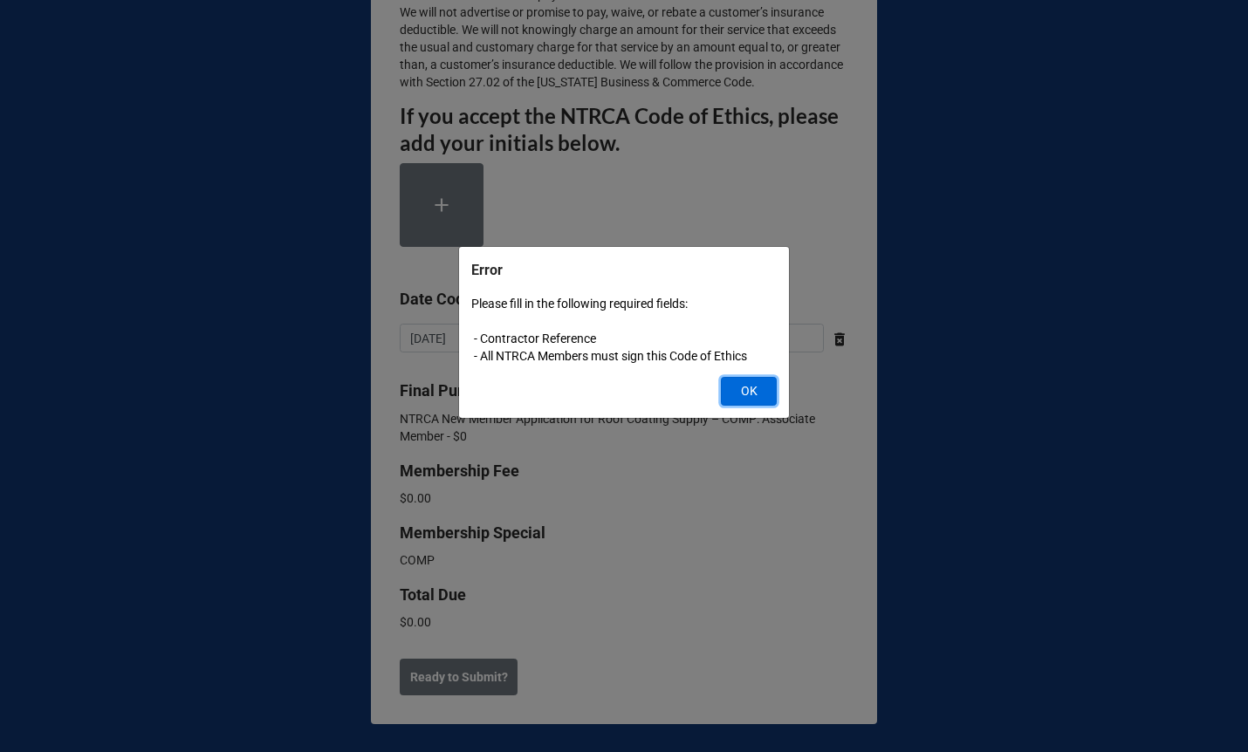
click at [746, 390] on button "OK" at bounding box center [749, 392] width 56 height 30
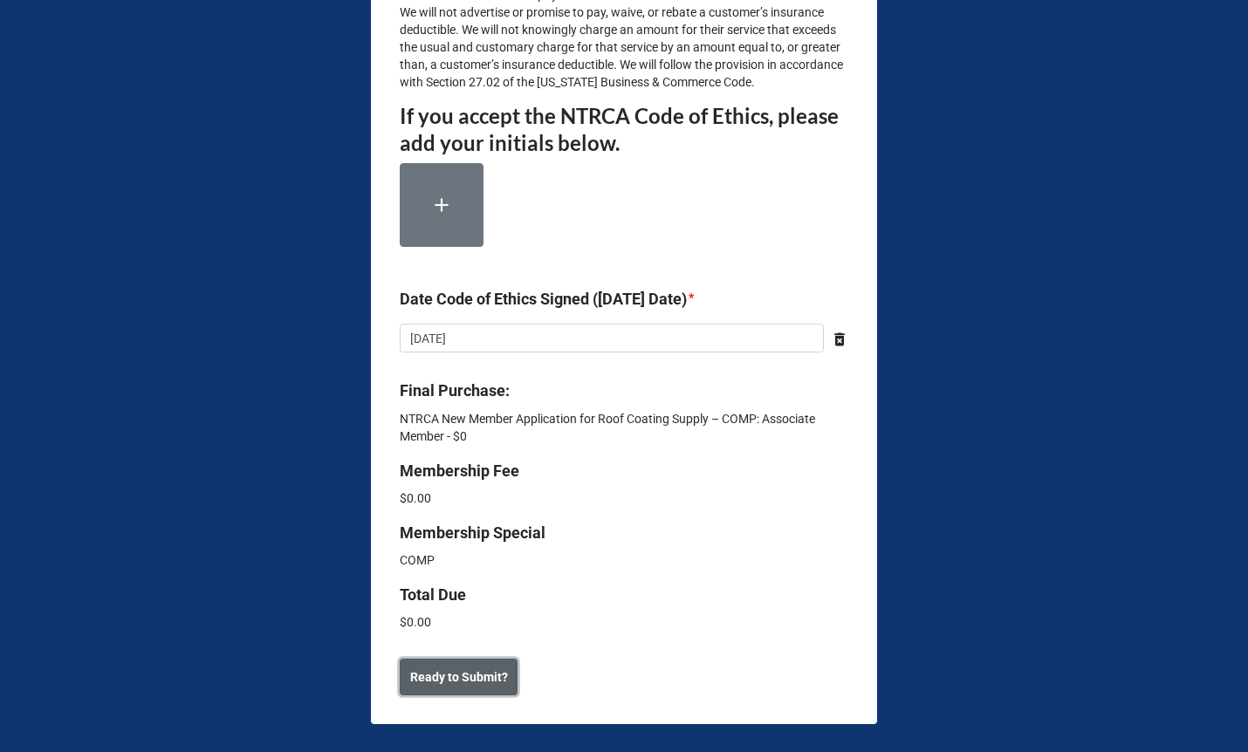
scroll to position [9664, 0]
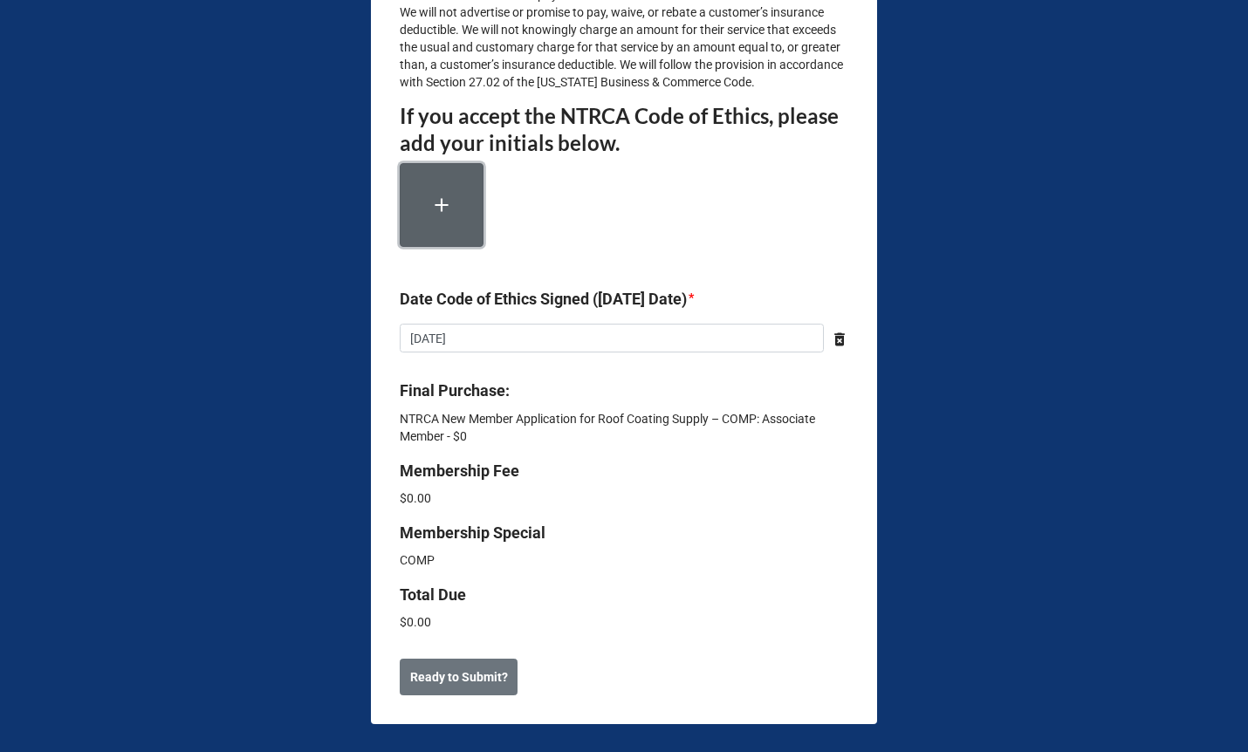
click at [455, 184] on button "button" at bounding box center [442, 205] width 84 height 84
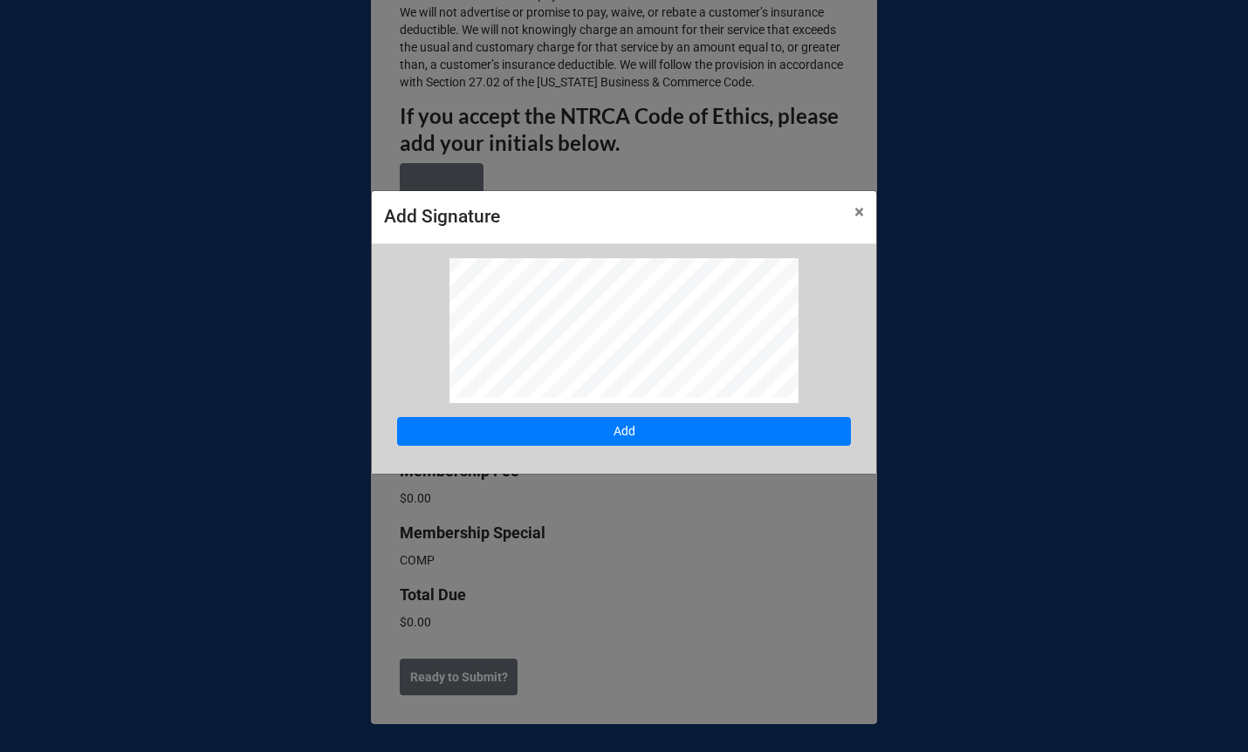
click at [432, 402] on div "Add" at bounding box center [624, 359] width 504 height 230
click at [804, 318] on div "Add" at bounding box center [624, 359] width 504 height 230
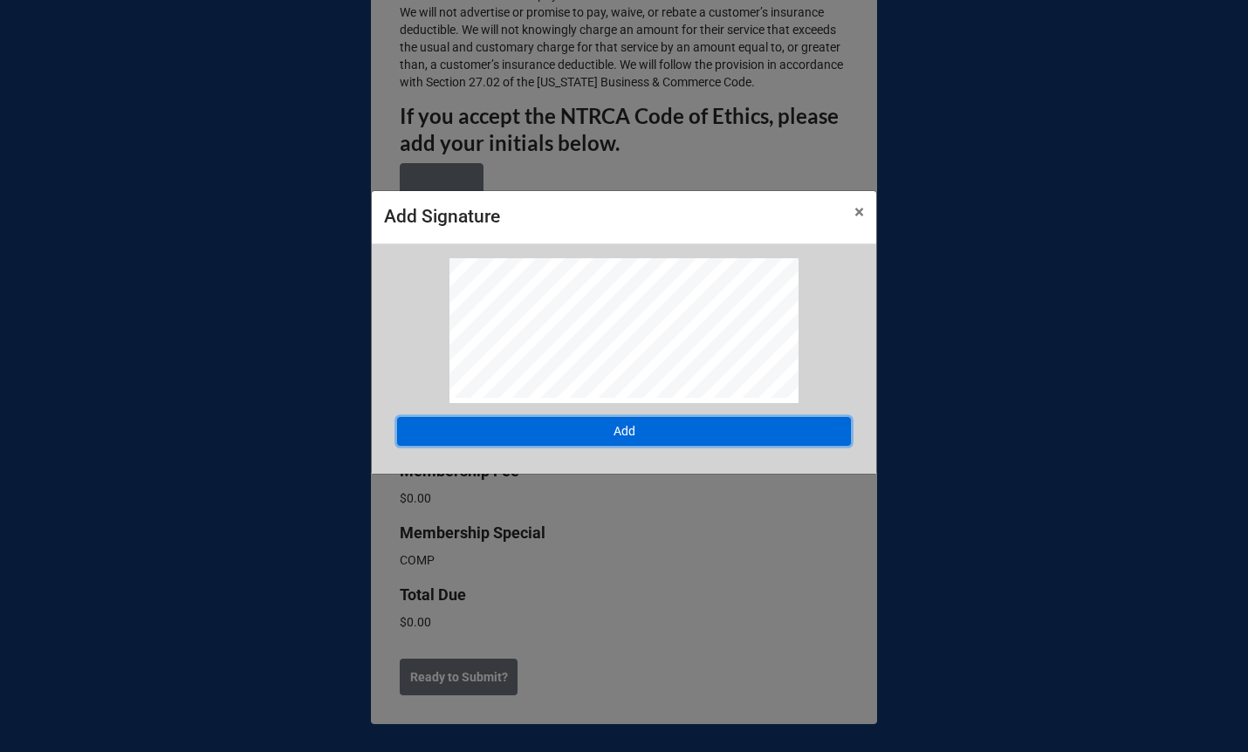
click at [728, 432] on button "Add" at bounding box center [624, 432] width 454 height 30
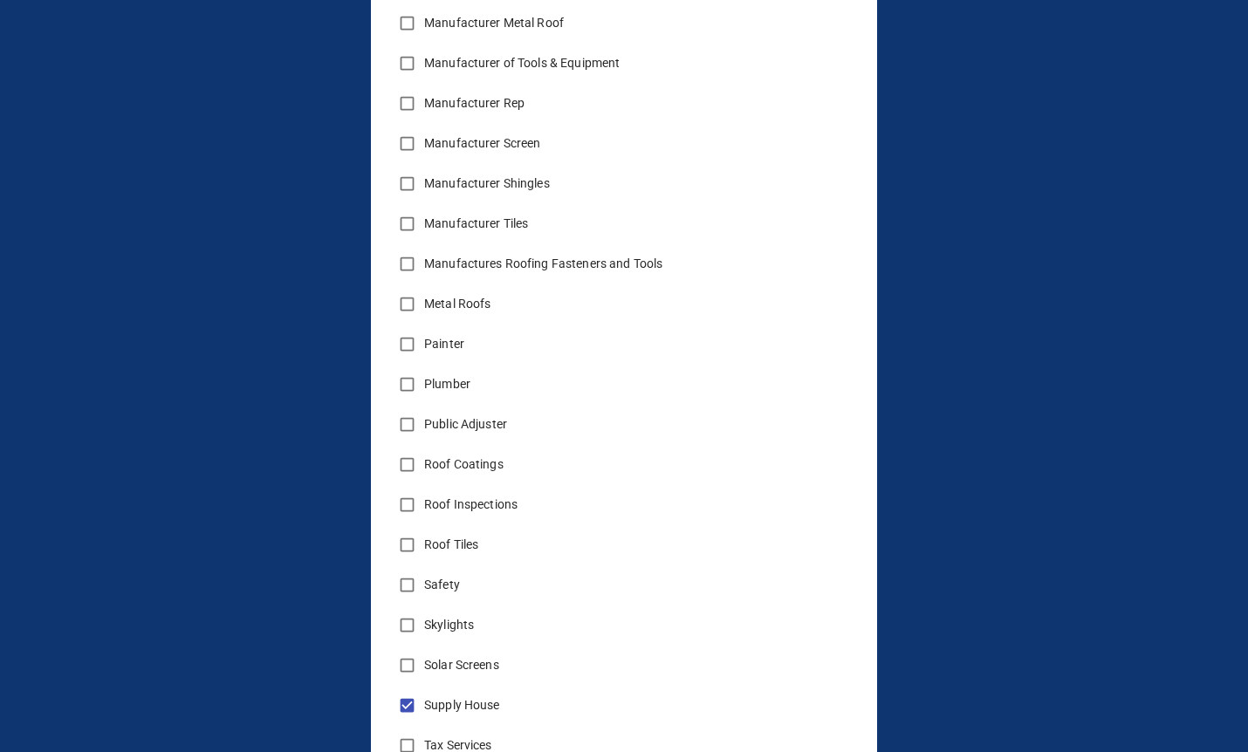
scroll to position [3608, 0]
